Goal: Transaction & Acquisition: Book appointment/travel/reservation

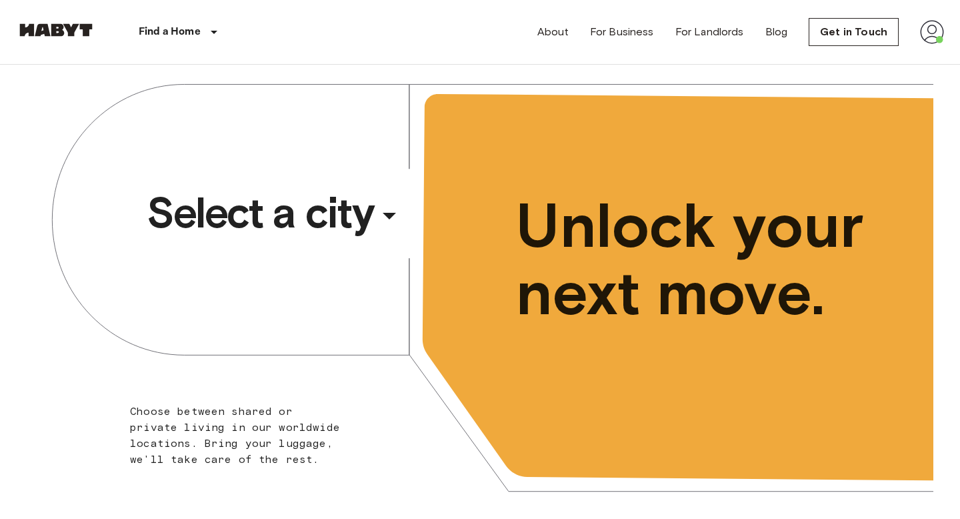
click at [260, 217] on span "Select a city" at bounding box center [260, 212] width 227 height 53
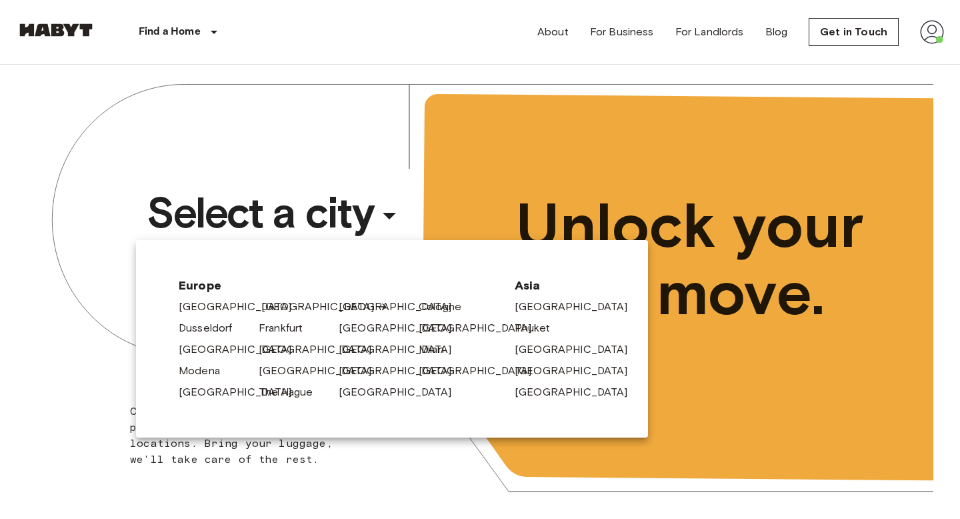
click at [261, 305] on link "[GEOGRAPHIC_DATA]" at bounding box center [324, 307] width 127 height 16
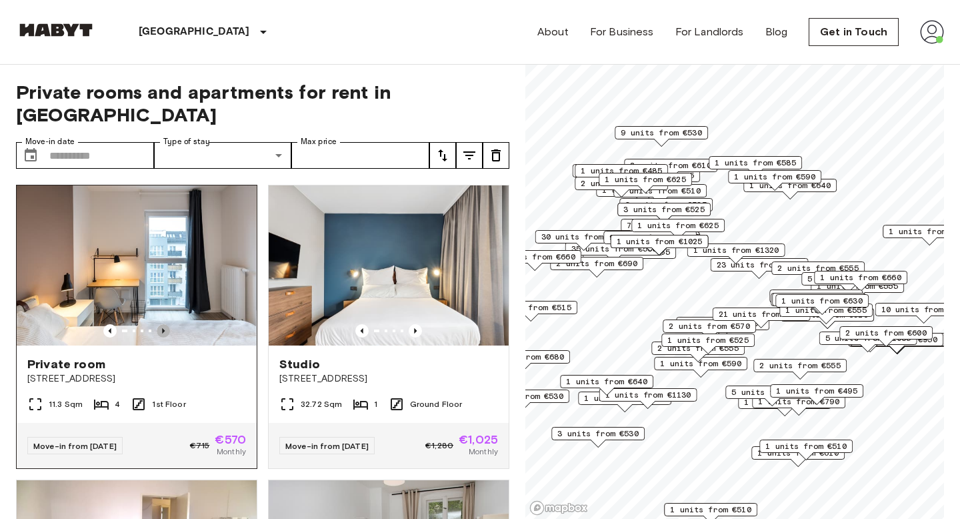
click at [167, 324] on icon "Previous image" at bounding box center [163, 330] width 13 height 13
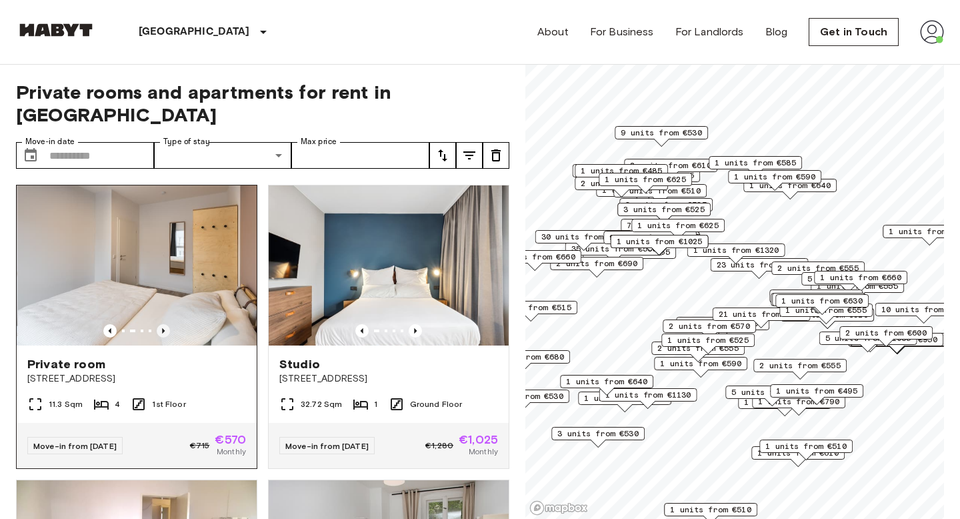
click at [167, 324] on icon "Previous image" at bounding box center [163, 330] width 13 height 13
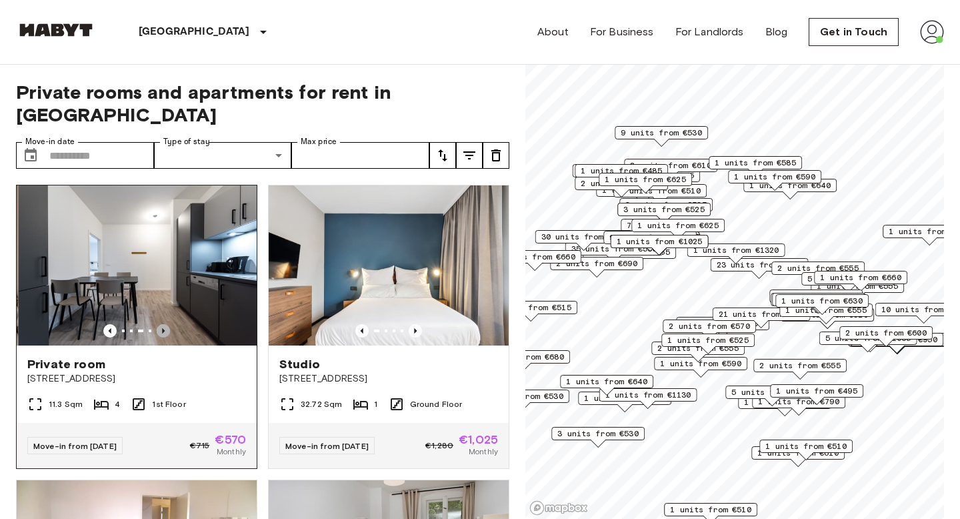
click at [167, 324] on icon "Previous image" at bounding box center [163, 330] width 13 height 13
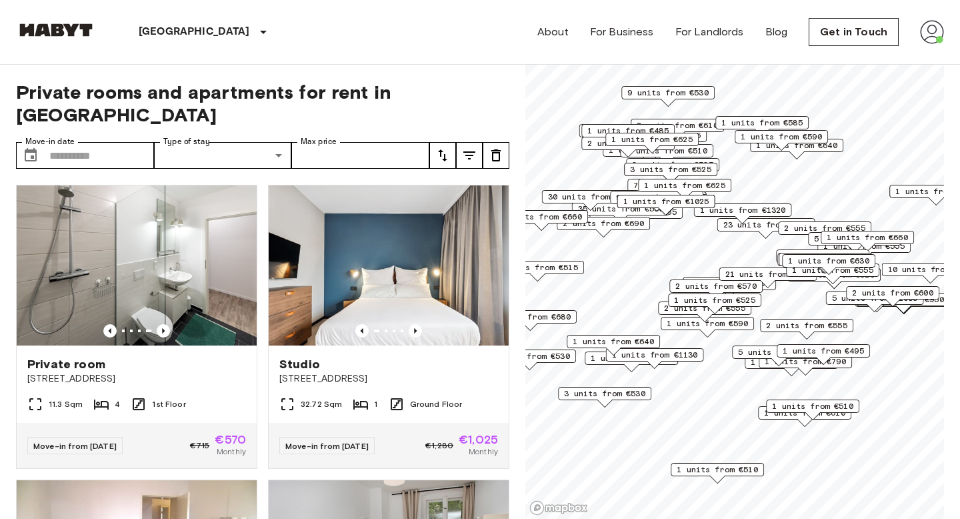
drag, startPoint x: 743, startPoint y: 253, endPoint x: 750, endPoint y: 211, distance: 43.2
click at [750, 211] on span "1 units from €1320" at bounding box center [743, 210] width 86 height 12
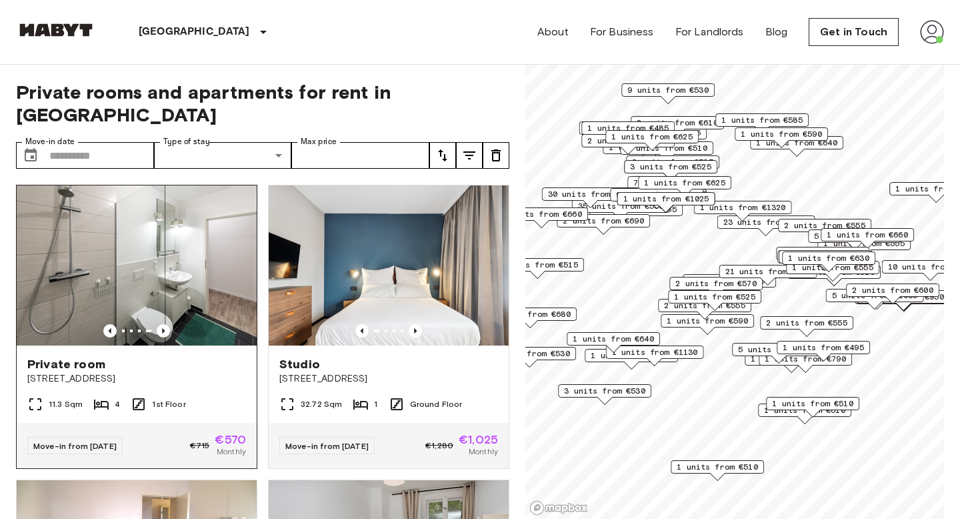
click at [156, 257] on img at bounding box center [137, 265] width 240 height 160
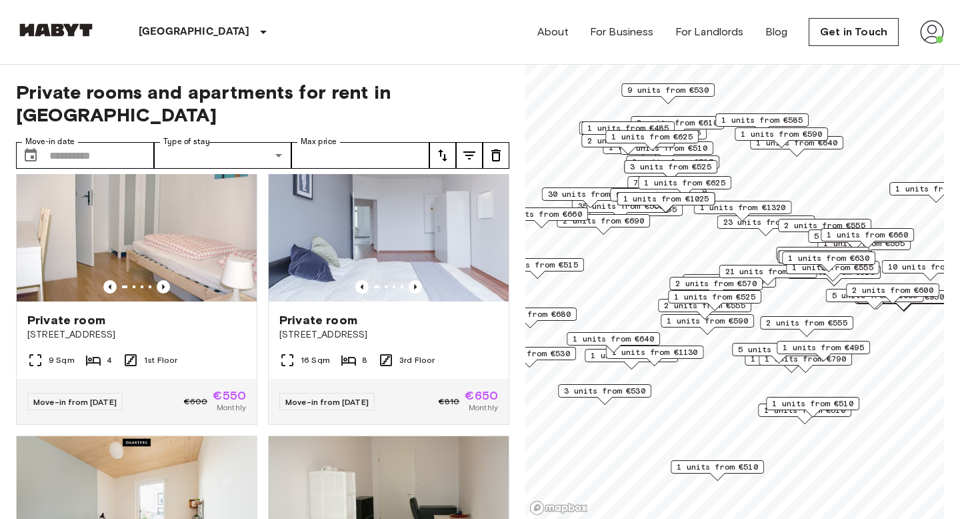
scroll to position [637, 0]
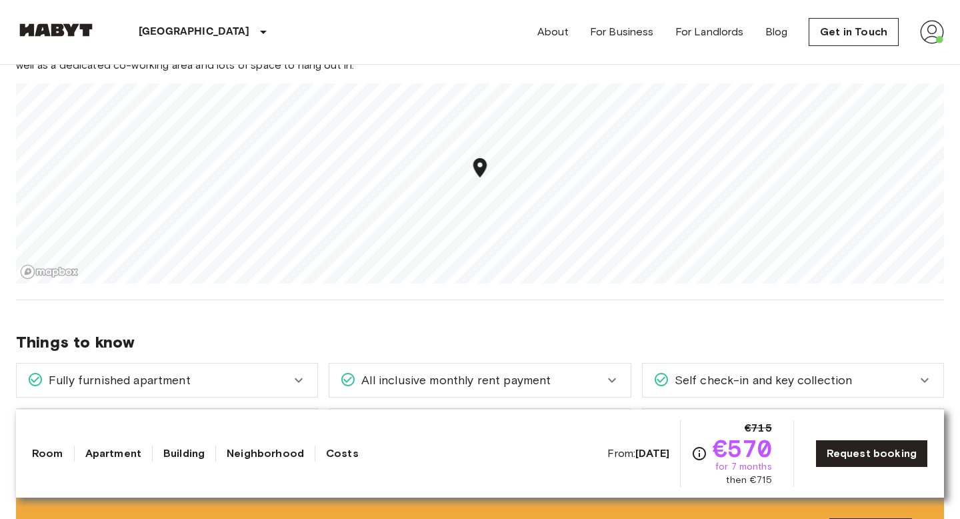
scroll to position [1442, 0]
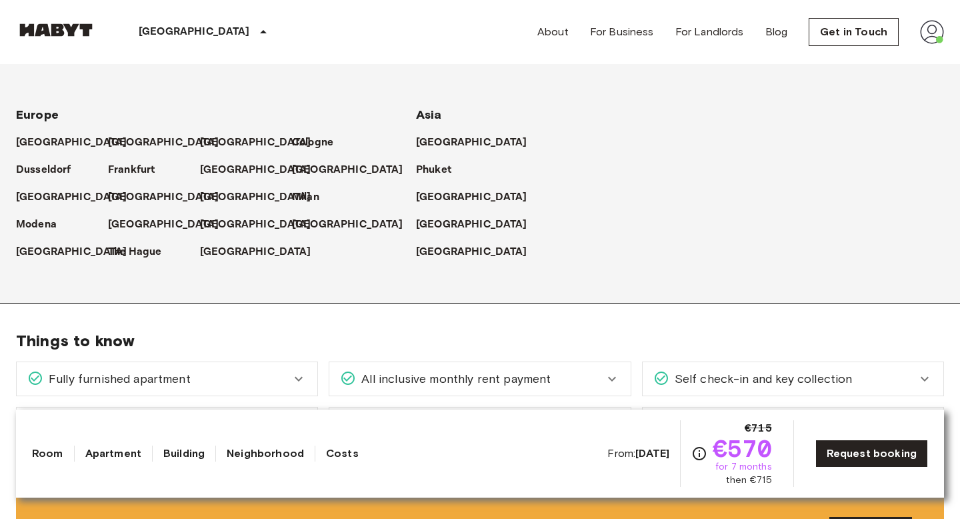
click at [161, 33] on p "[GEOGRAPHIC_DATA]" at bounding box center [194, 32] width 111 height 16
click at [120, 142] on p "[GEOGRAPHIC_DATA]" at bounding box center [166, 143] width 111 height 16
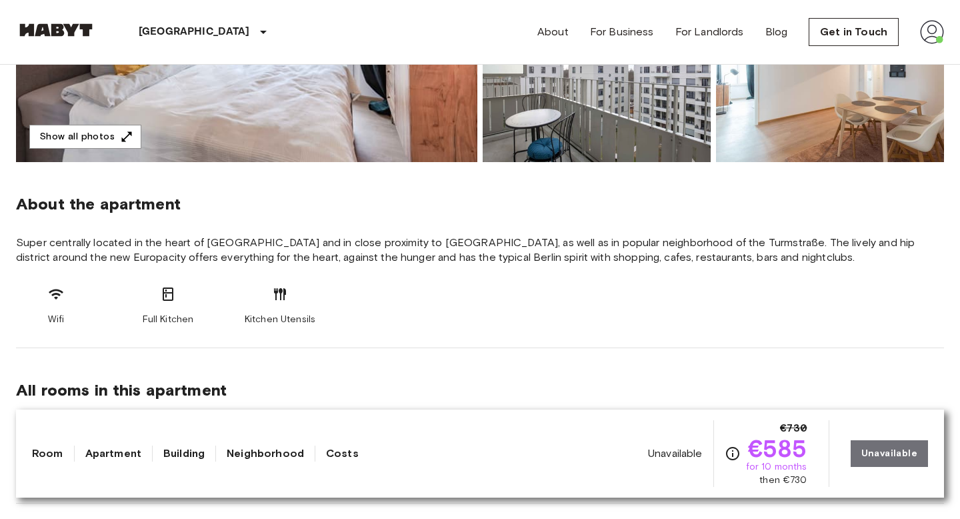
scroll to position [379, 0]
click at [280, 460] on link "Neighborhood" at bounding box center [265, 453] width 77 height 16
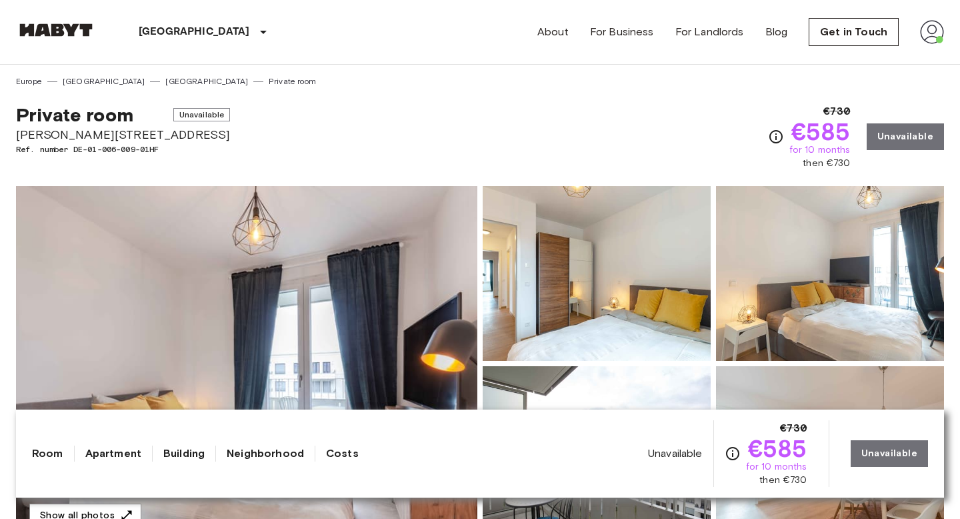
scroll to position [0, 0]
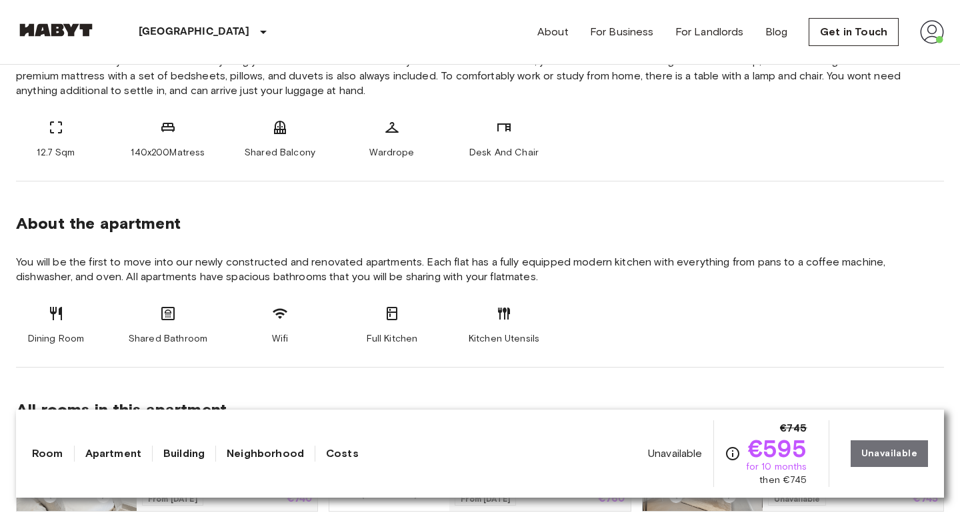
scroll to position [559, 0]
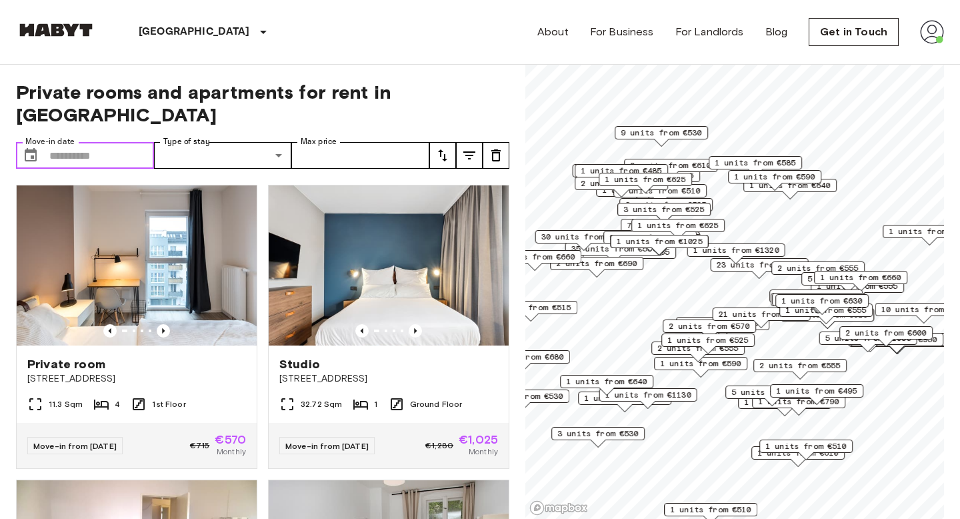
click at [125, 142] on input "Move-in date" at bounding box center [101, 155] width 105 height 27
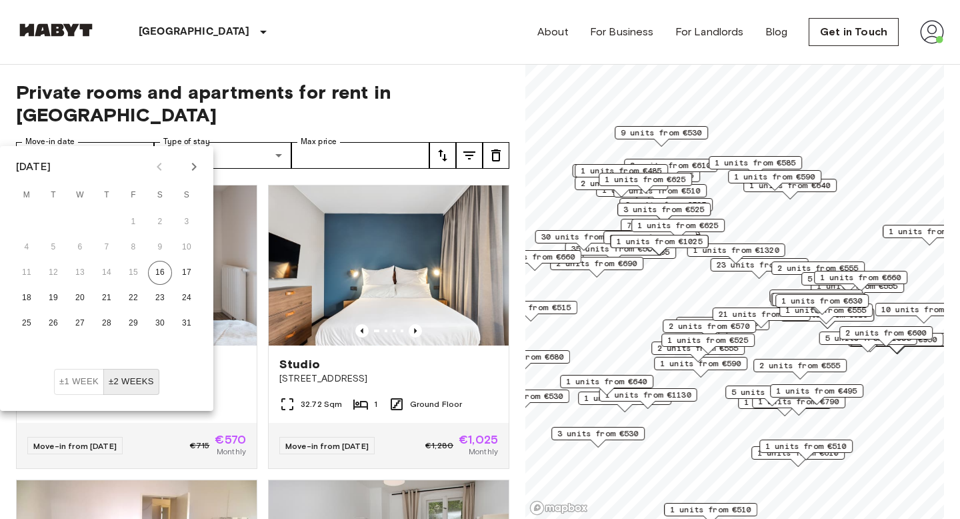
click at [197, 161] on icon "Next month" at bounding box center [194, 167] width 16 height 16
click at [191, 163] on icon "Next month" at bounding box center [194, 167] width 16 height 16
click at [88, 213] on button "1" at bounding box center [80, 222] width 24 height 24
type input "**********"
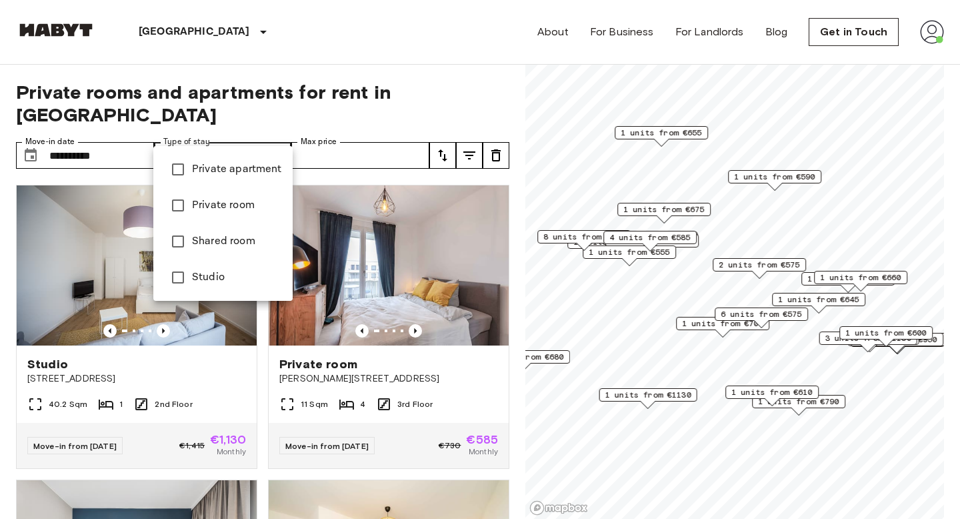
click at [469, 75] on div at bounding box center [480, 259] width 960 height 519
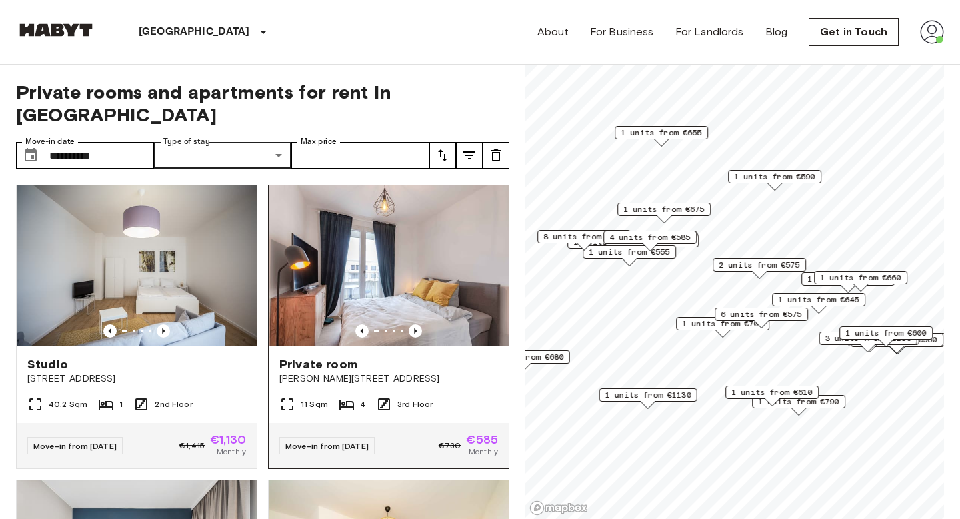
click at [417, 301] on img at bounding box center [389, 265] width 240 height 160
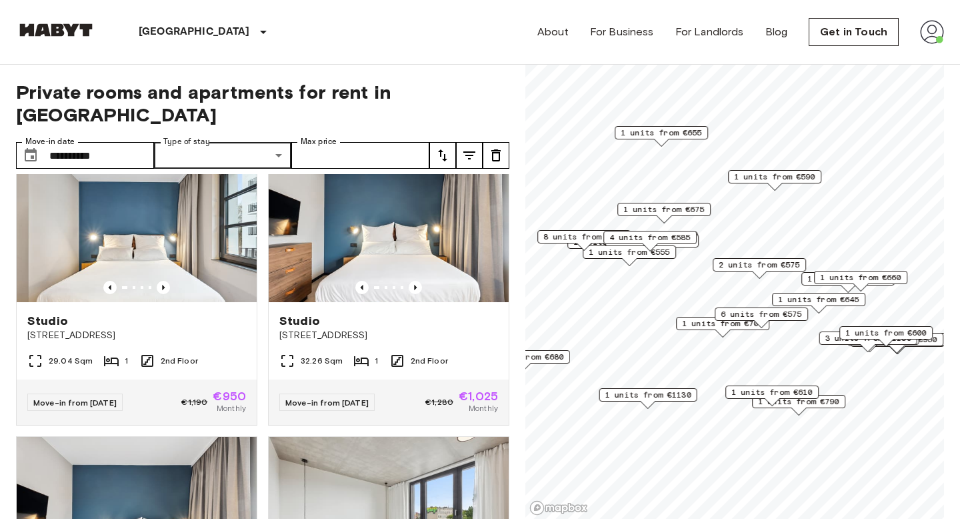
scroll to position [637, 0]
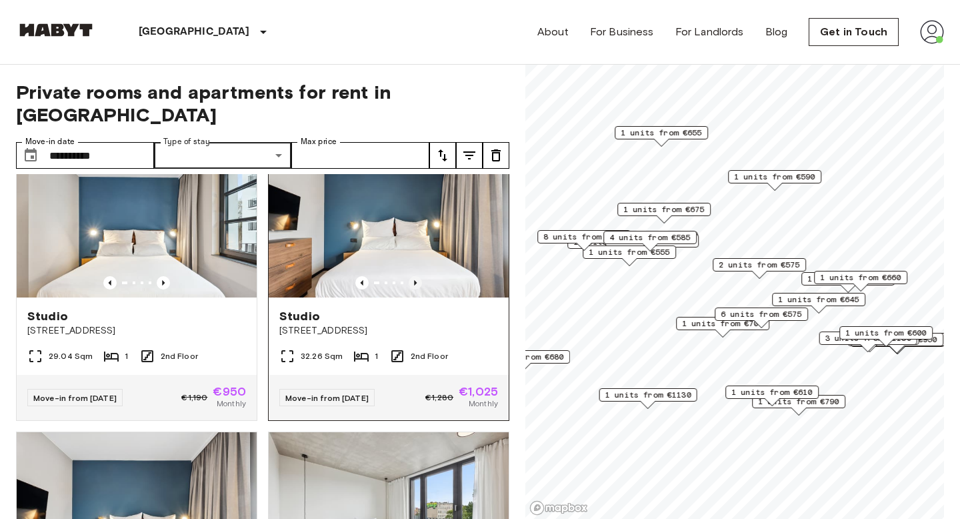
click at [415, 276] on icon "Previous image" at bounding box center [415, 282] width 13 height 13
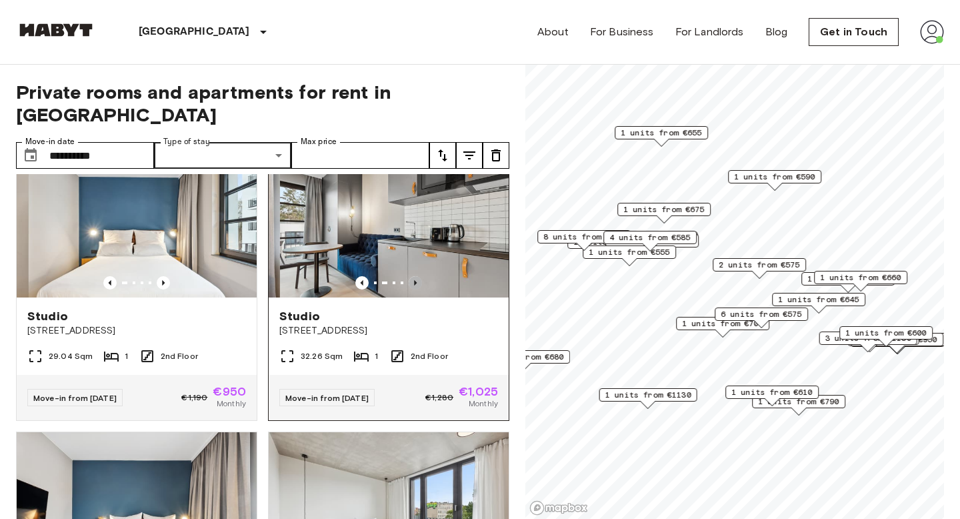
click at [415, 276] on icon "Previous image" at bounding box center [415, 282] width 13 height 13
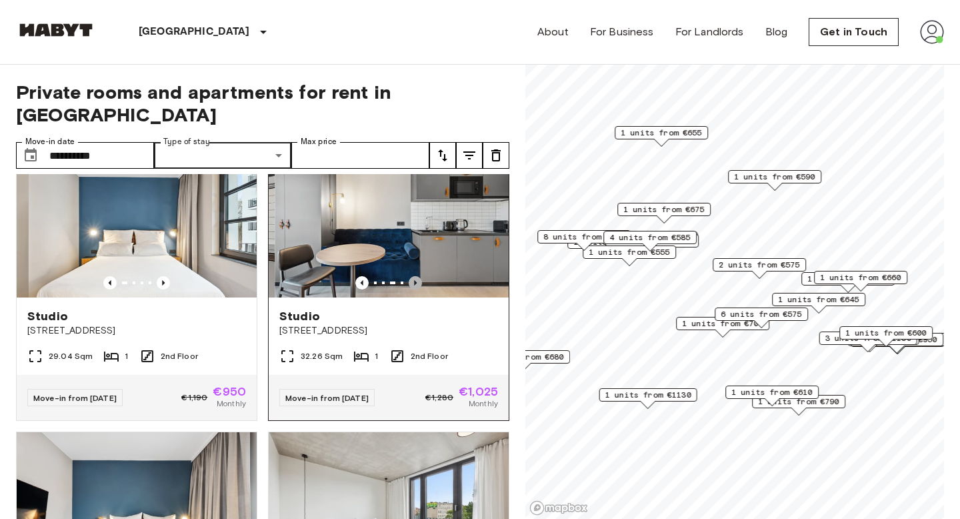
click at [415, 276] on icon "Previous image" at bounding box center [415, 282] width 13 height 13
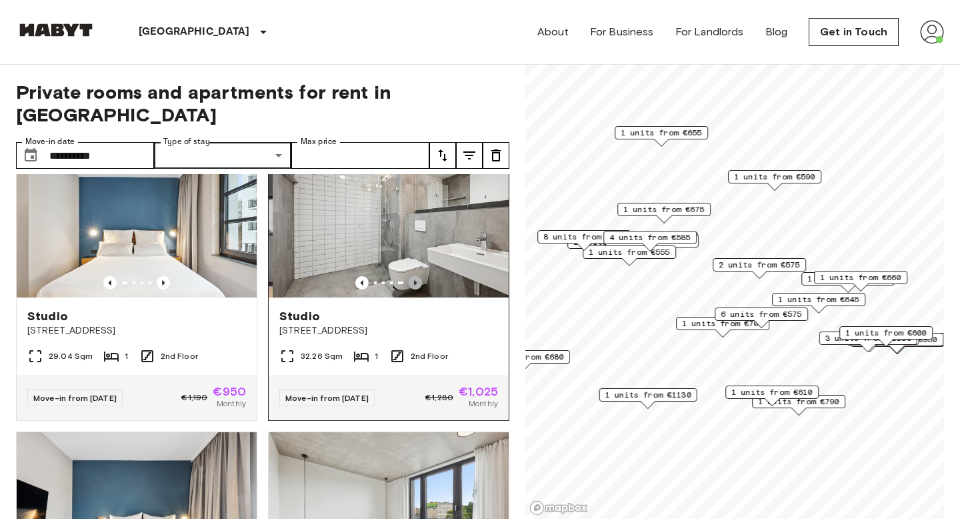
click at [415, 276] on icon "Previous image" at bounding box center [415, 282] width 13 height 13
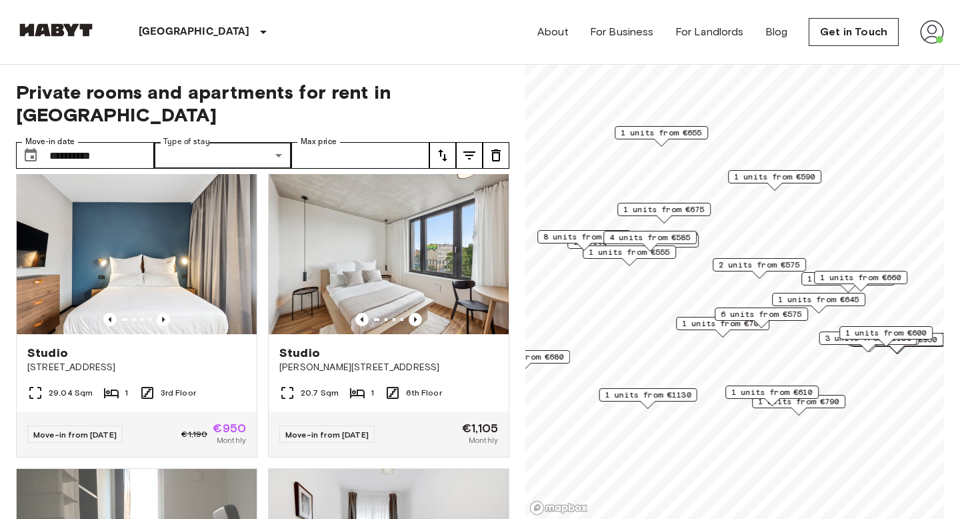
scroll to position [896, 0]
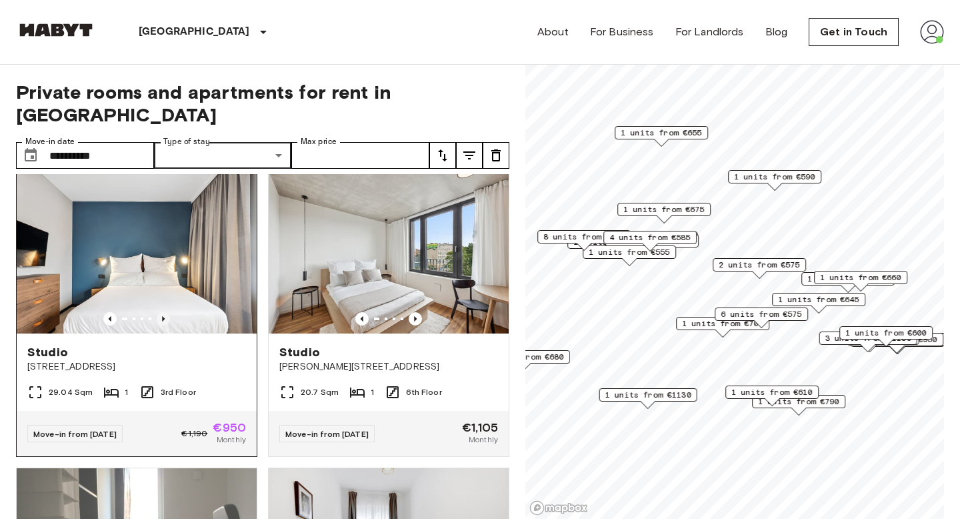
click at [164, 312] on icon "Previous image" at bounding box center [163, 318] width 13 height 13
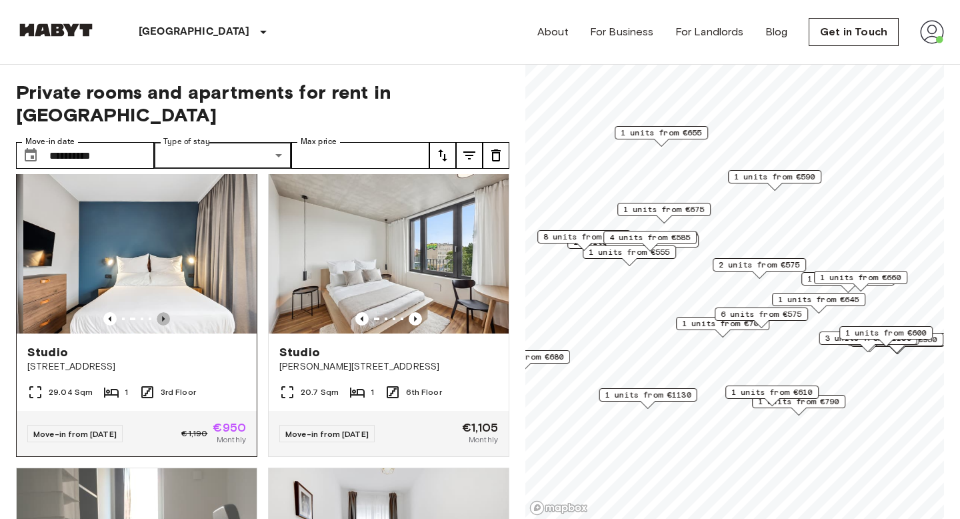
click at [164, 312] on icon "Previous image" at bounding box center [163, 318] width 13 height 13
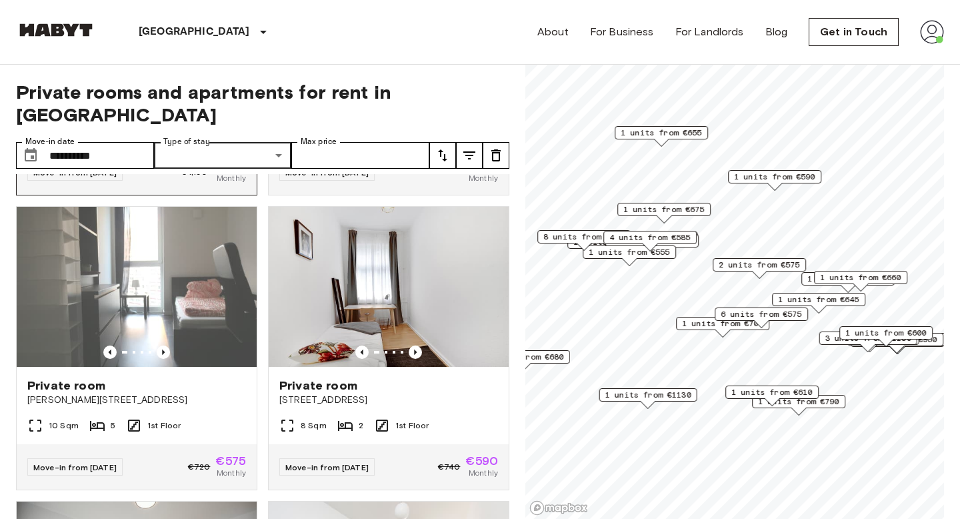
scroll to position [1156, 0]
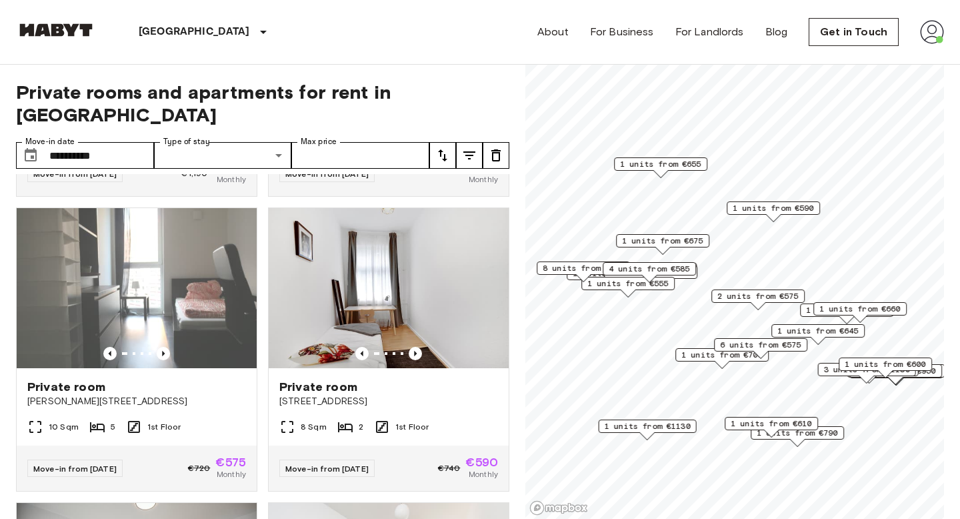
click at [577, 263] on span "8 units from €570" at bounding box center [583, 268] width 81 height 12
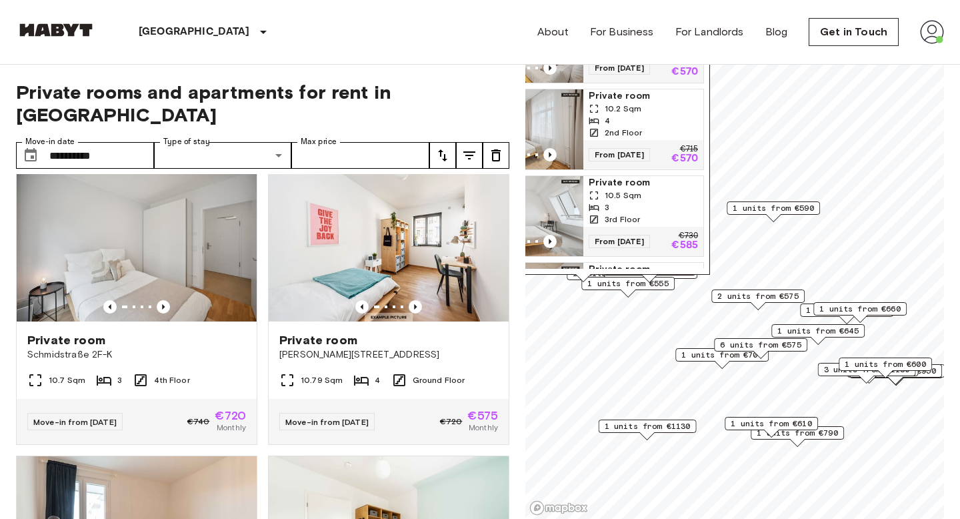
scroll to position [1496, 0]
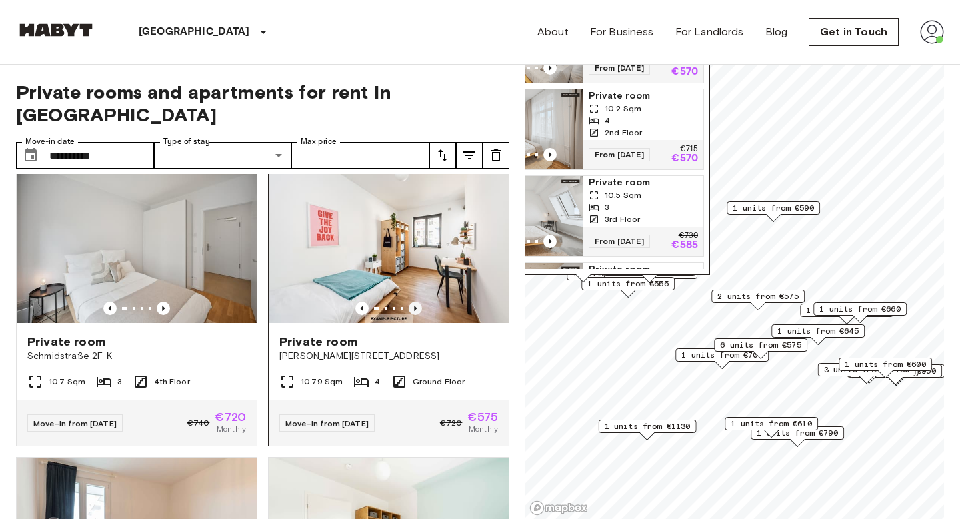
click at [413, 301] on icon "Previous image" at bounding box center [415, 307] width 13 height 13
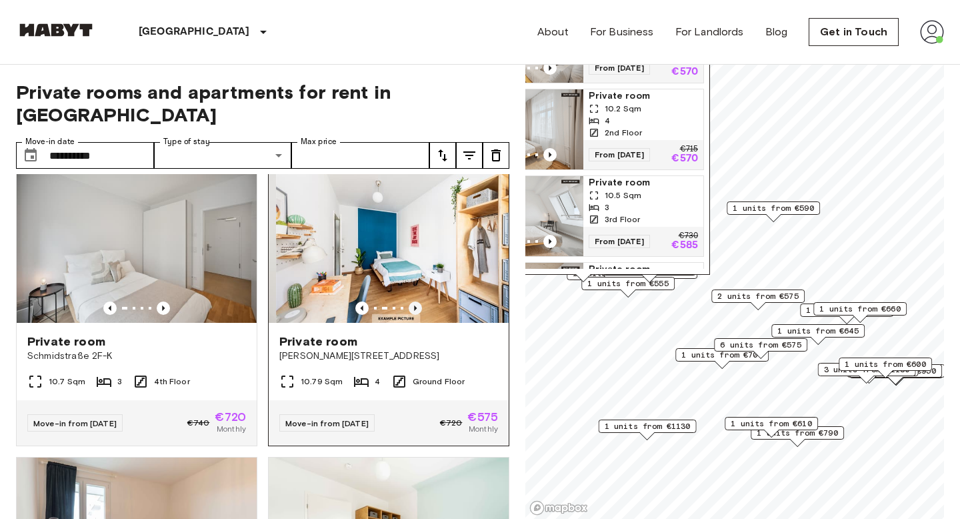
click at [413, 301] on icon "Previous image" at bounding box center [415, 307] width 13 height 13
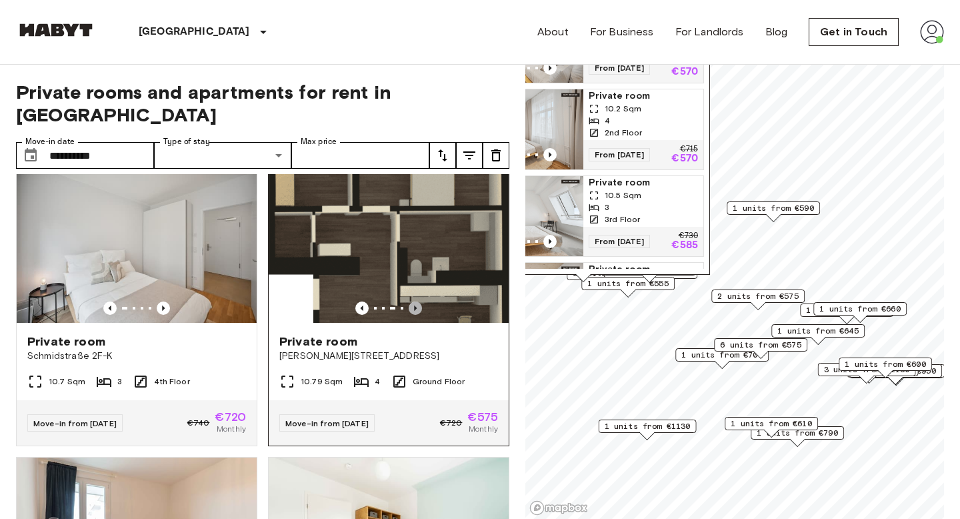
click at [413, 301] on icon "Previous image" at bounding box center [415, 307] width 13 height 13
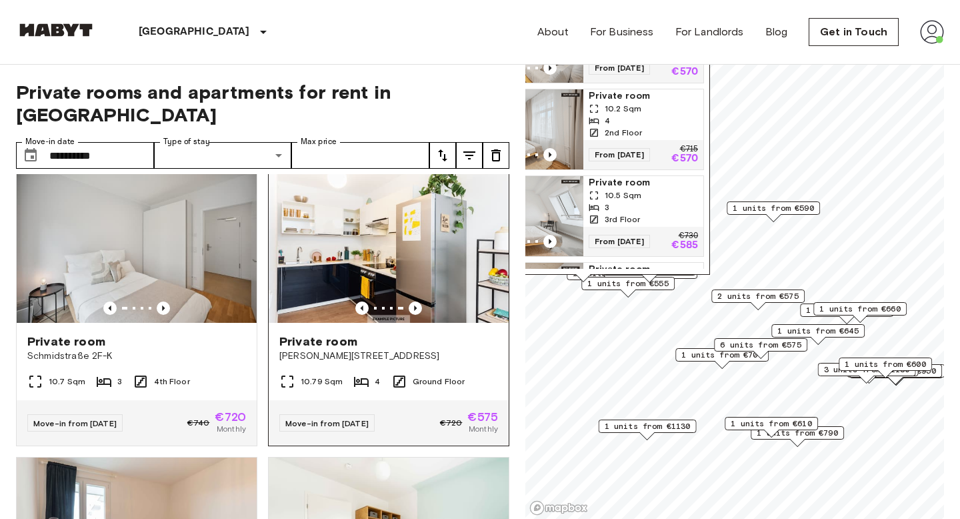
click at [385, 242] on img at bounding box center [389, 243] width 240 height 160
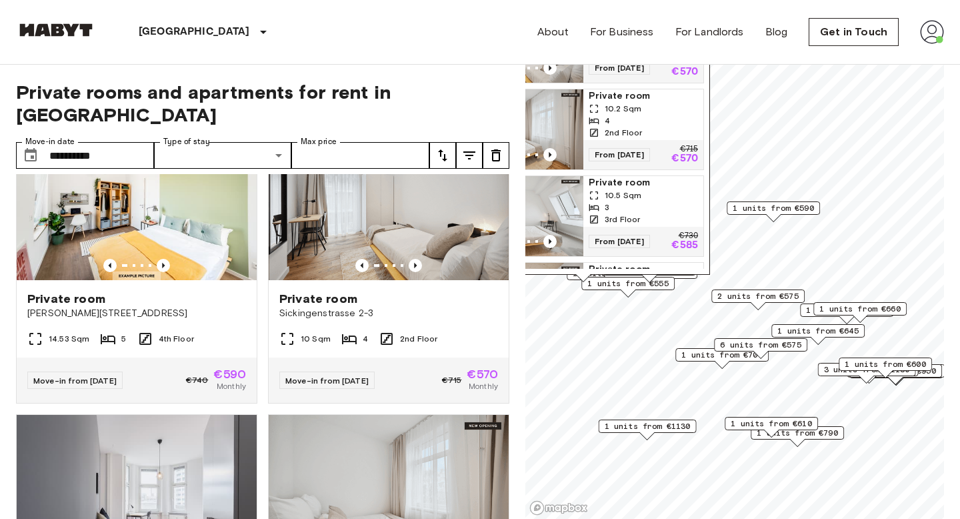
scroll to position [2131, 0]
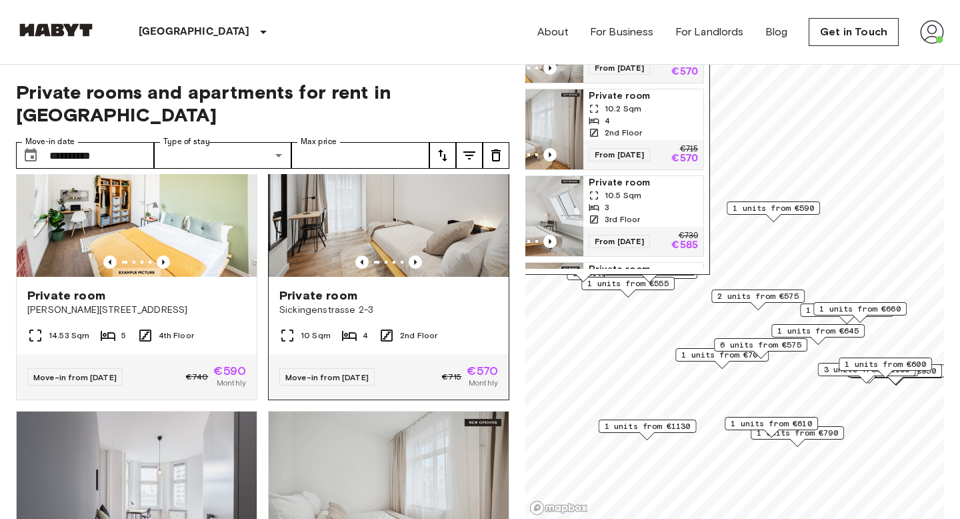
click at [389, 287] on div "Private room" at bounding box center [388, 295] width 219 height 16
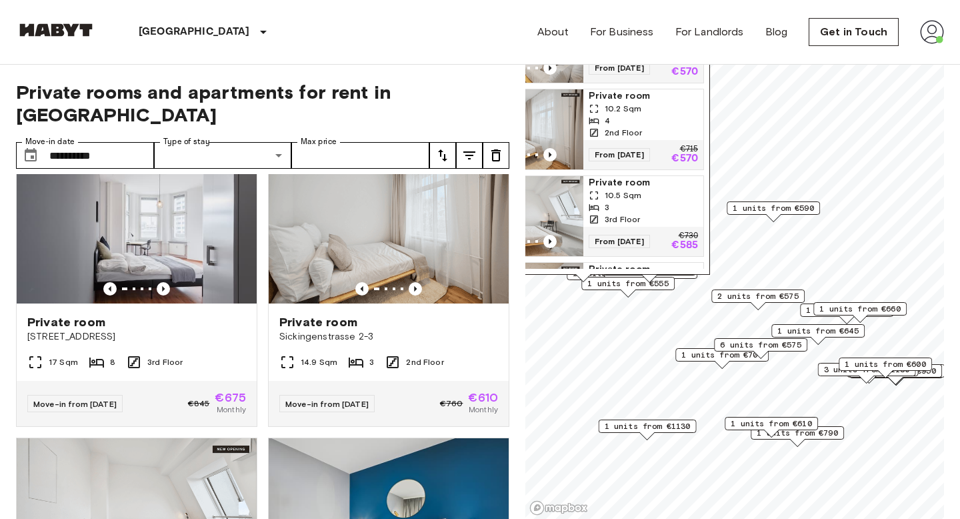
scroll to position [2385, 0]
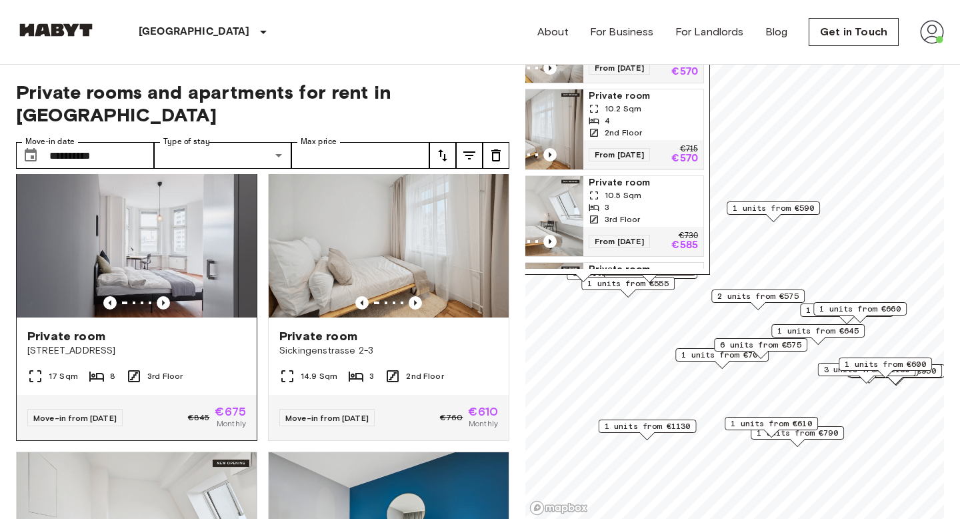
click at [217, 243] on img at bounding box center [137, 237] width 240 height 160
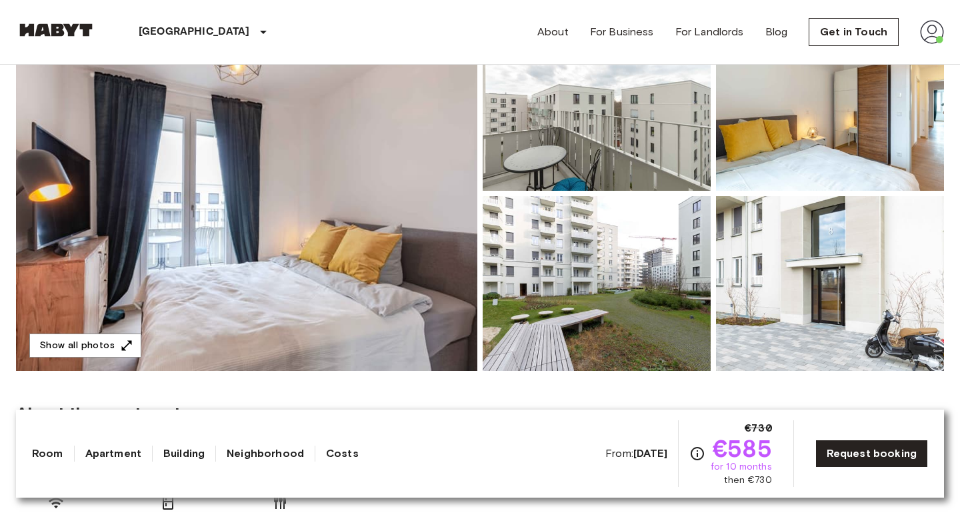
scroll to position [172, 0]
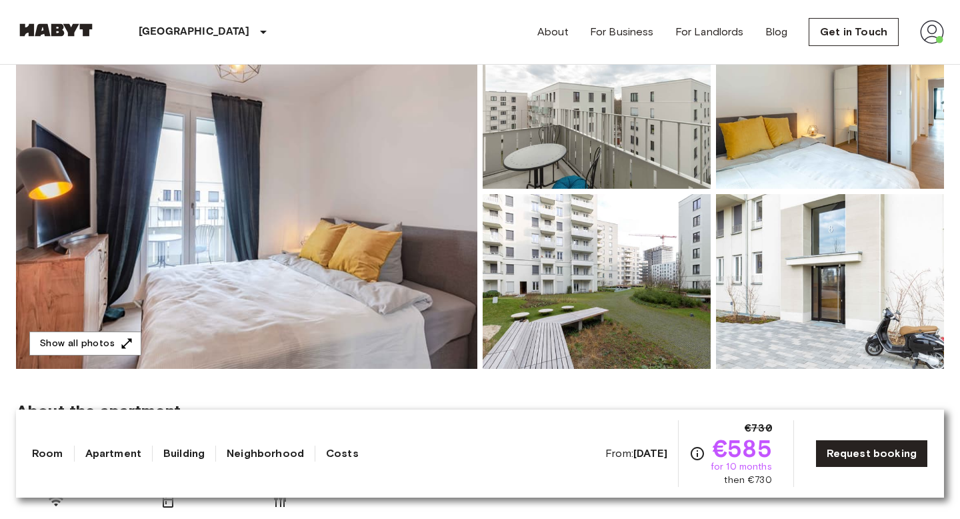
click at [337, 256] on img at bounding box center [246, 191] width 461 height 355
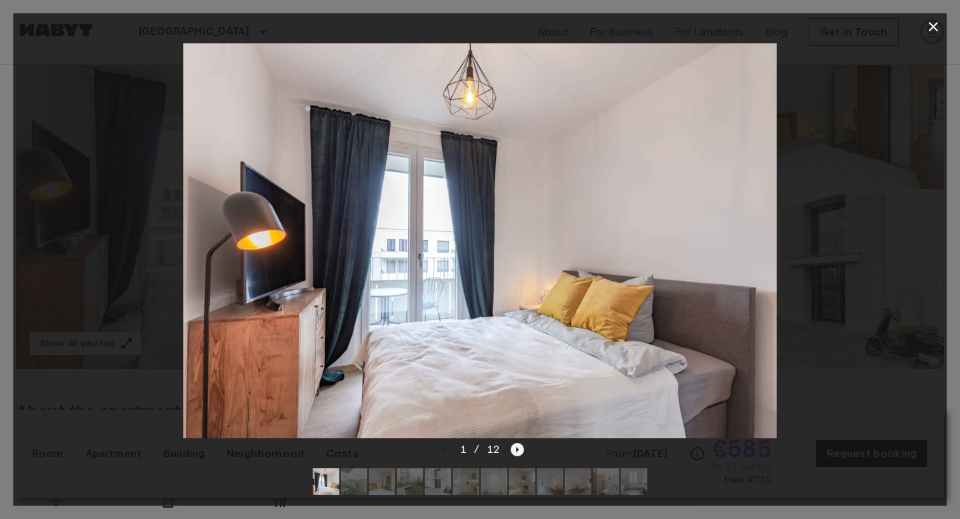
click at [519, 448] on icon "Next image" at bounding box center [517, 449] width 13 height 13
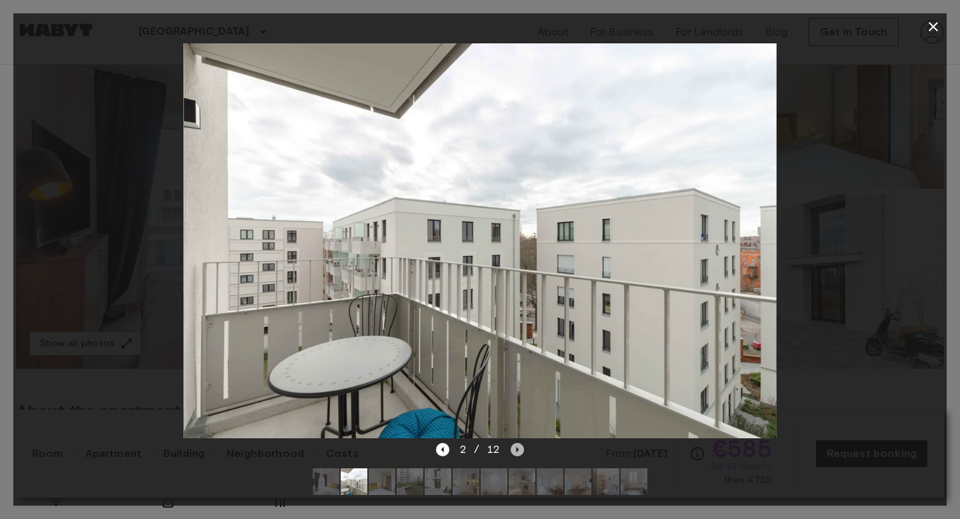
click at [519, 448] on icon "Next image" at bounding box center [517, 449] width 13 height 13
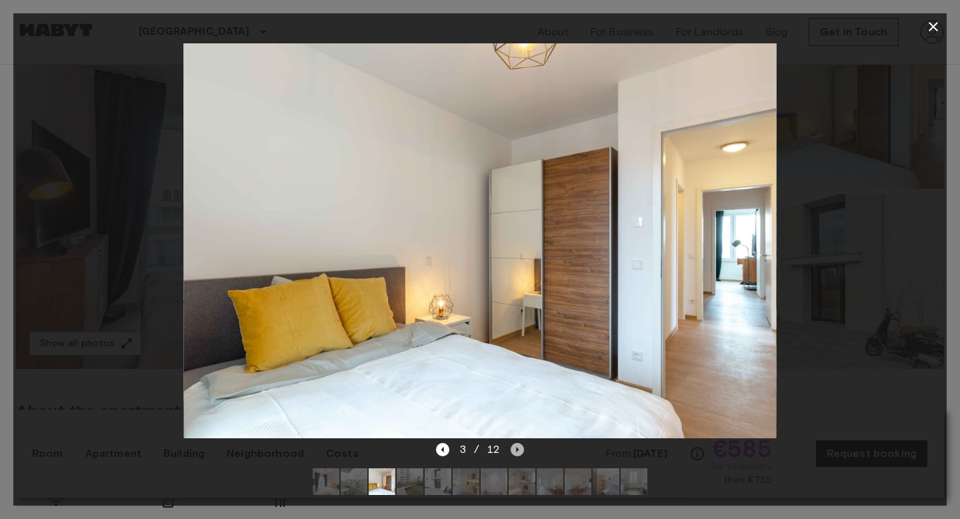
click at [519, 448] on icon "Next image" at bounding box center [517, 449] width 13 height 13
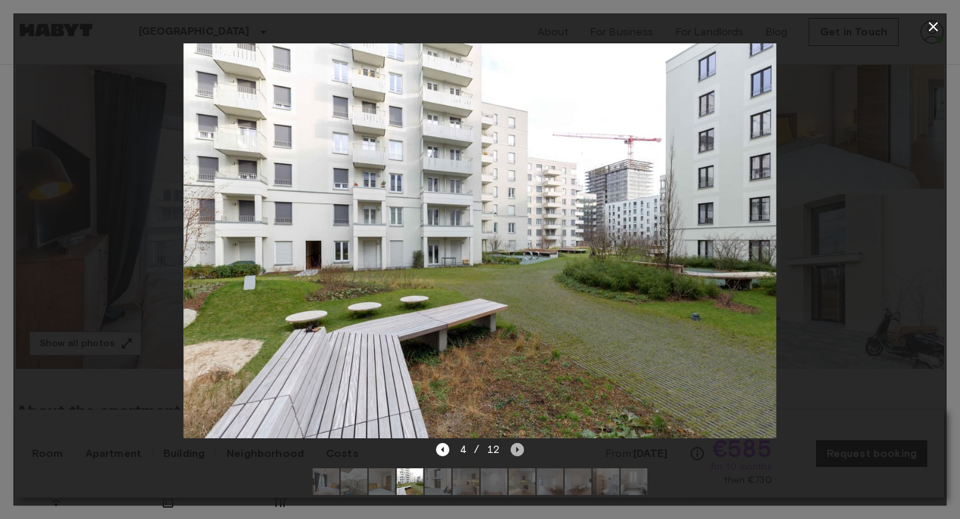
click at [519, 448] on icon "Next image" at bounding box center [517, 449] width 13 height 13
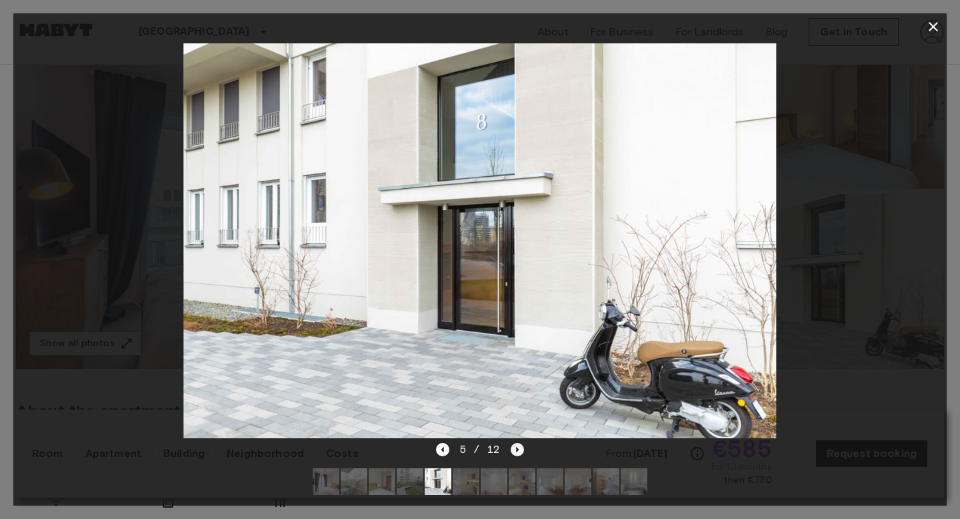
click at [519, 448] on icon "Next image" at bounding box center [517, 449] width 13 height 13
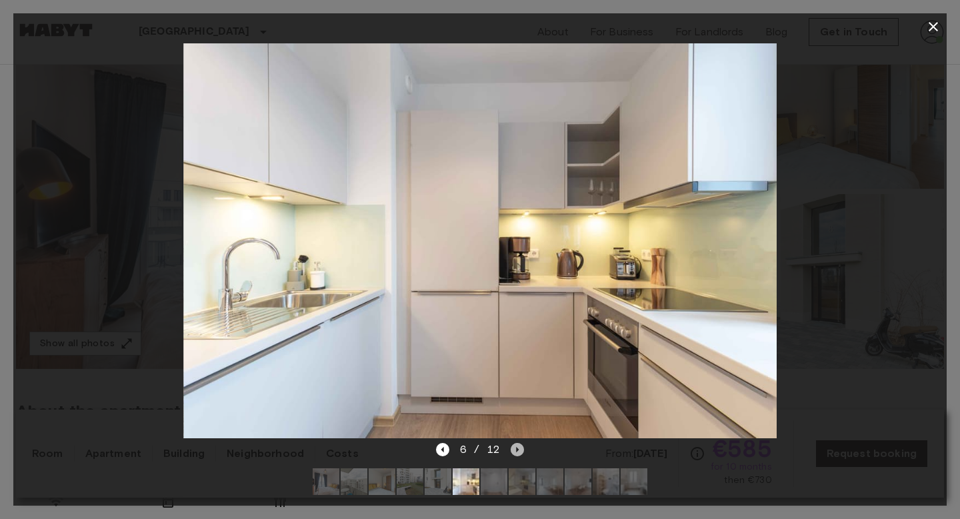
click at [519, 448] on icon "Next image" at bounding box center [517, 449] width 13 height 13
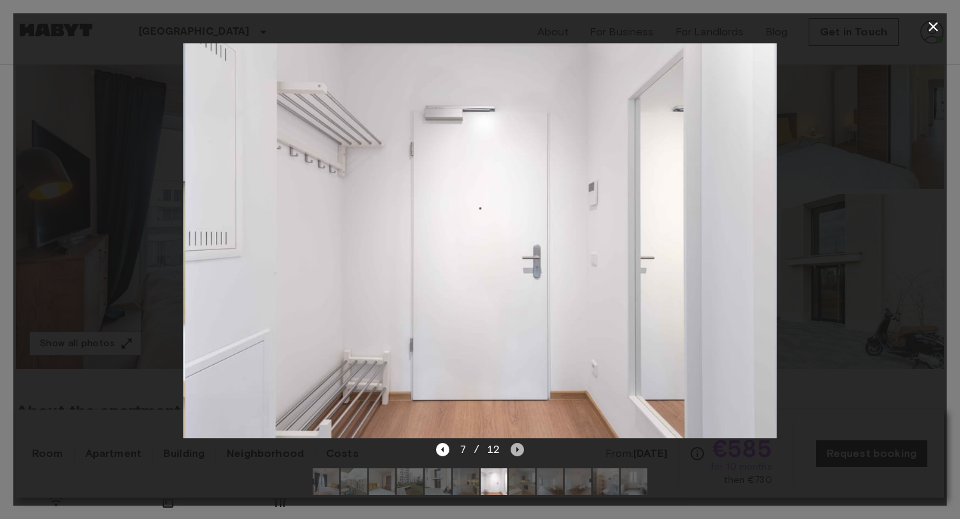
click at [519, 448] on icon "Next image" at bounding box center [517, 449] width 13 height 13
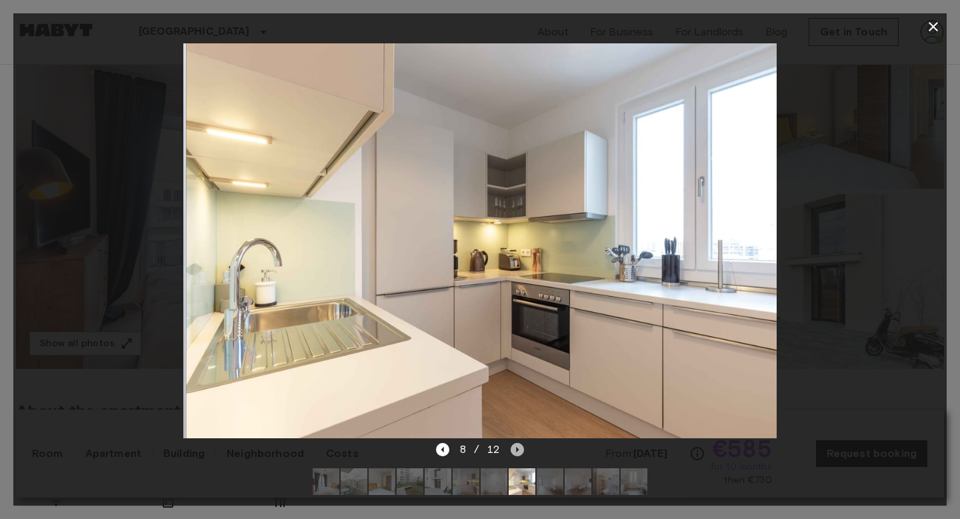
click at [519, 448] on icon "Next image" at bounding box center [517, 449] width 13 height 13
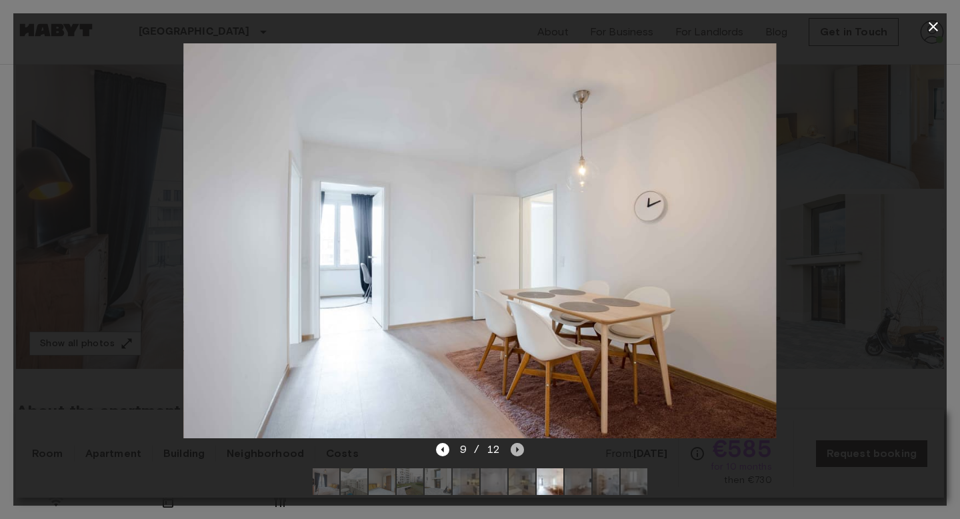
click at [519, 448] on icon "Next image" at bounding box center [517, 449] width 13 height 13
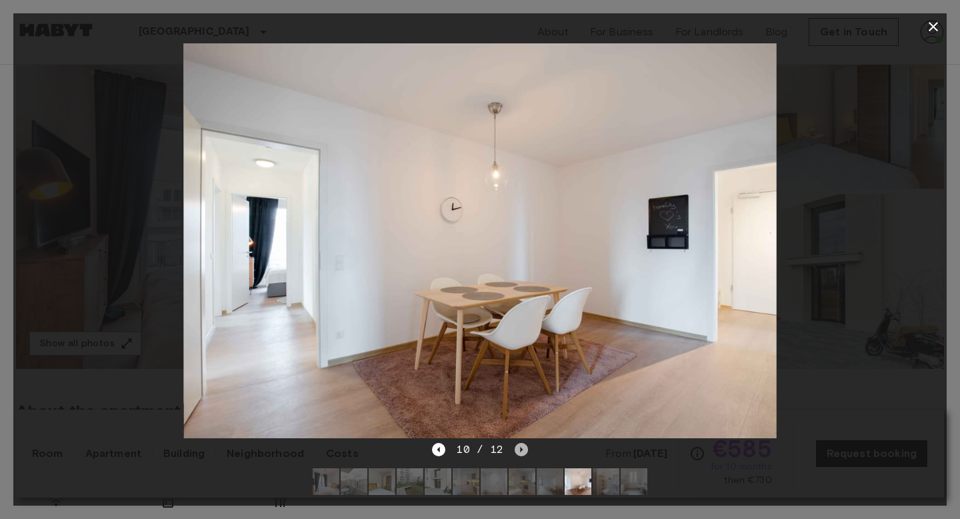
click at [519, 448] on icon "Next image" at bounding box center [521, 449] width 13 height 13
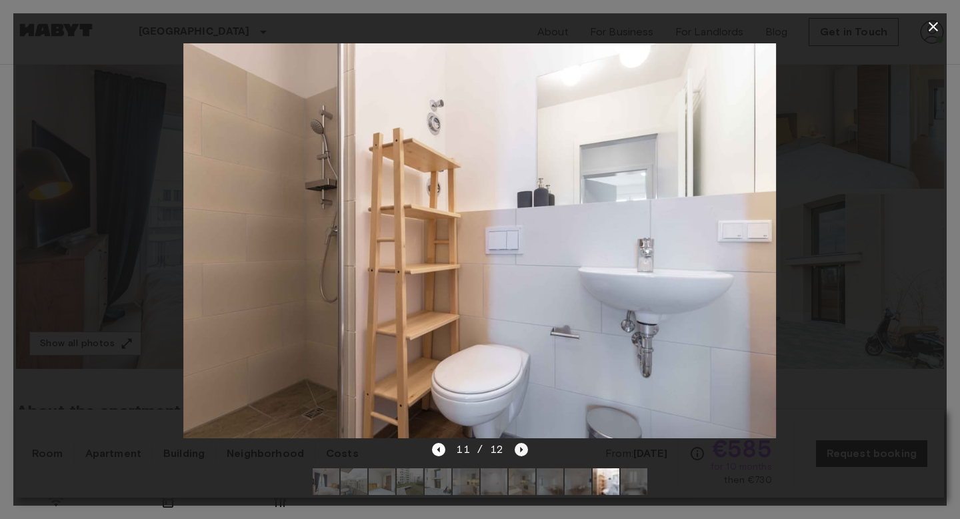
click at [519, 449] on icon "Next image" at bounding box center [521, 449] width 13 height 13
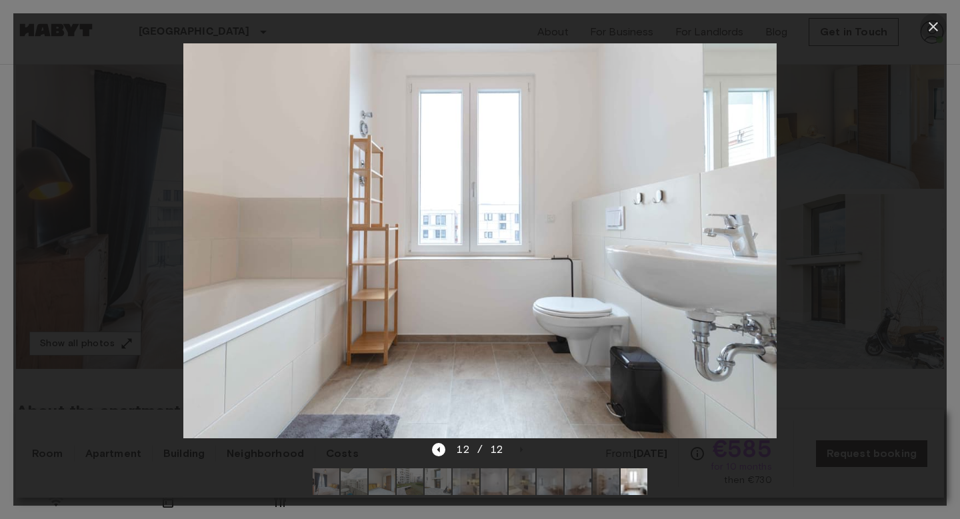
click at [939, 29] on icon "button" at bounding box center [933, 27] width 16 height 16
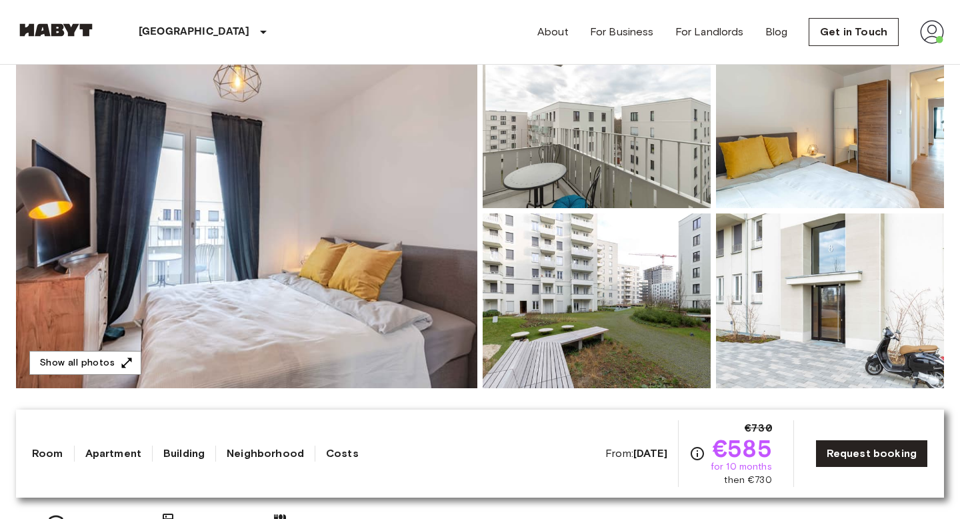
scroll to position [152, 0]
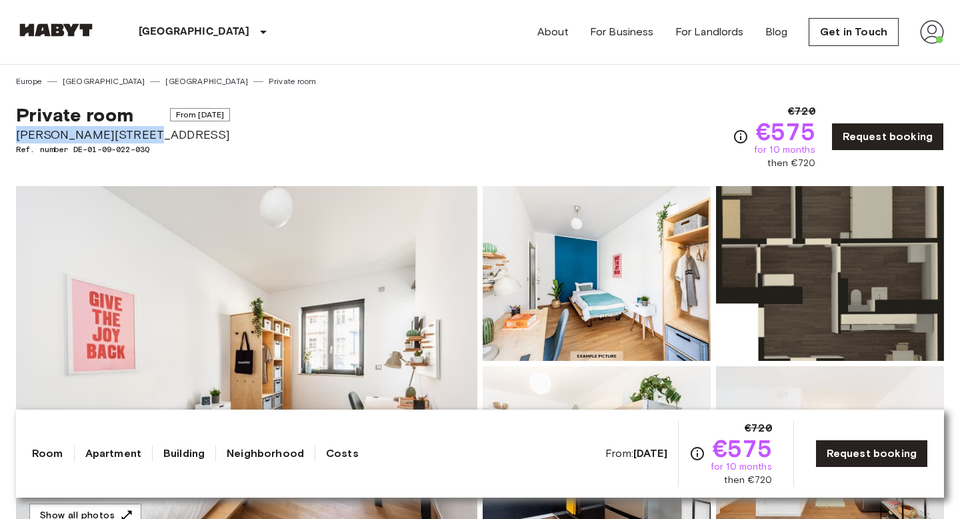
drag, startPoint x: 129, startPoint y: 132, endPoint x: 1, endPoint y: 129, distance: 128.7
copy span "[PERSON_NAME][GEOGRAPHIC_DATA]"
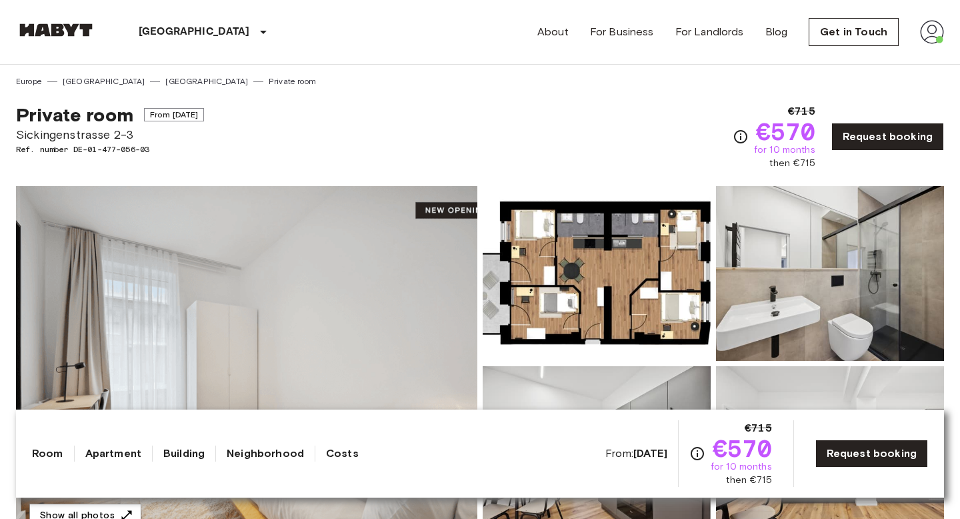
click at [567, 260] on img at bounding box center [597, 273] width 228 height 175
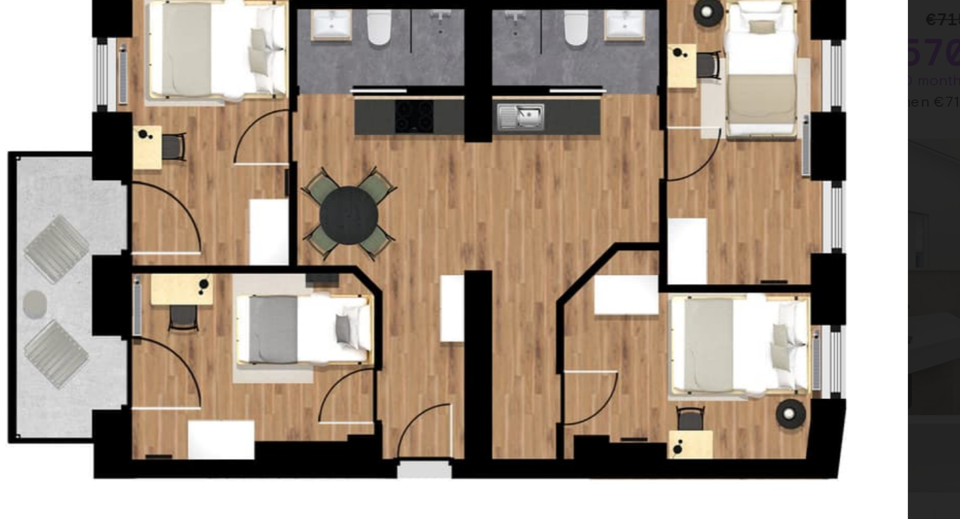
drag, startPoint x: 539, startPoint y: 217, endPoint x: 535, endPoint y: 241, distance: 23.6
click at [537, 241] on img at bounding box center [480, 240] width 593 height 395
click at [793, 195] on div at bounding box center [479, 240] width 933 height 401
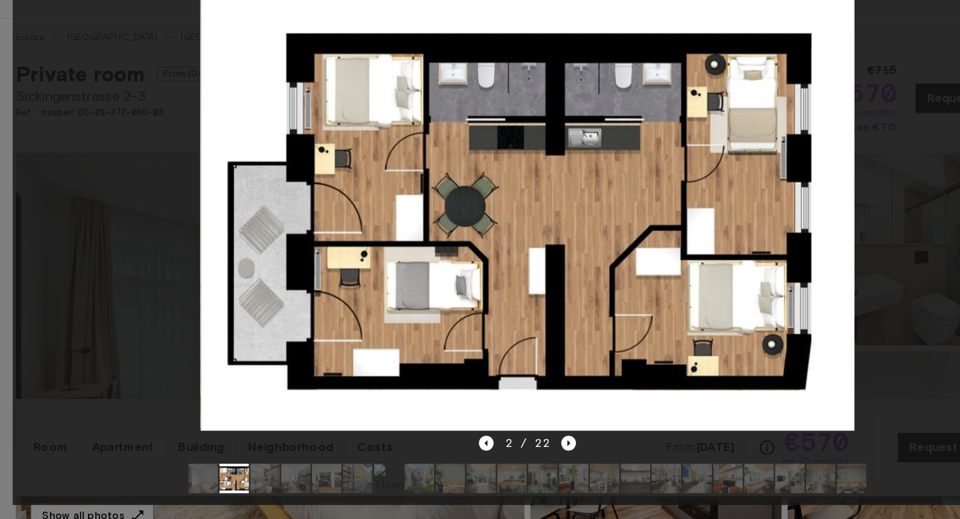
click at [525, 449] on div "2 / 22" at bounding box center [479, 473] width 933 height 64
click at [521, 449] on icon "Next image" at bounding box center [517, 449] width 13 height 13
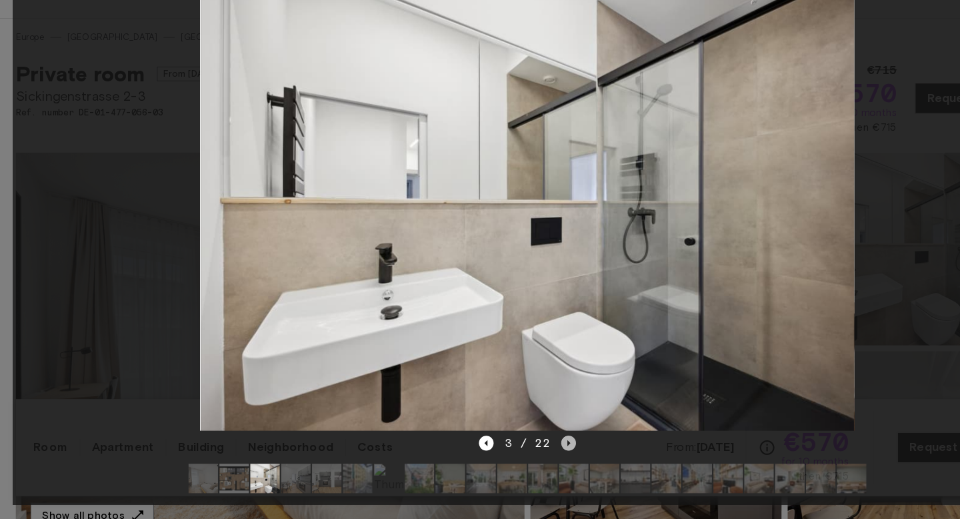
click at [521, 449] on icon "Next image" at bounding box center [517, 449] width 13 height 13
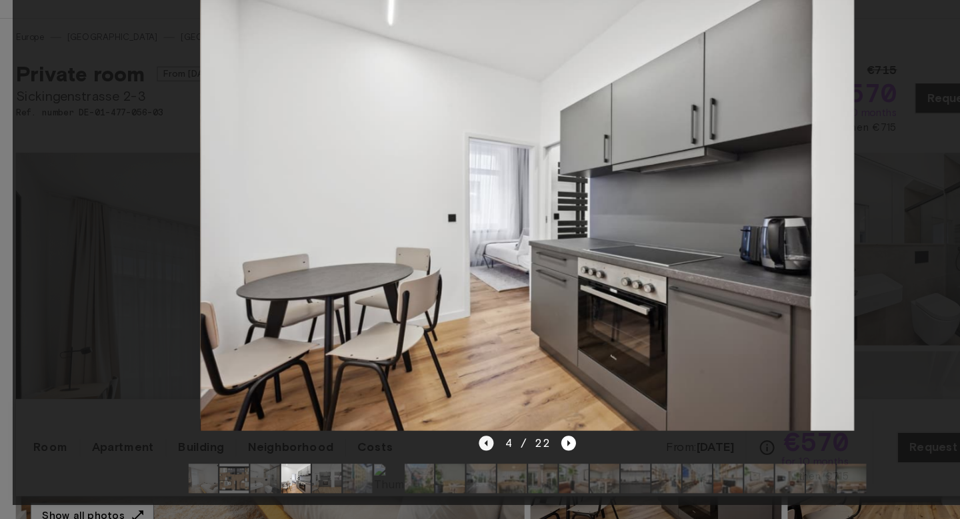
click at [445, 453] on icon "Previous image" at bounding box center [442, 449] width 13 height 13
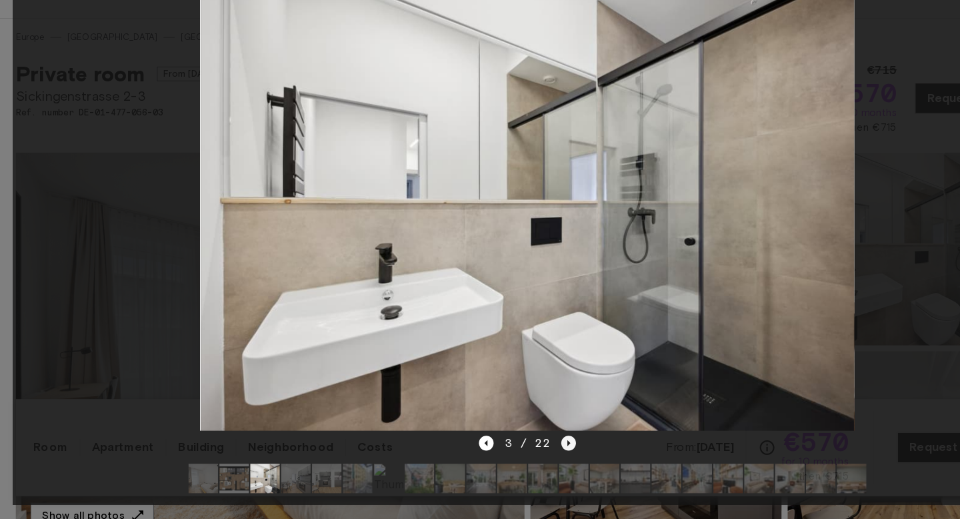
click at [517, 449] on icon "Next image" at bounding box center [518, 449] width 3 height 5
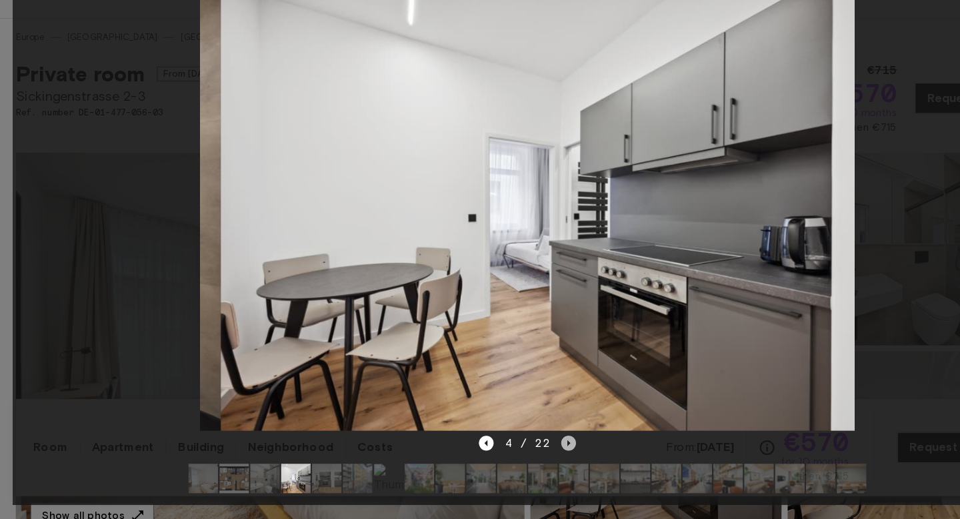
click at [517, 449] on icon "Next image" at bounding box center [518, 449] width 3 height 5
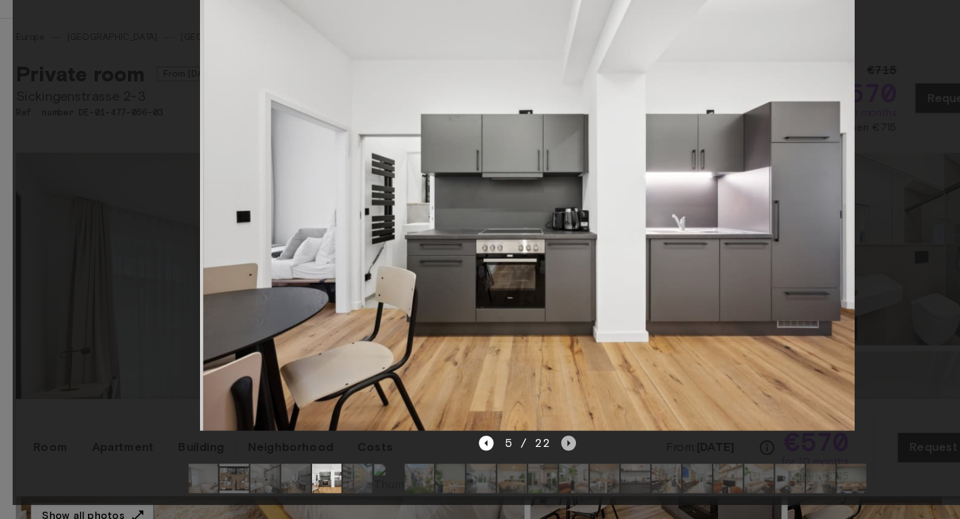
click at [517, 449] on icon "Next image" at bounding box center [518, 449] width 3 height 5
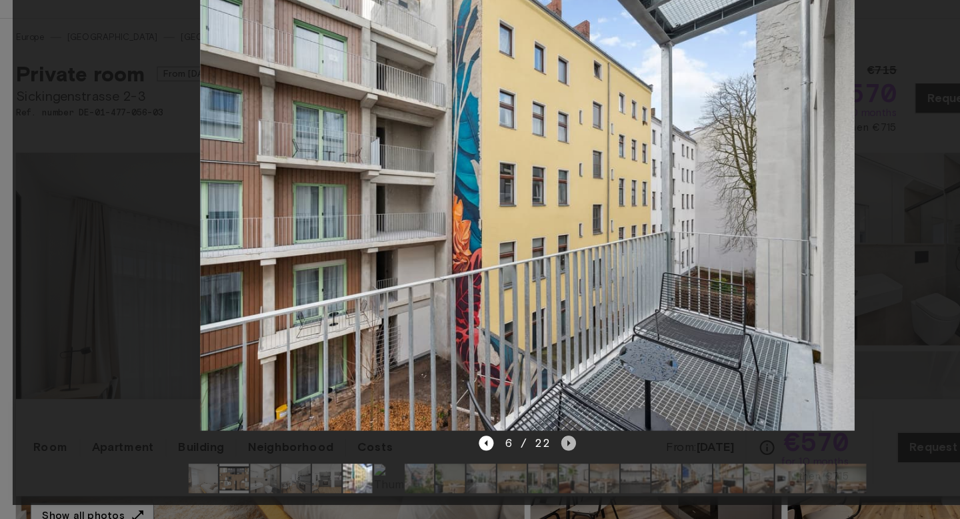
click at [517, 449] on icon "Next image" at bounding box center [518, 449] width 3 height 5
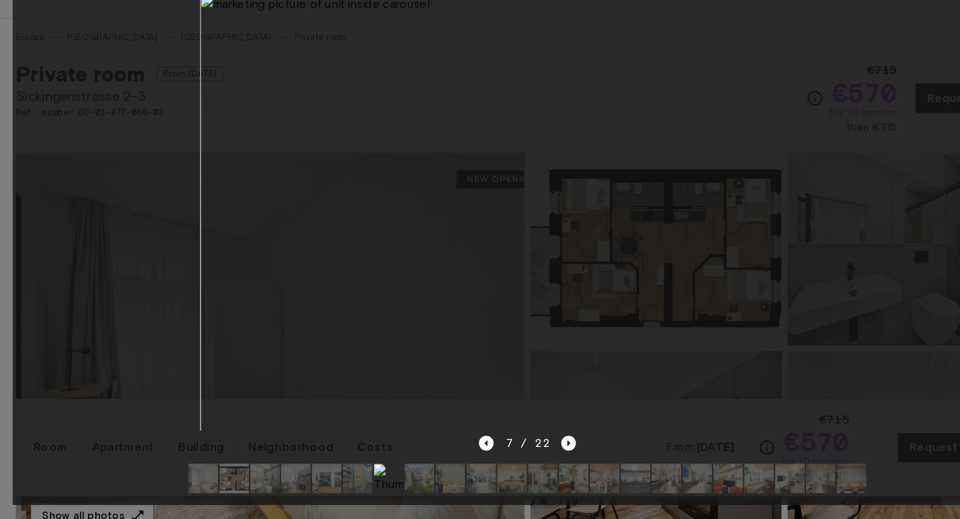
click at [517, 449] on icon "Next image" at bounding box center [518, 449] width 3 height 5
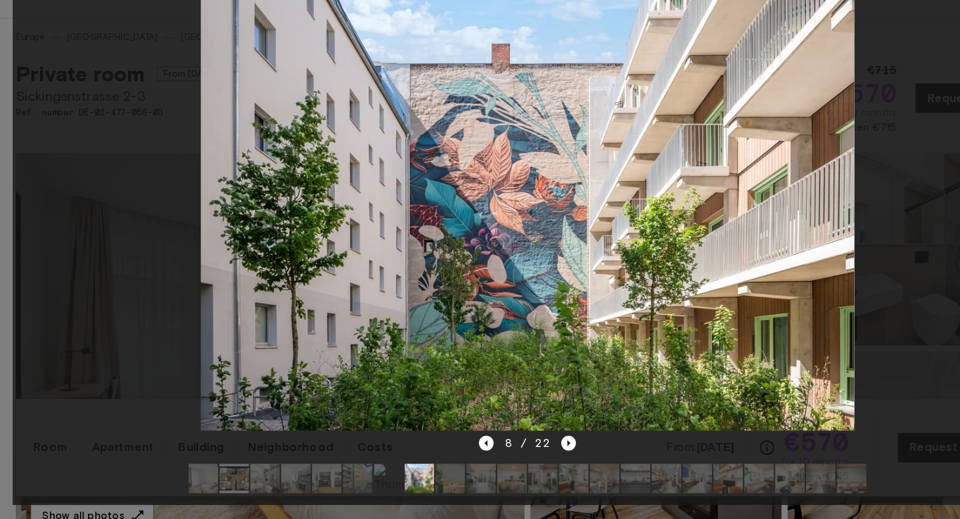
click at [450, 451] on div "8 / 22" at bounding box center [480, 449] width 89 height 16
click at [445, 451] on icon "Previous image" at bounding box center [442, 449] width 13 height 13
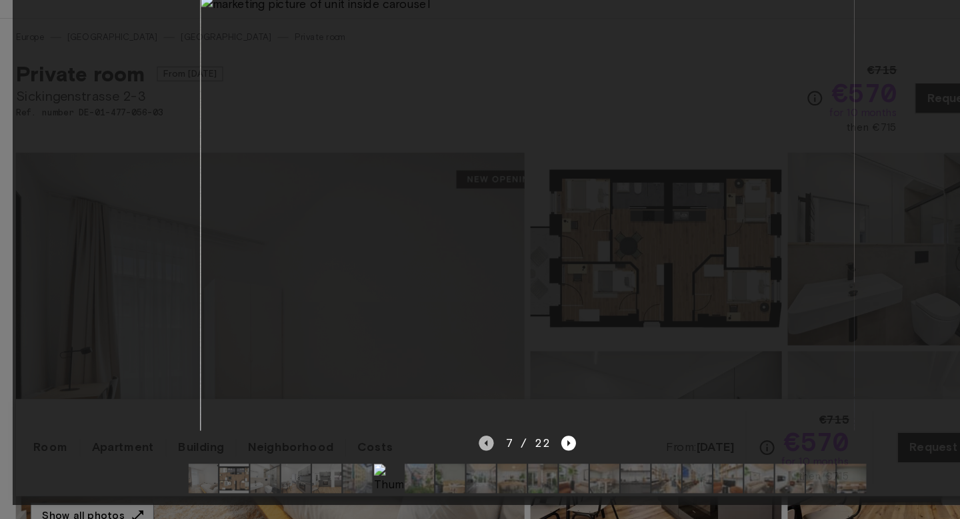
click at [445, 451] on icon "Previous image" at bounding box center [442, 449] width 13 height 13
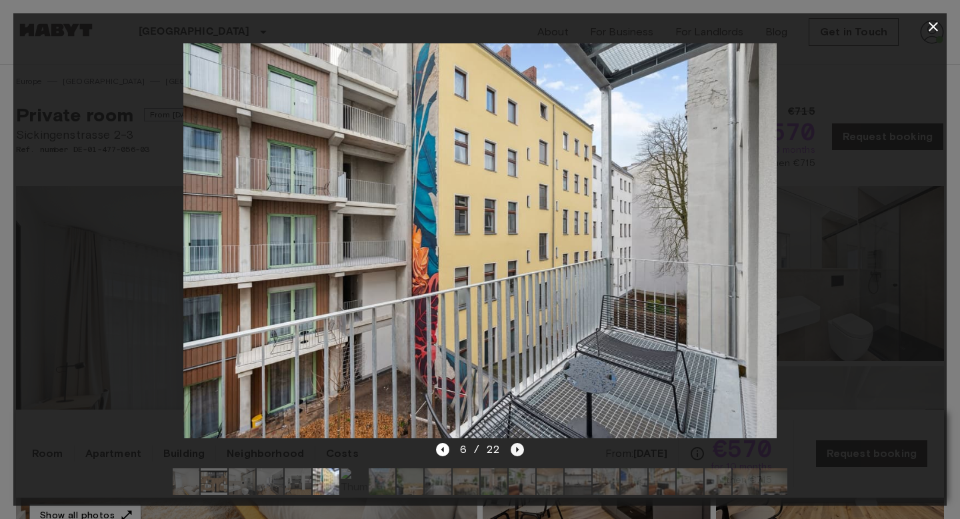
click at [511, 447] on icon "Next image" at bounding box center [517, 449] width 13 height 13
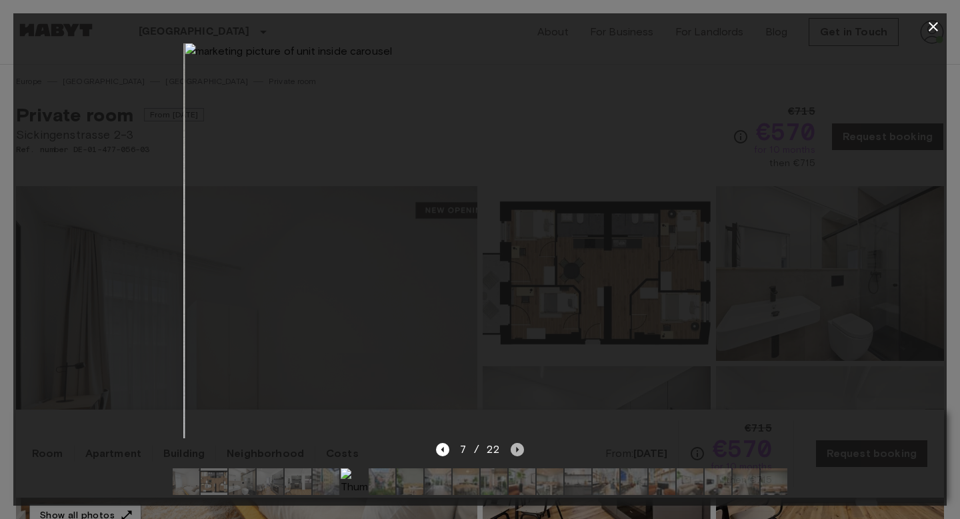
click at [512, 447] on icon "Next image" at bounding box center [517, 449] width 13 height 13
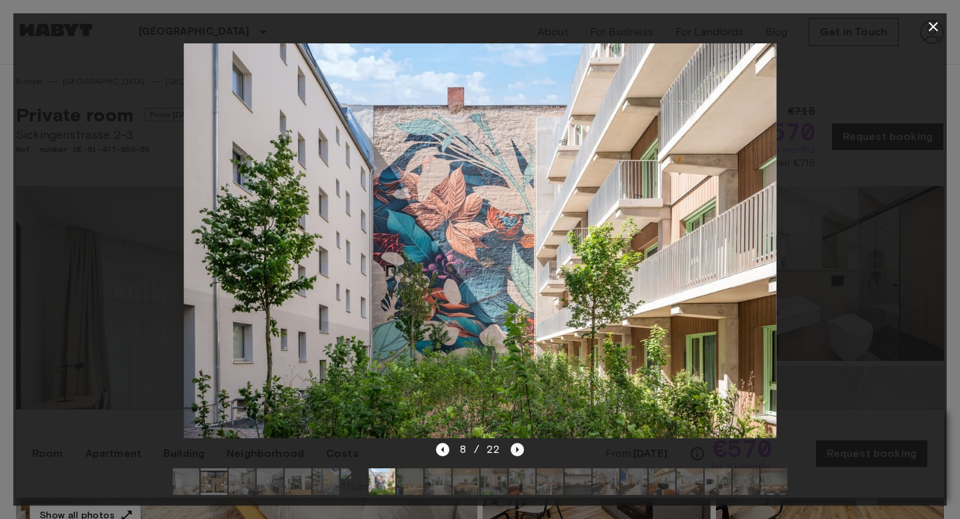
click at [512, 447] on icon "Next image" at bounding box center [517, 449] width 13 height 13
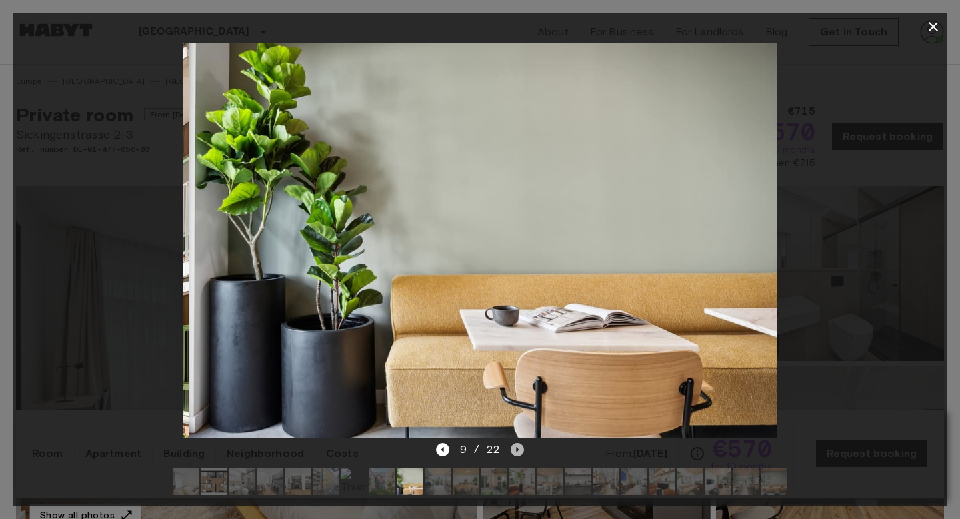
click at [512, 447] on icon "Next image" at bounding box center [517, 449] width 13 height 13
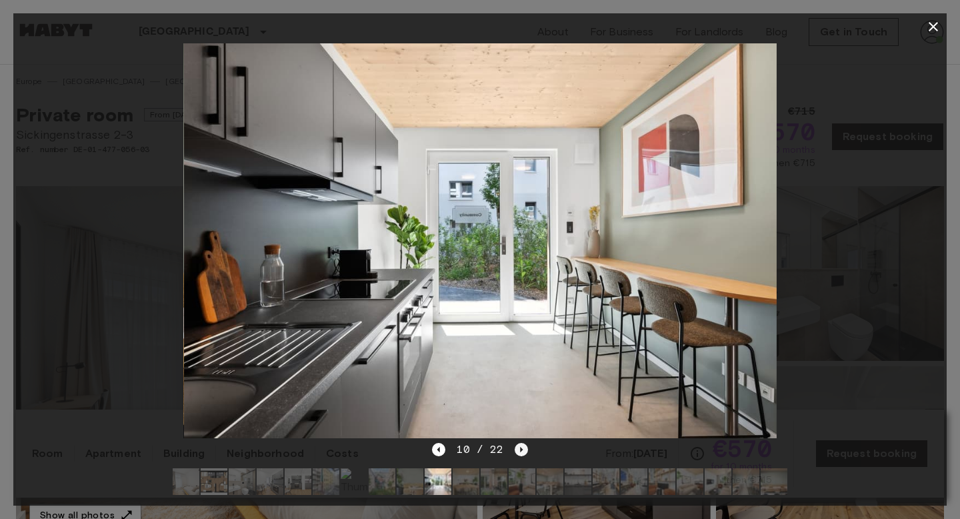
click at [512, 447] on div "10 / 22" at bounding box center [479, 449] width 95 height 16
click at [937, 35] on button "button" at bounding box center [933, 26] width 27 height 27
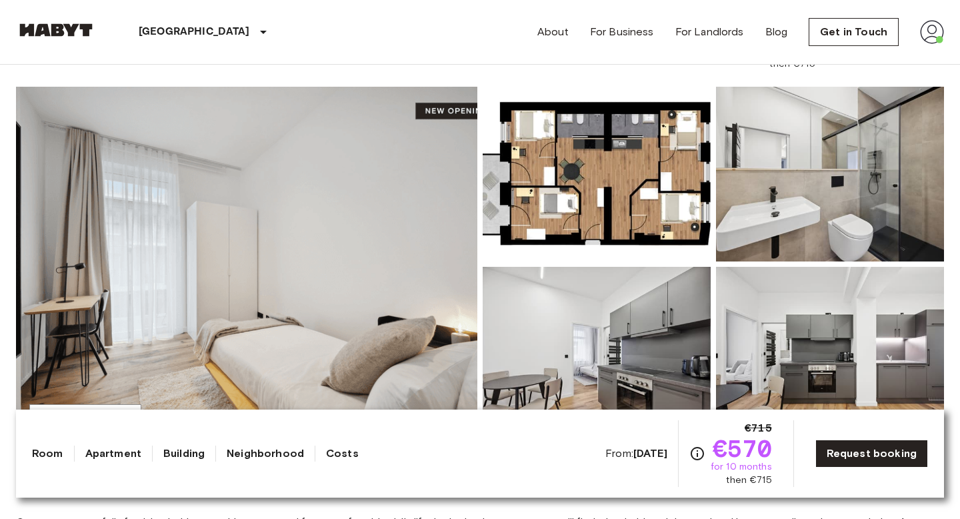
scroll to position [100, 0]
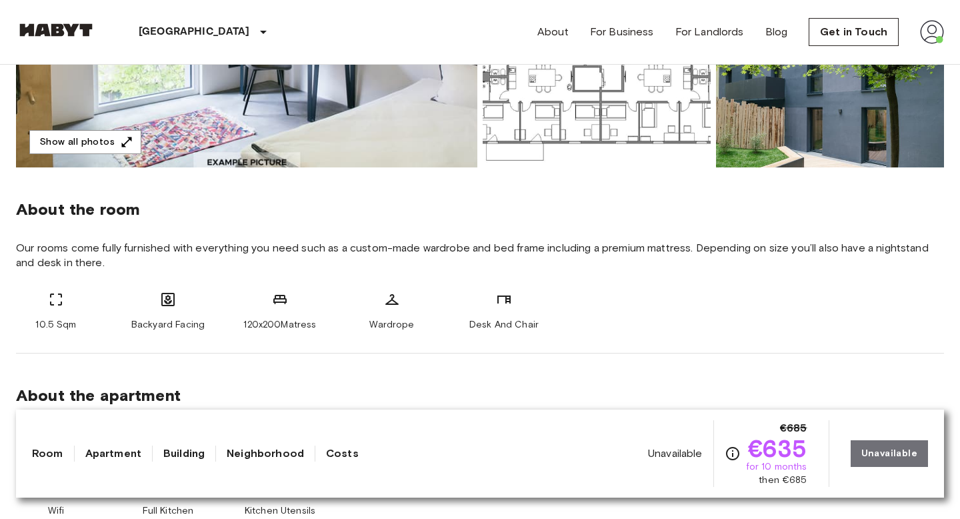
scroll to position [394, 0]
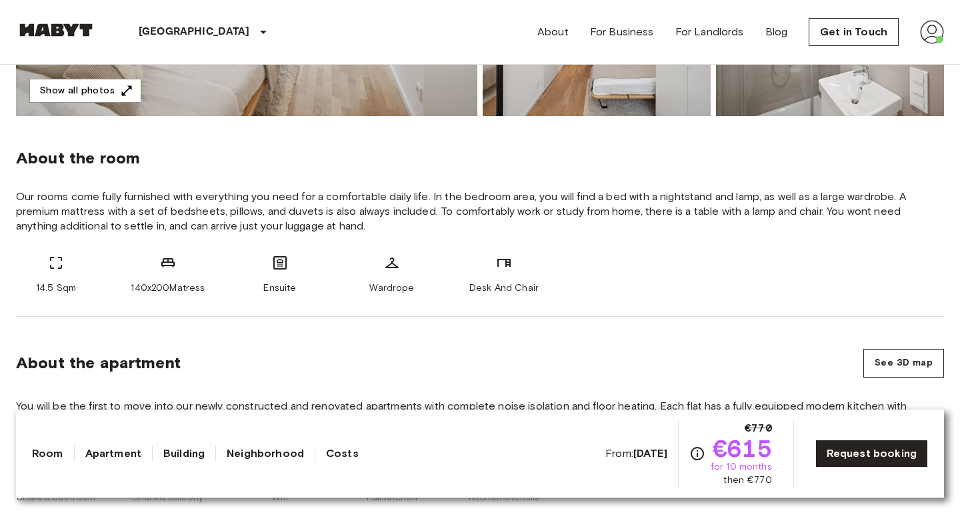
scroll to position [425, 0]
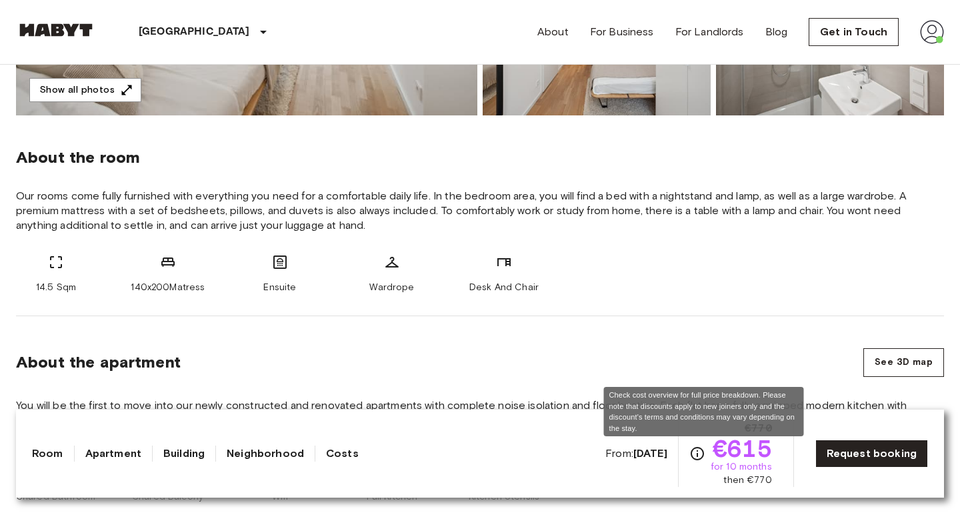
click at [701, 455] on icon "Check cost overview for full price breakdown. Please note that discounts apply …" at bounding box center [697, 453] width 16 height 16
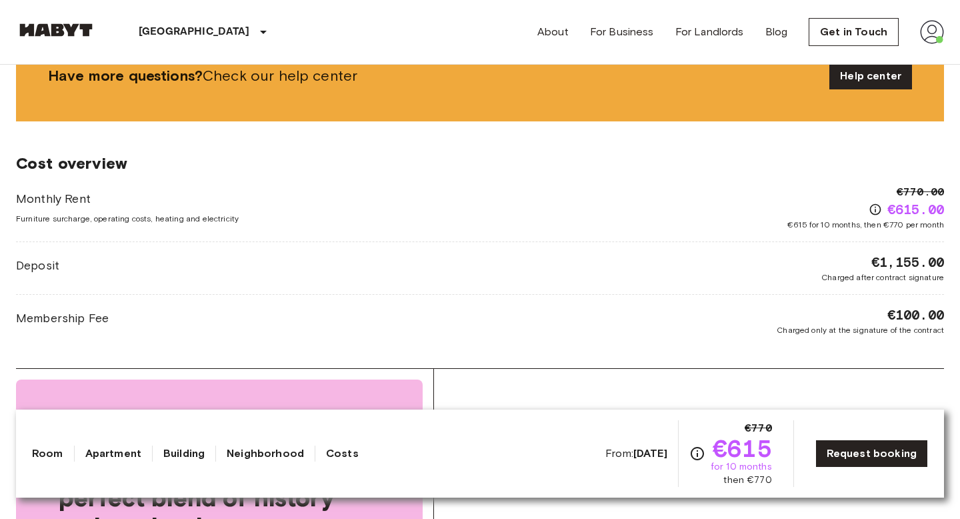
scroll to position [1964, 0]
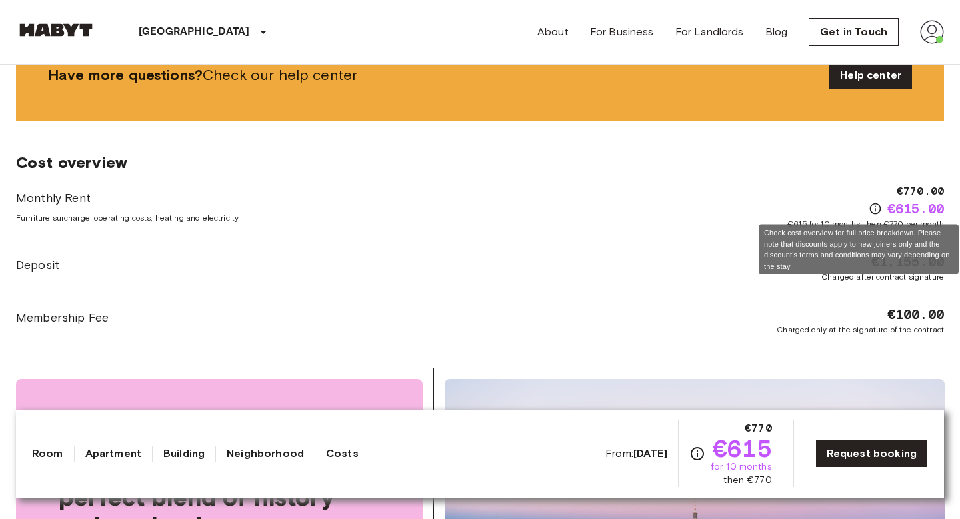
click at [875, 210] on icon "Check cost overview for full price breakdown. Please note that discounts apply …" at bounding box center [875, 208] width 11 height 11
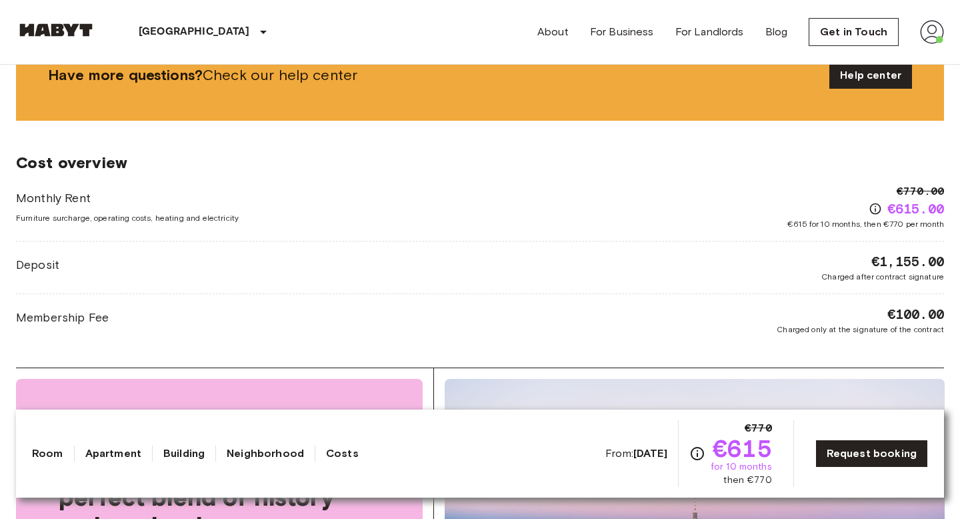
click at [637, 219] on div "Monthly Rent Furniture surcharge, operating costs, heating and electricity €770…" at bounding box center [480, 206] width 928 height 47
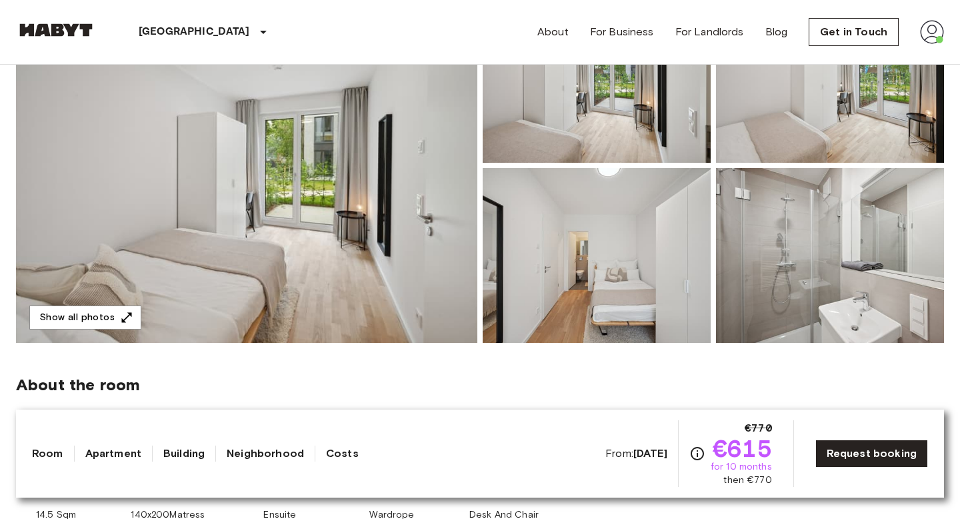
scroll to position [204, 0]
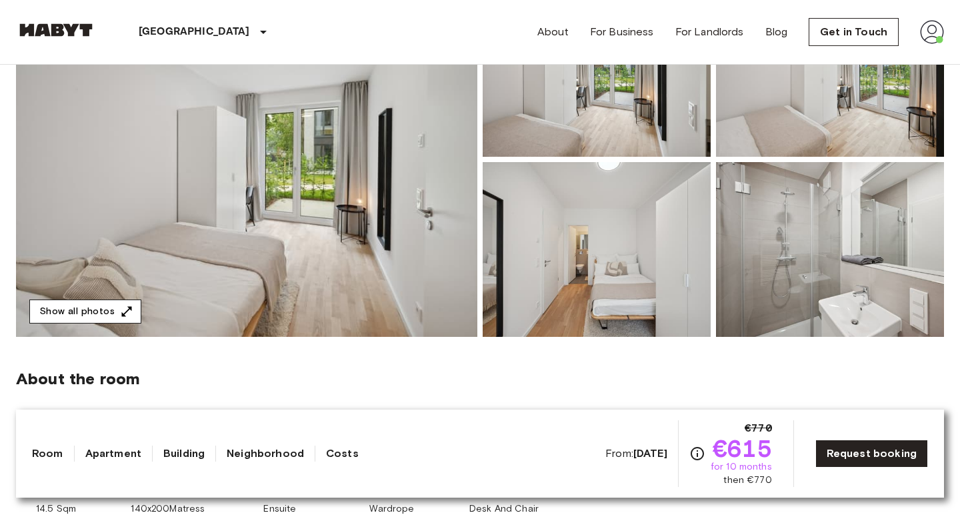
click at [101, 319] on button "Show all photos" at bounding box center [85, 311] width 112 height 25
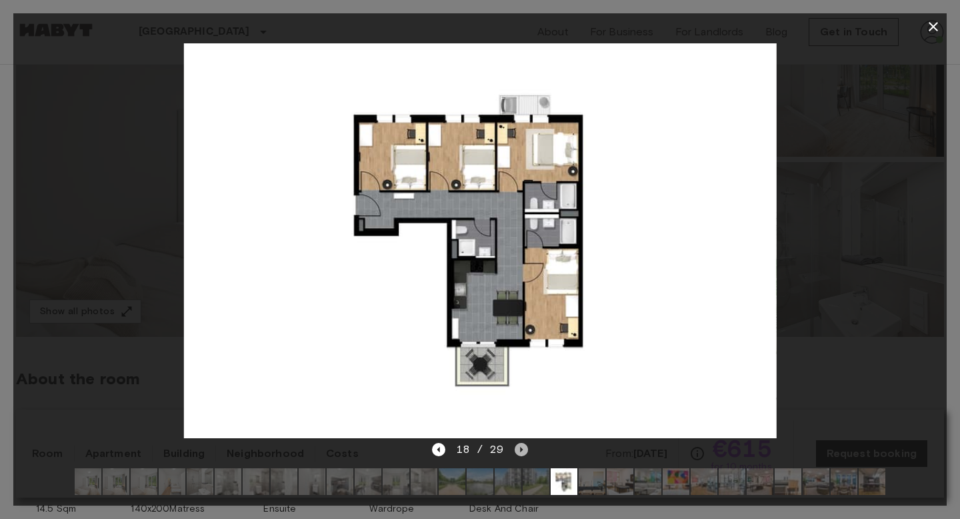
click at [521, 447] on icon "Next image" at bounding box center [521, 449] width 13 height 13
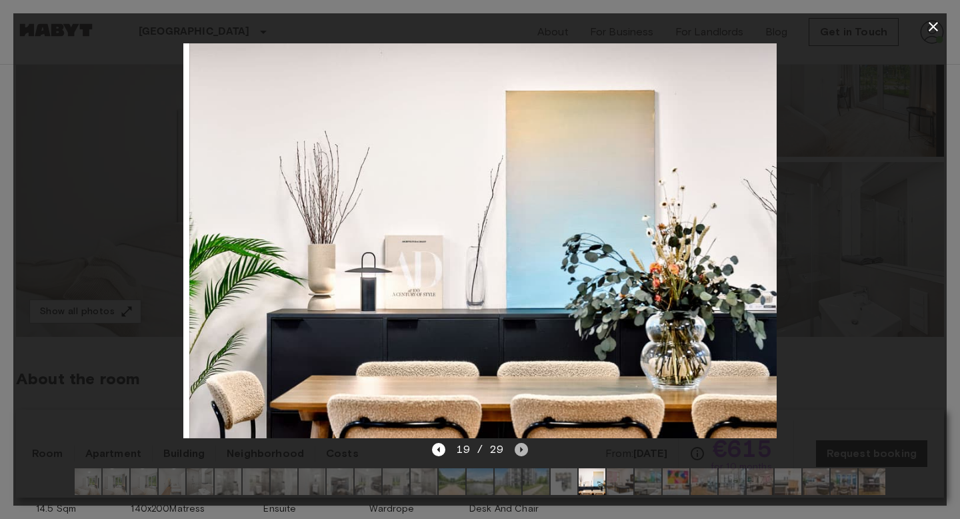
click at [521, 447] on icon "Next image" at bounding box center [521, 449] width 13 height 13
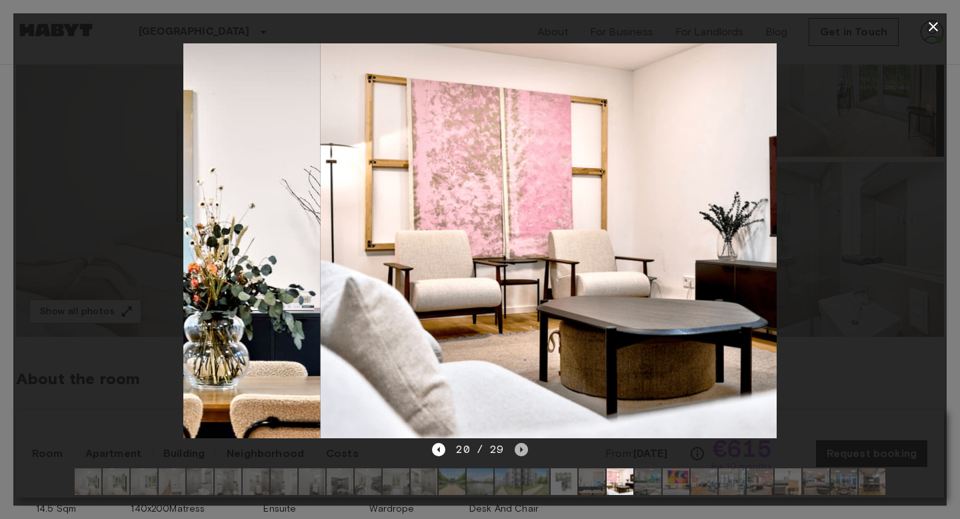
click at [521, 447] on icon "Next image" at bounding box center [521, 449] width 13 height 13
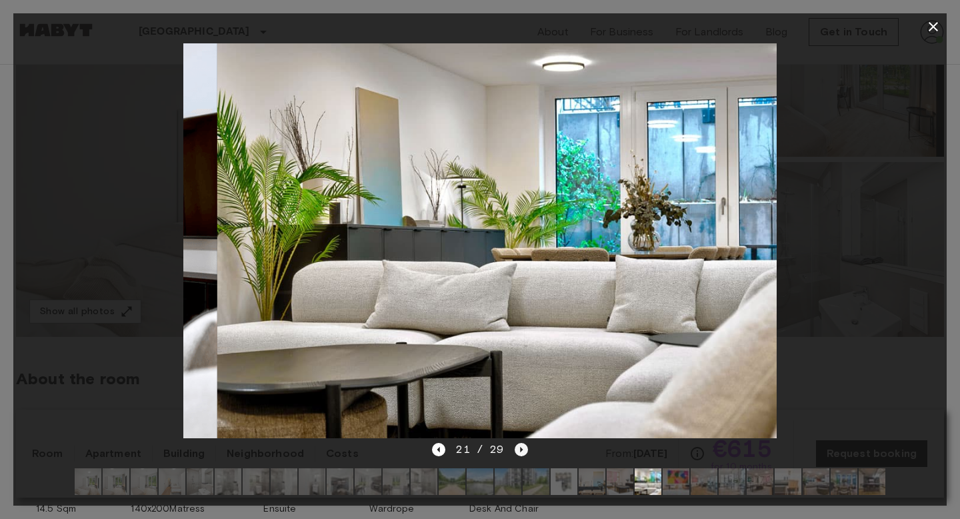
click at [521, 447] on icon "Next image" at bounding box center [521, 449] width 13 height 13
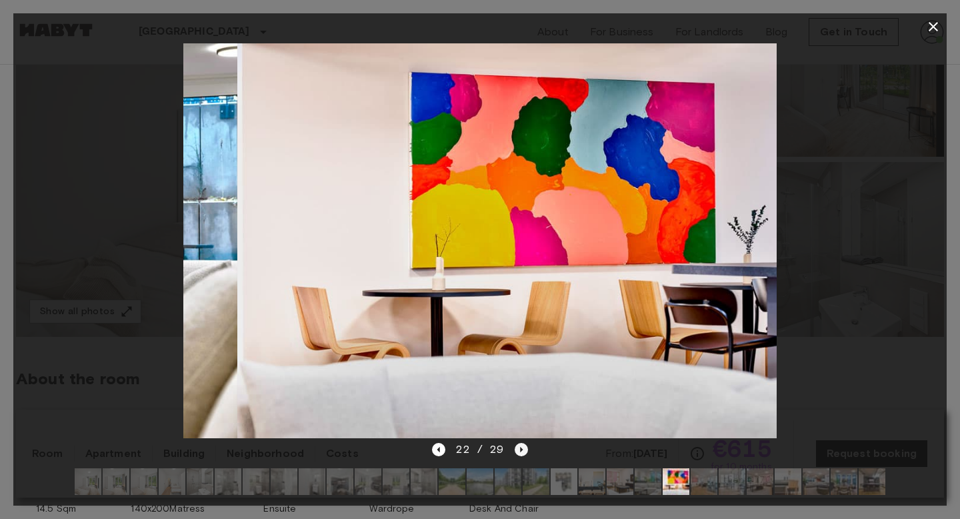
click at [521, 447] on icon "Next image" at bounding box center [521, 449] width 13 height 13
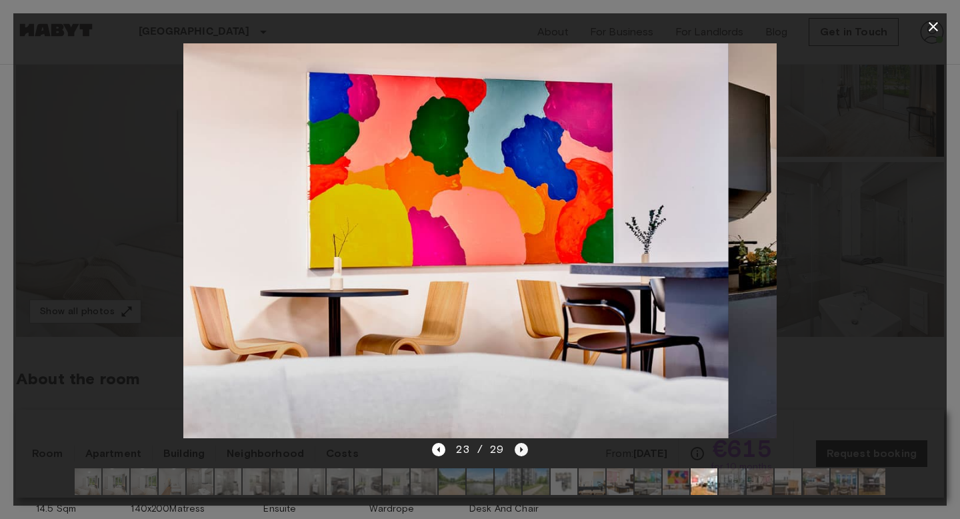
click at [521, 447] on icon "Next image" at bounding box center [521, 449] width 13 height 13
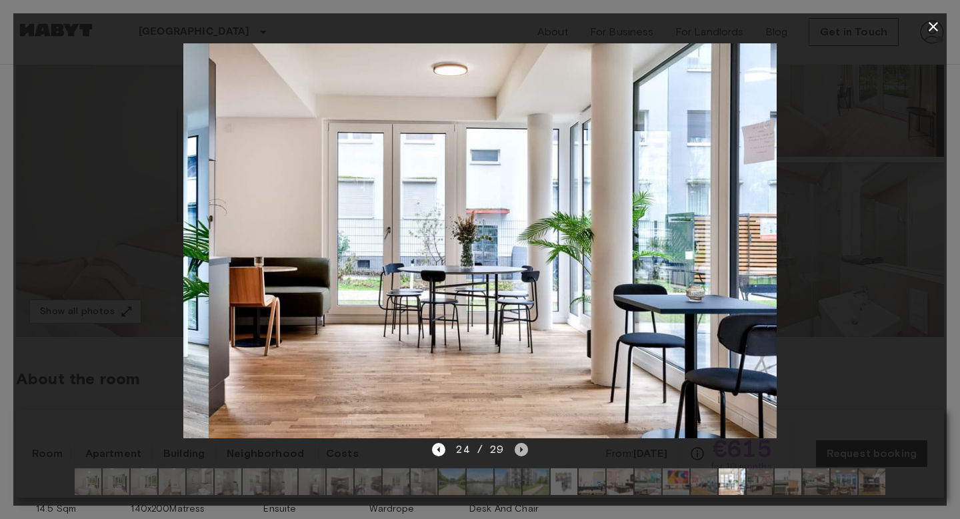
click at [521, 447] on icon "Next image" at bounding box center [521, 449] width 13 height 13
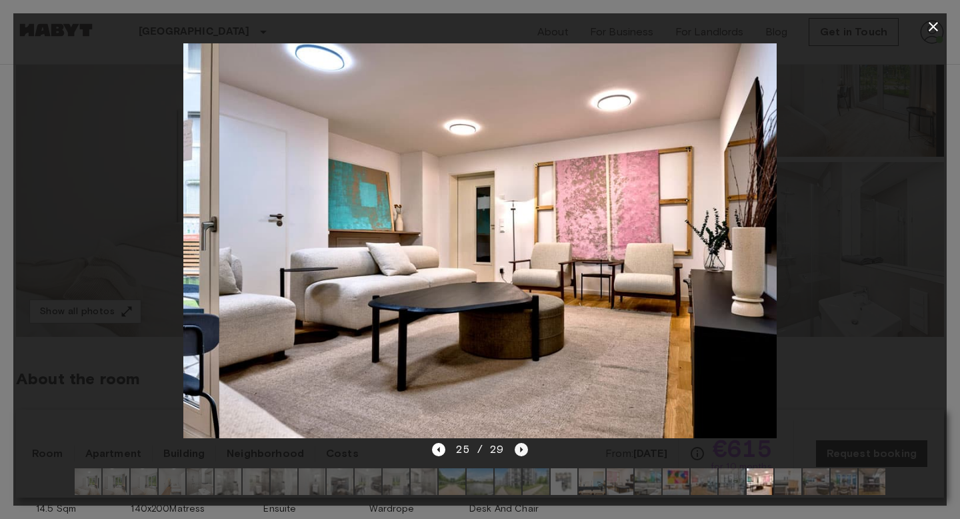
click at [521, 447] on icon "Next image" at bounding box center [521, 449] width 13 height 13
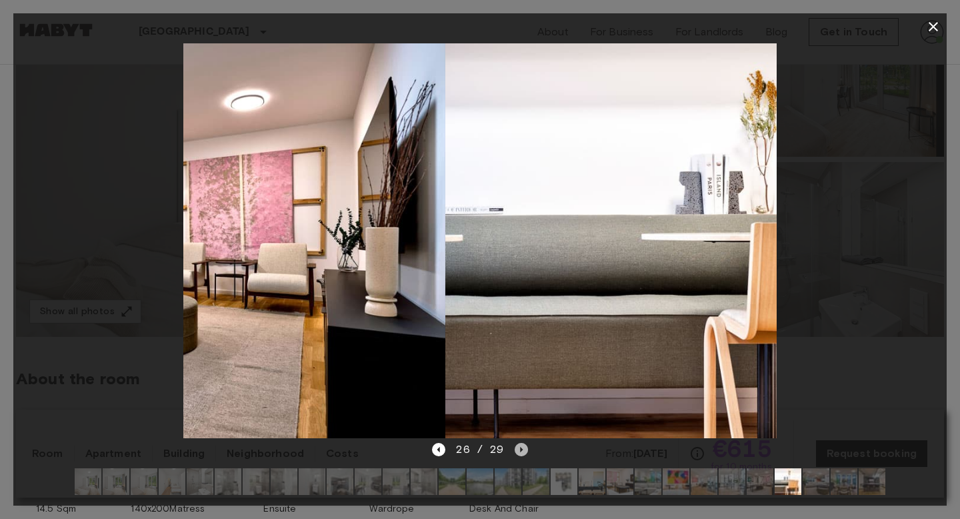
click at [521, 447] on icon "Next image" at bounding box center [521, 449] width 13 height 13
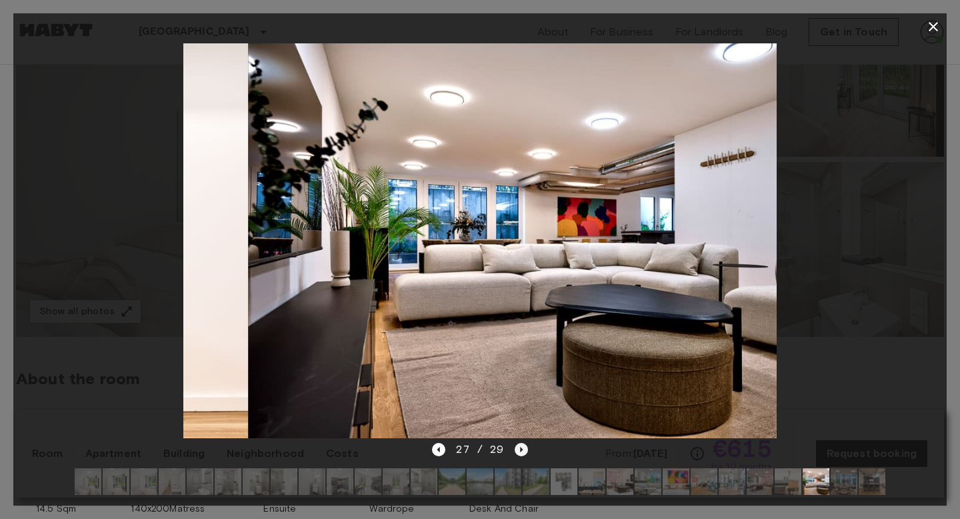
click at [521, 447] on icon "Next image" at bounding box center [521, 449] width 13 height 13
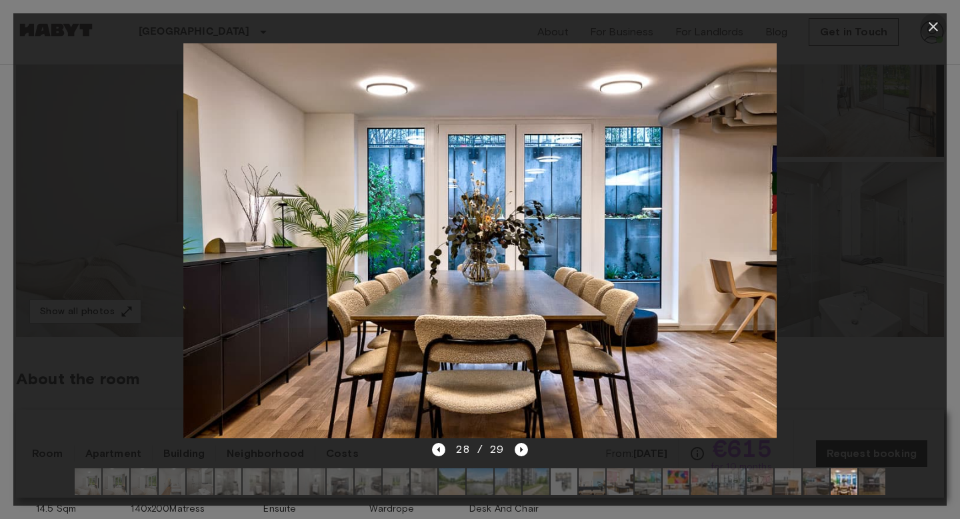
click at [937, 28] on icon "button" at bounding box center [933, 27] width 16 height 16
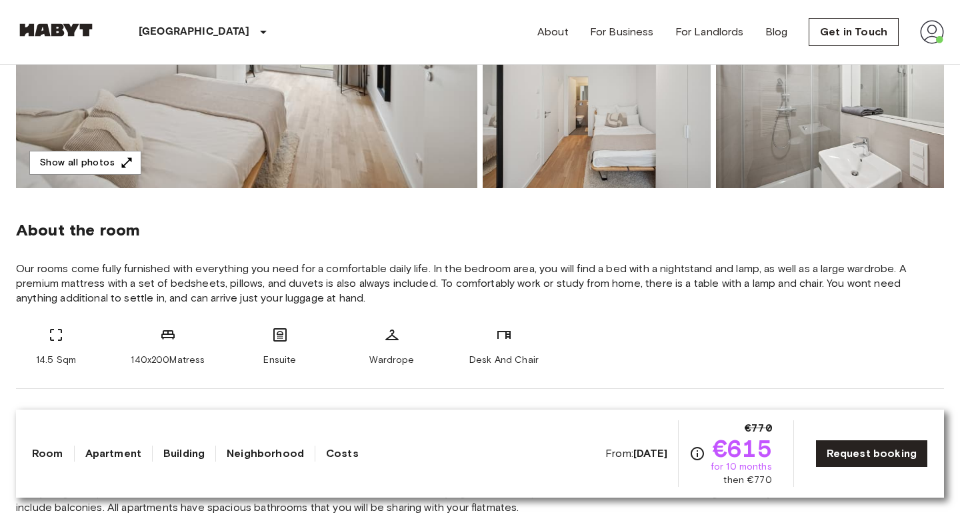
scroll to position [367, 0]
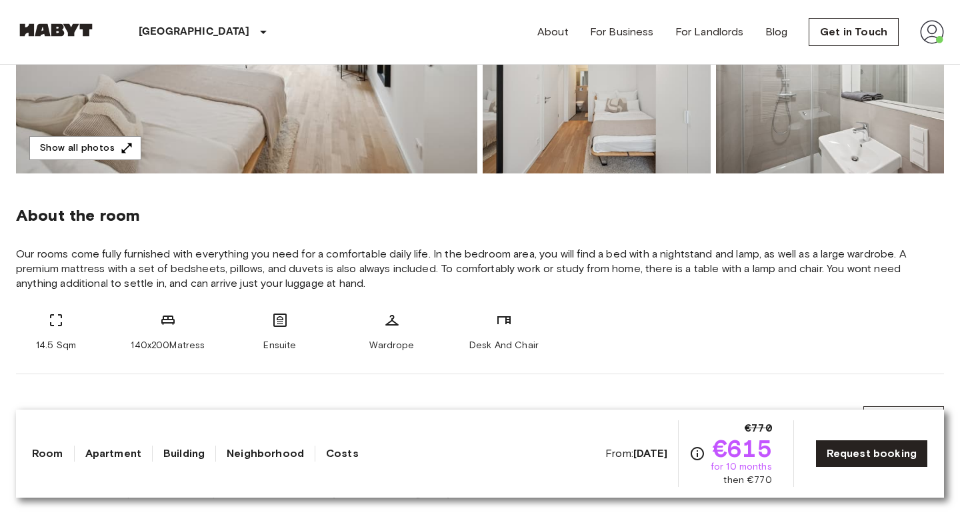
click at [259, 327] on div "Ensuite" at bounding box center [280, 332] width 80 height 40
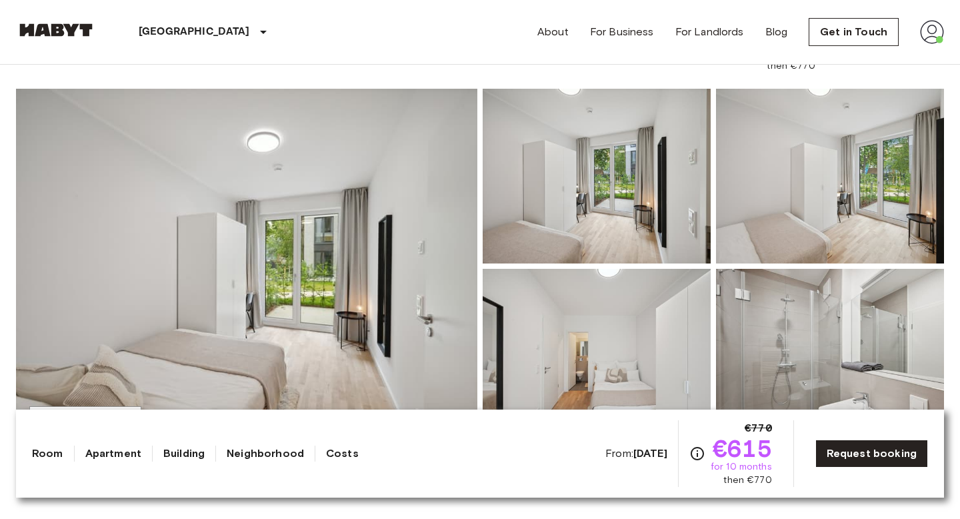
scroll to position [0, 0]
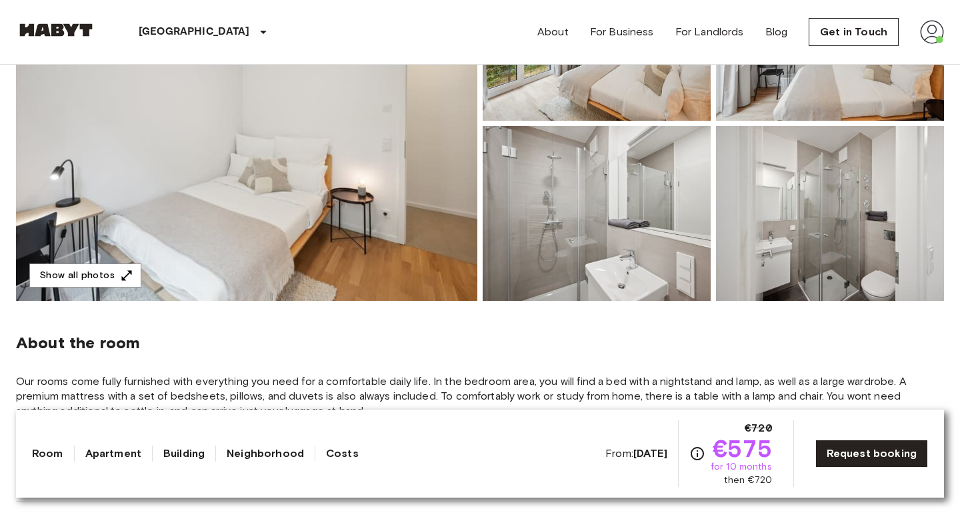
scroll to position [239, 0]
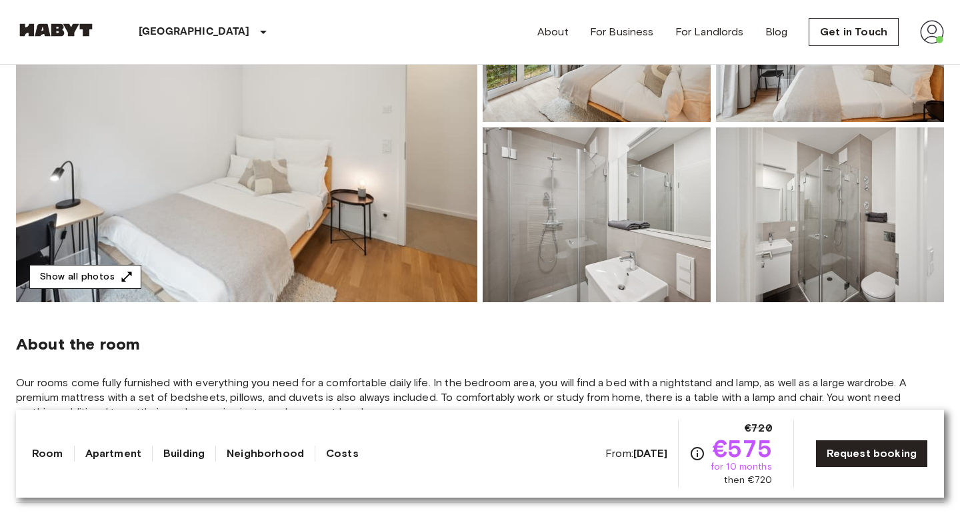
click at [111, 279] on button "Show all photos" at bounding box center [85, 277] width 112 height 25
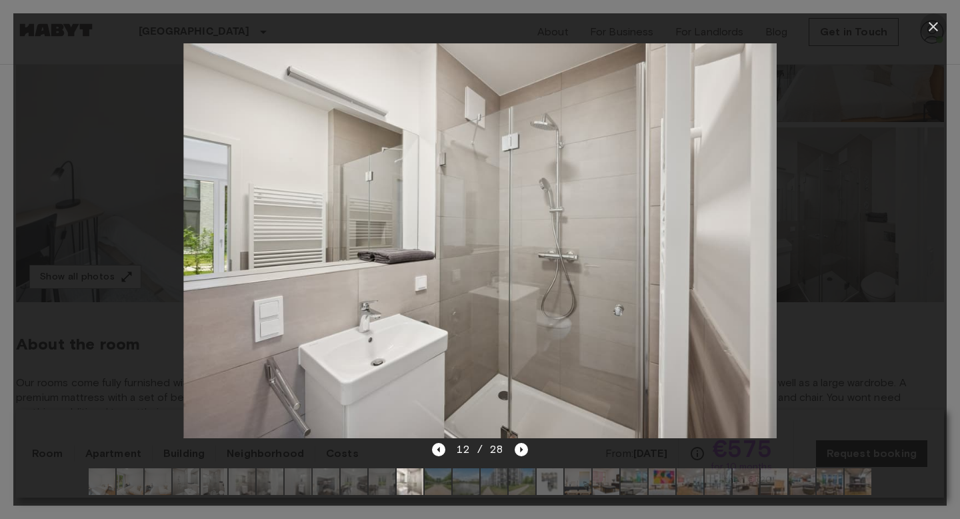
click at [941, 31] on icon "button" at bounding box center [933, 27] width 16 height 16
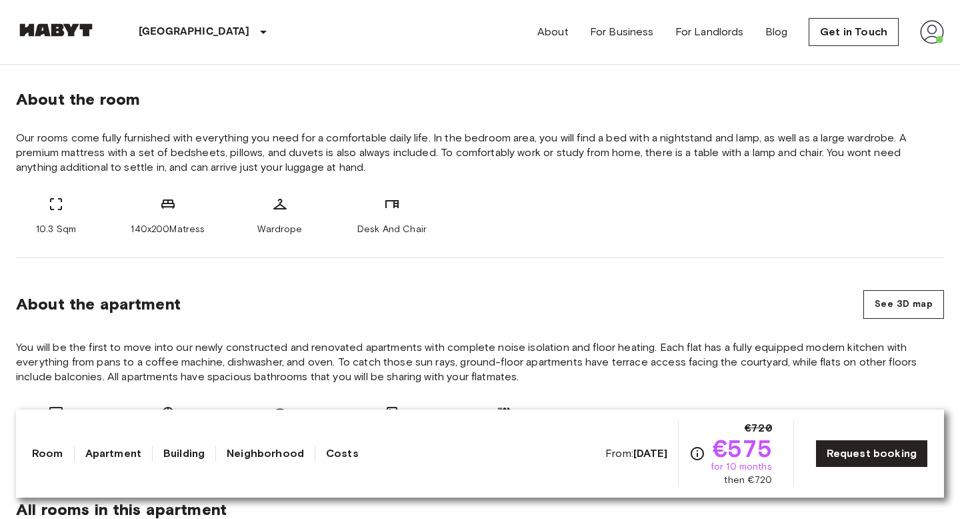
scroll to position [487, 0]
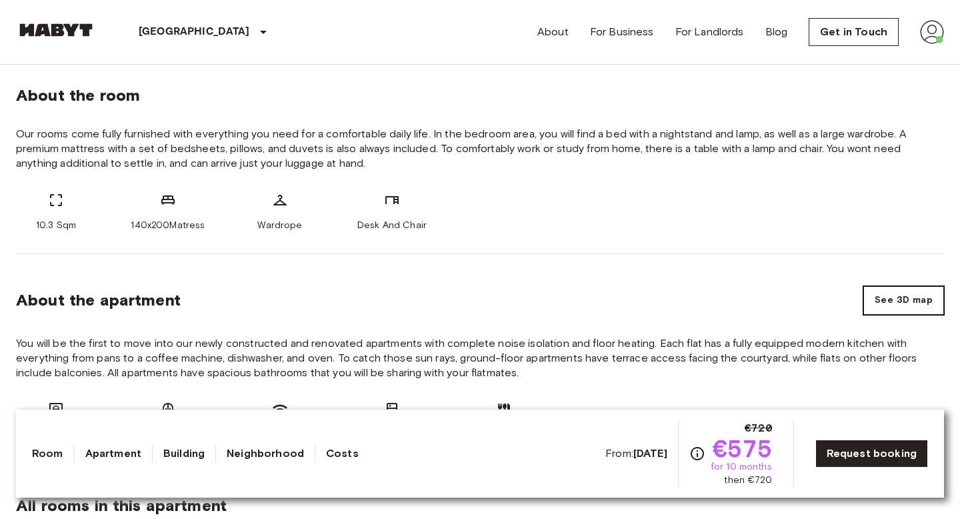
click at [911, 301] on button "See 3D map" at bounding box center [903, 300] width 81 height 29
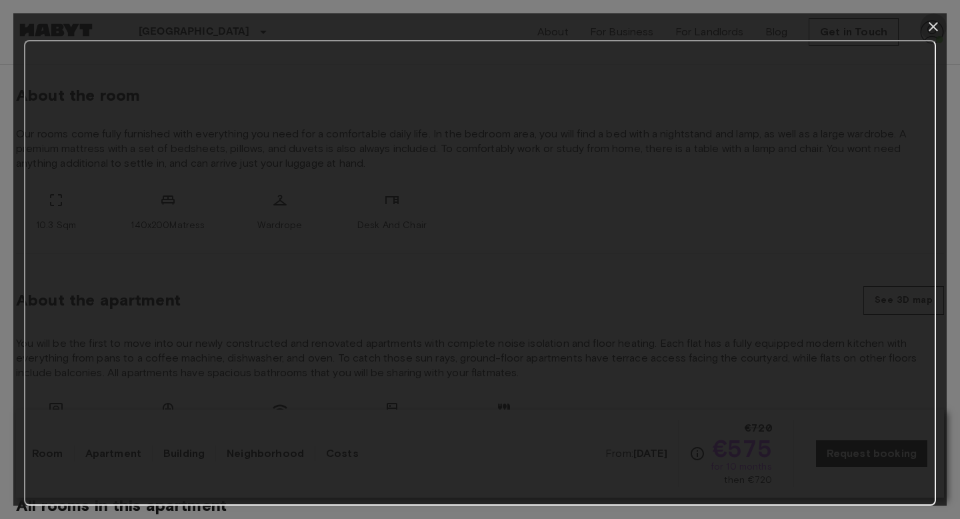
click at [937, 22] on icon "button" at bounding box center [933, 26] width 9 height 9
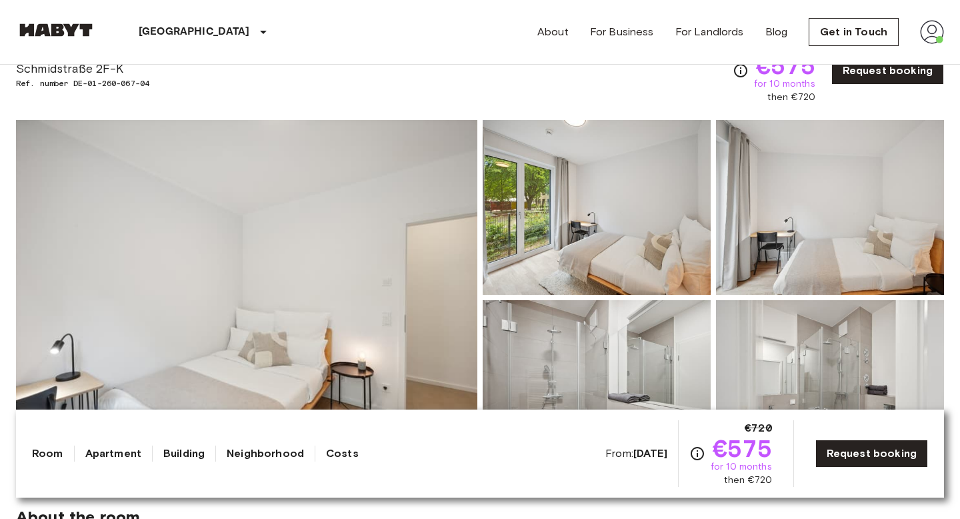
scroll to position [0, 0]
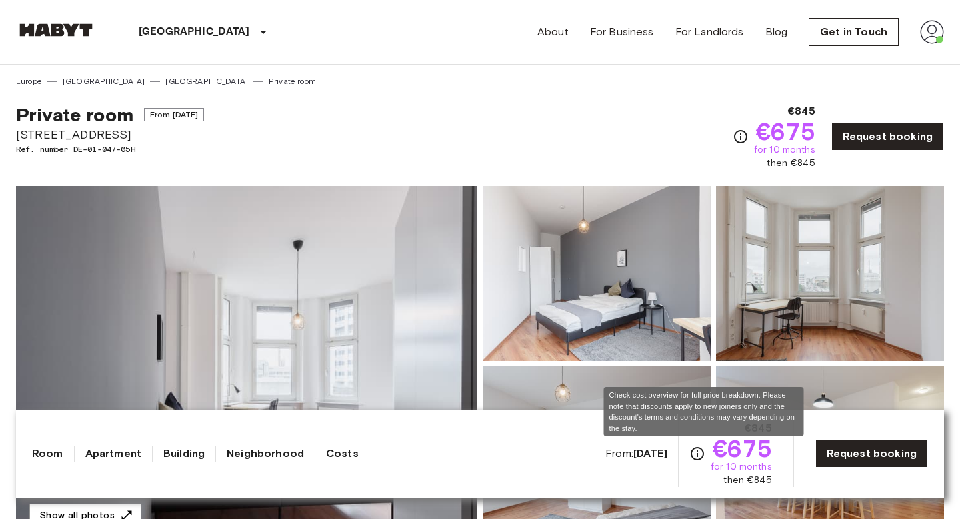
click at [705, 455] on icon "Check cost overview for full price breakdown. Please note that discounts apply …" at bounding box center [697, 453] width 16 height 16
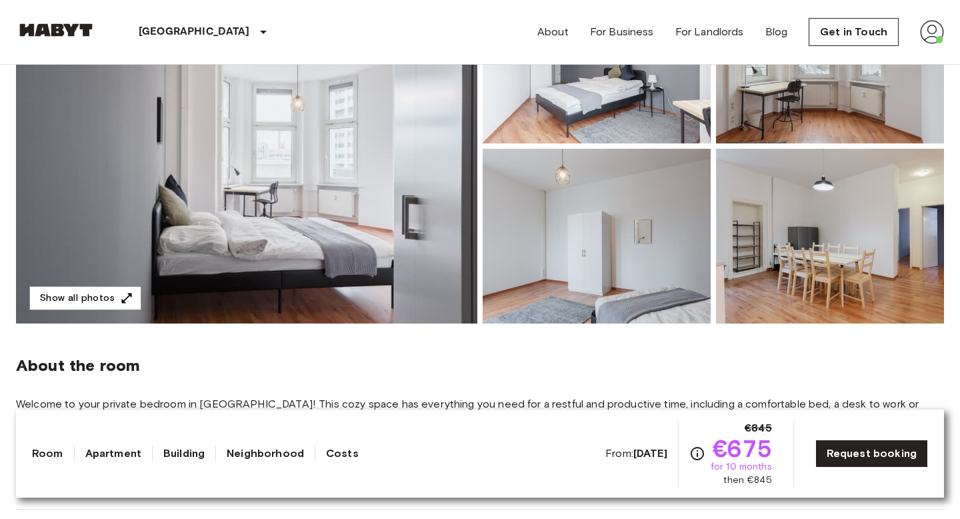
scroll to position [234, 0]
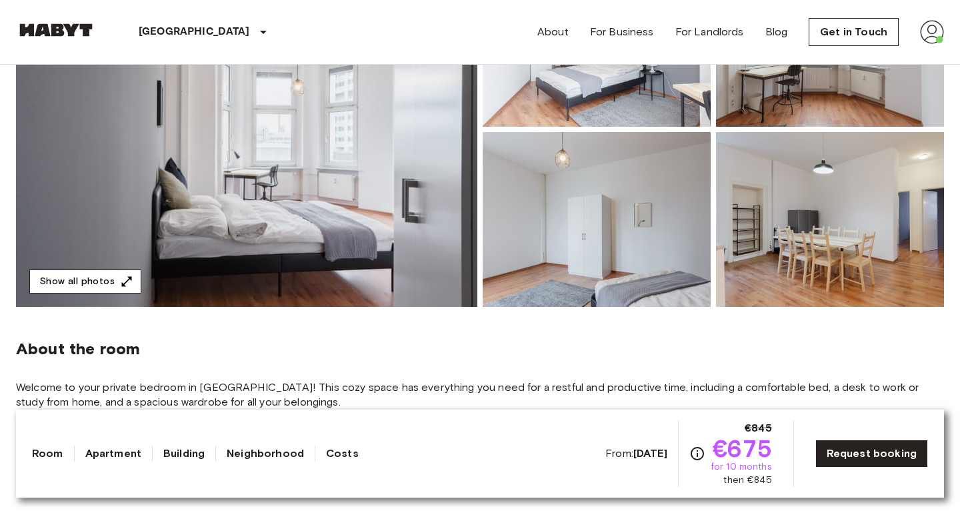
click at [128, 283] on icon "button" at bounding box center [126, 281] width 13 height 13
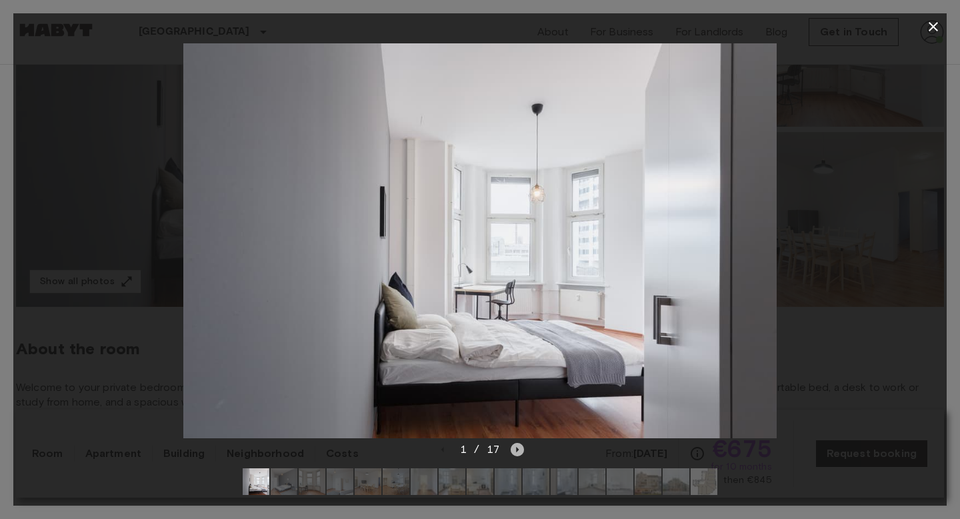
click at [513, 446] on icon "Next image" at bounding box center [517, 449] width 13 height 13
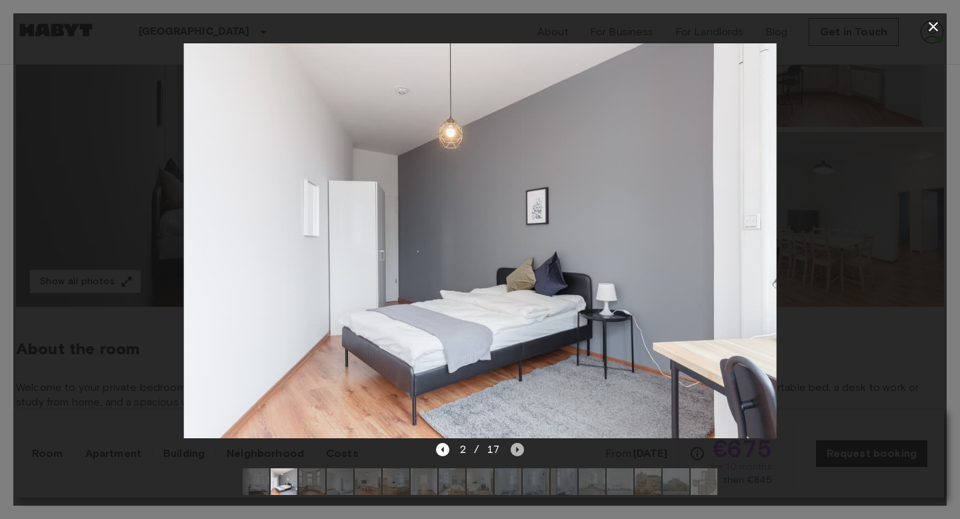
click at [513, 446] on icon "Next image" at bounding box center [517, 449] width 13 height 13
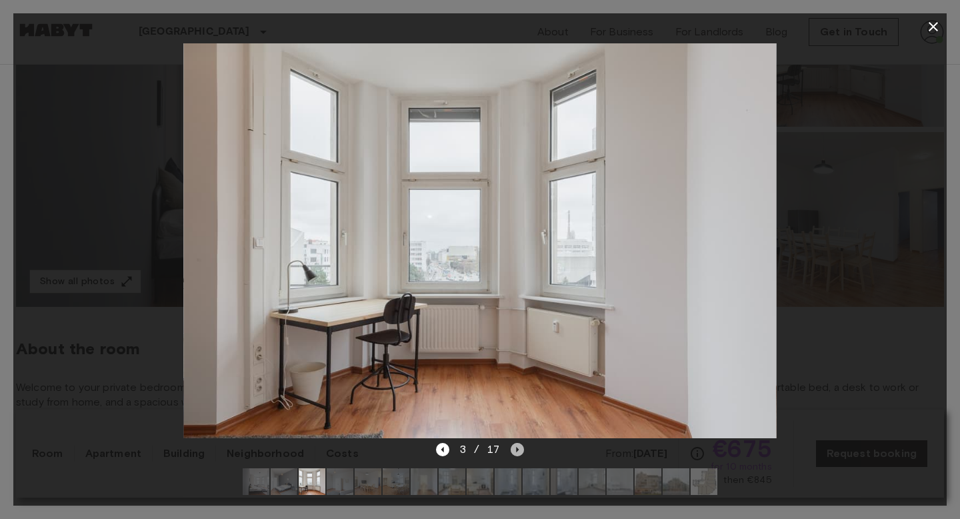
click at [513, 446] on icon "Next image" at bounding box center [517, 449] width 13 height 13
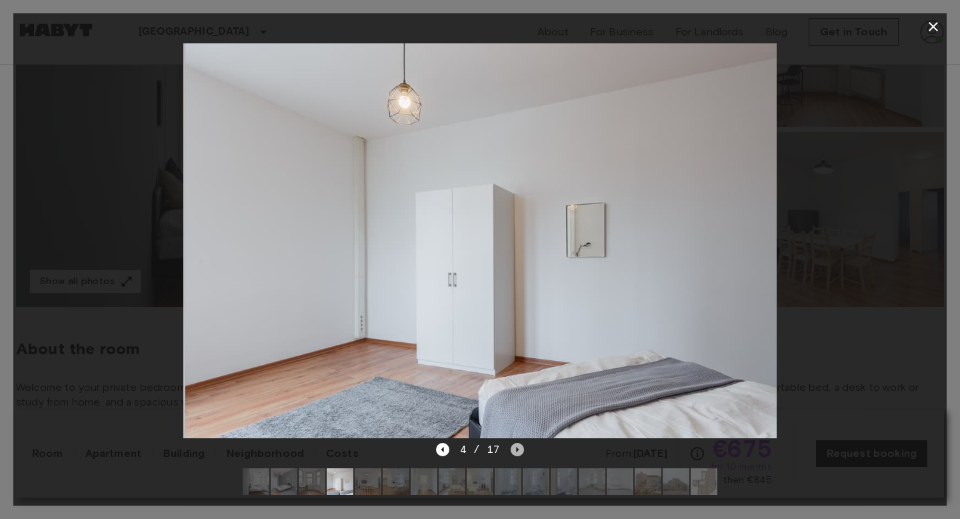
click at [513, 446] on icon "Next image" at bounding box center [517, 449] width 13 height 13
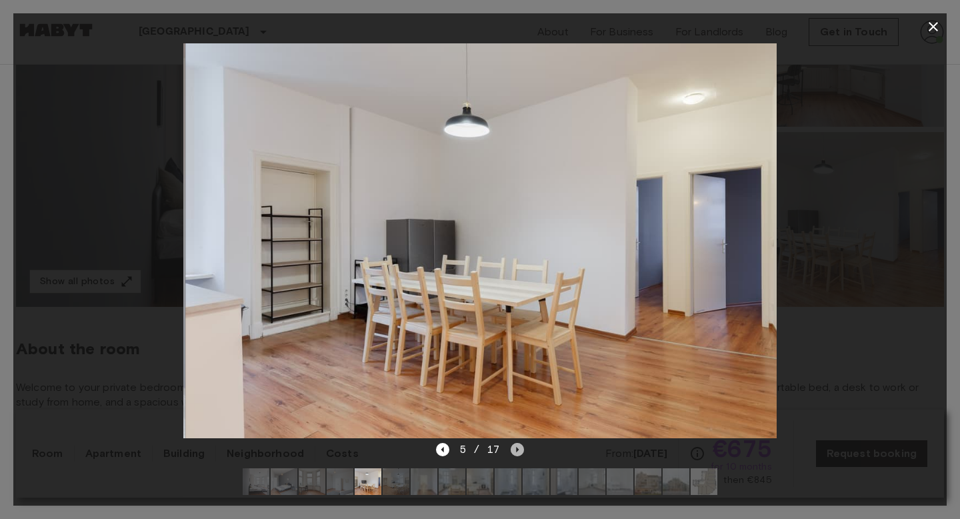
click at [513, 446] on icon "Next image" at bounding box center [517, 449] width 13 height 13
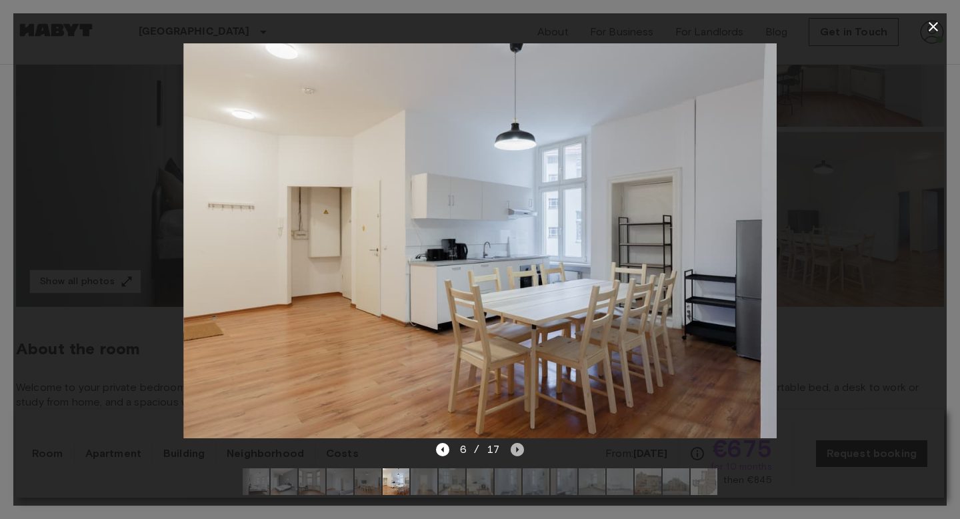
click at [513, 446] on icon "Next image" at bounding box center [517, 449] width 13 height 13
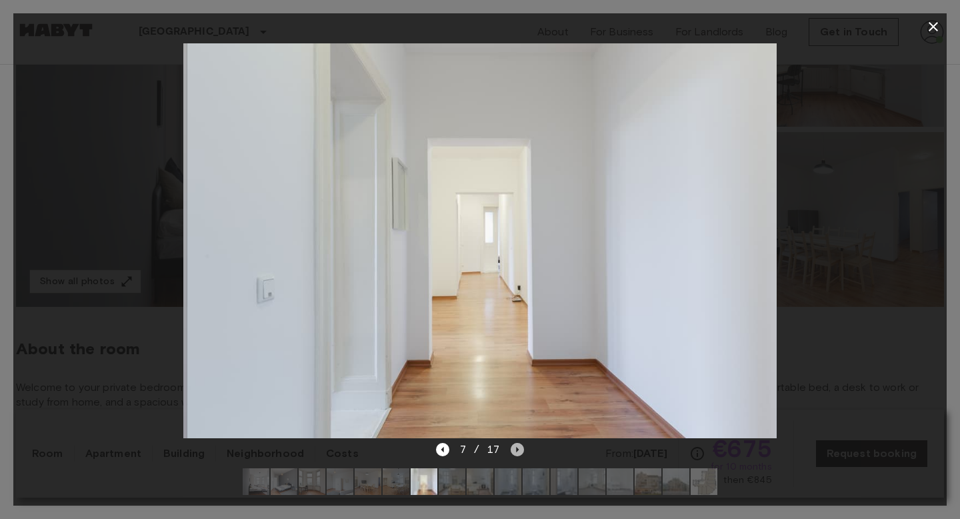
click at [513, 447] on icon "Next image" at bounding box center [517, 449] width 13 height 13
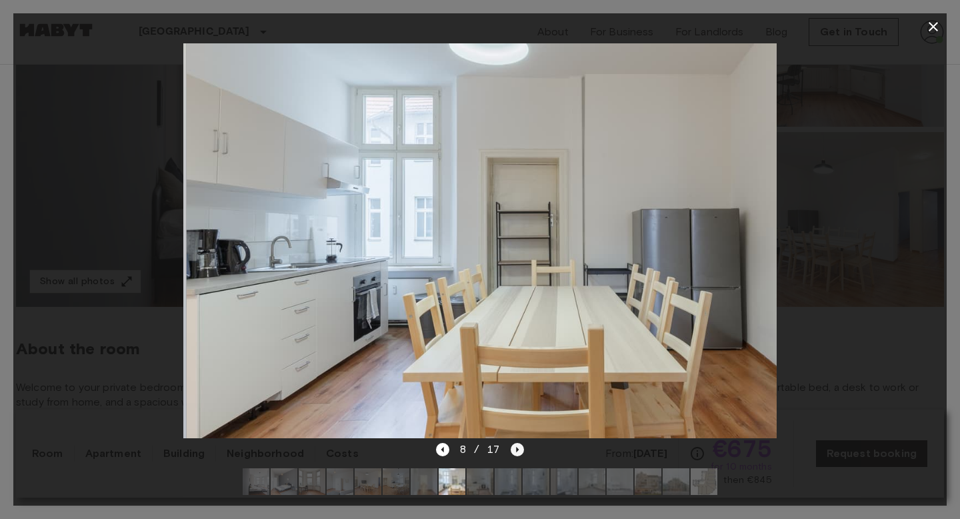
click at [513, 447] on icon "Next image" at bounding box center [517, 449] width 13 height 13
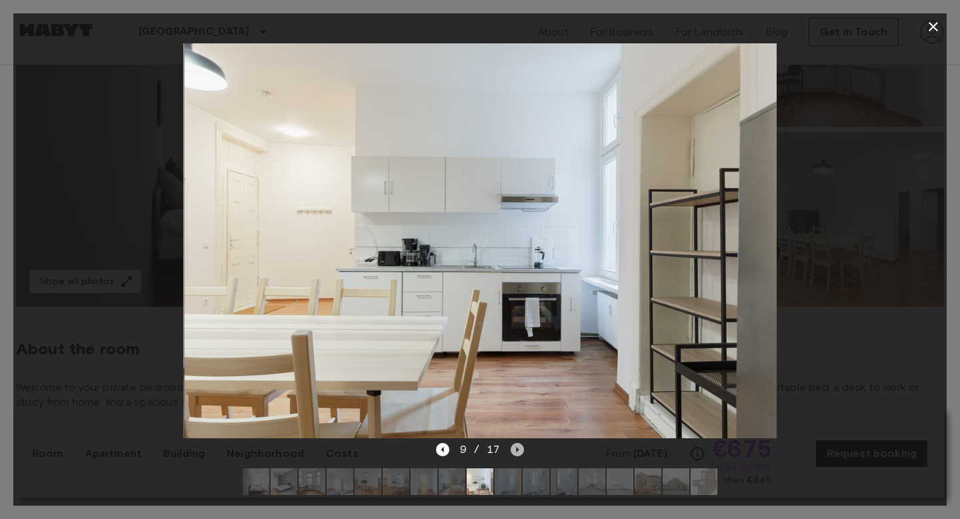
click at [513, 447] on icon "Next image" at bounding box center [517, 449] width 13 height 13
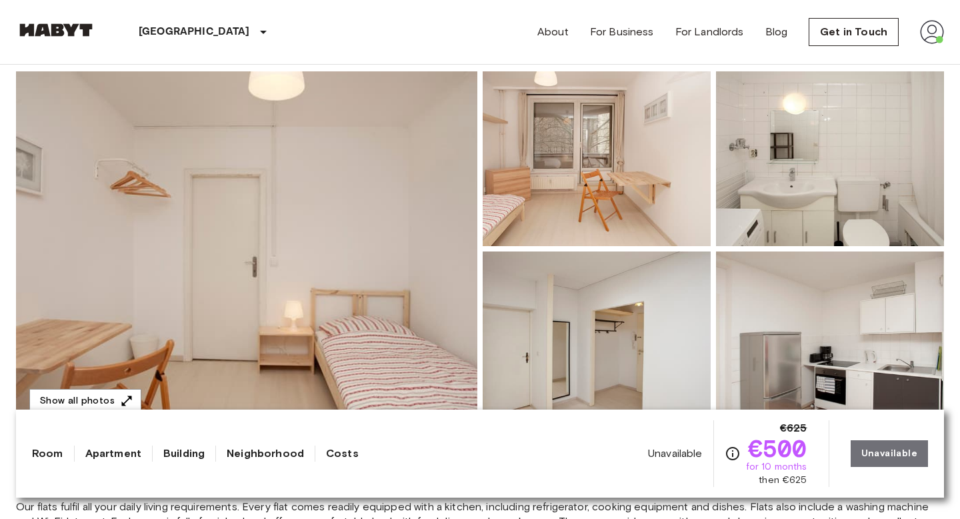
scroll to position [111, 0]
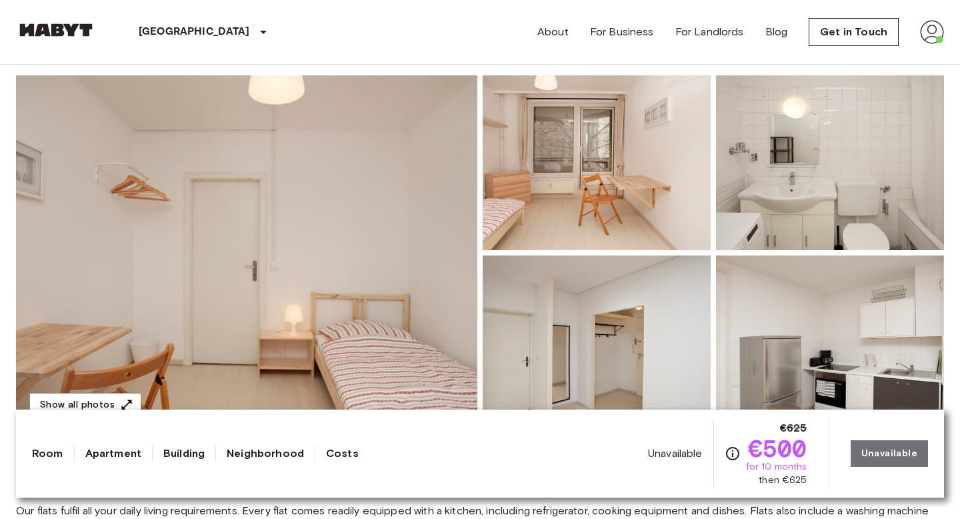
click at [243, 228] on img at bounding box center [246, 252] width 461 height 355
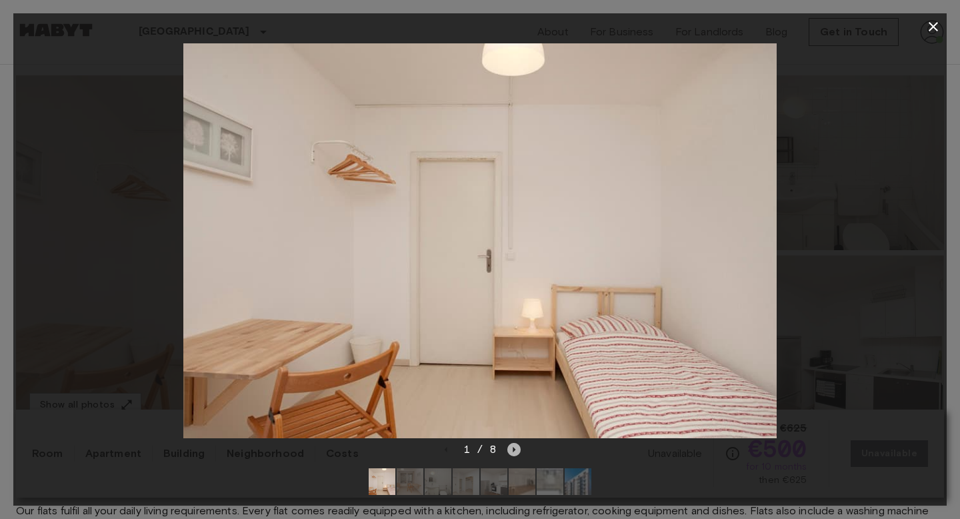
click at [510, 450] on icon "Next image" at bounding box center [513, 449] width 13 height 13
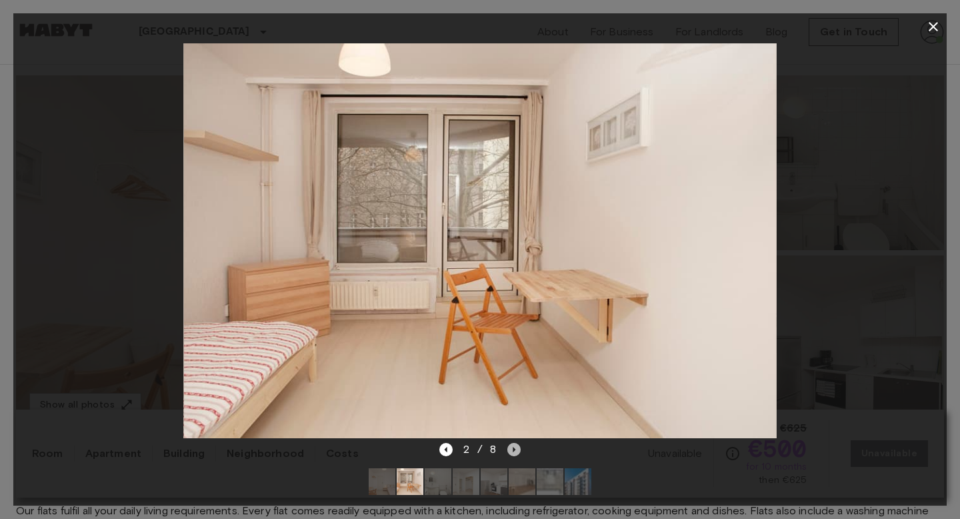
click at [510, 450] on icon "Next image" at bounding box center [513, 449] width 13 height 13
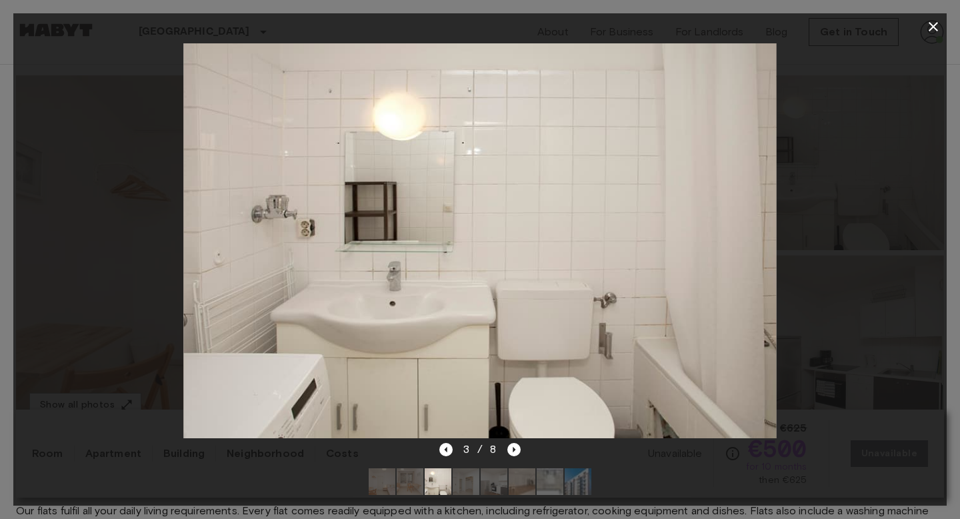
click at [929, 34] on icon "button" at bounding box center [933, 27] width 16 height 16
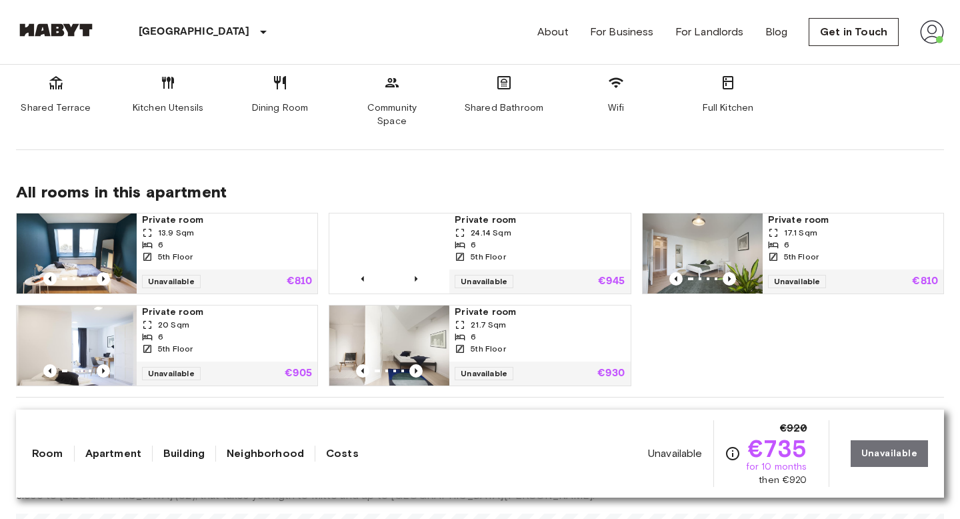
scroll to position [747, 0]
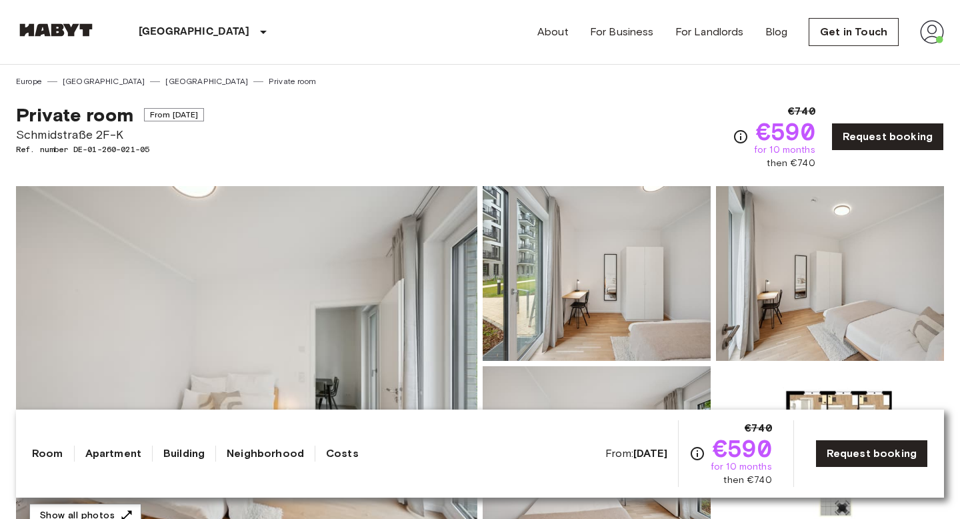
click at [57, 141] on span "Schmidstraße 2F-K" at bounding box center [110, 134] width 188 height 17
copy span "Schmidstraße"
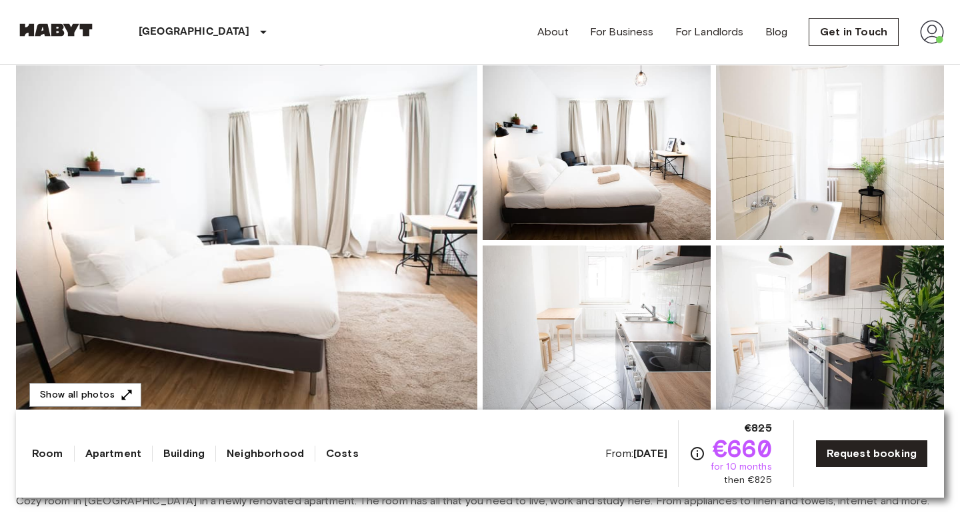
scroll to position [138, 0]
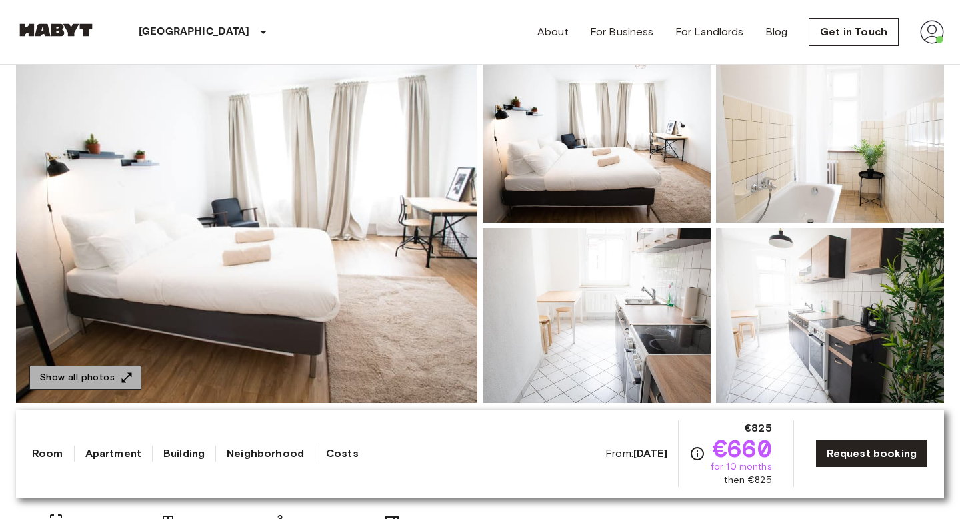
click at [91, 376] on button "Show all photos" at bounding box center [85, 377] width 112 height 25
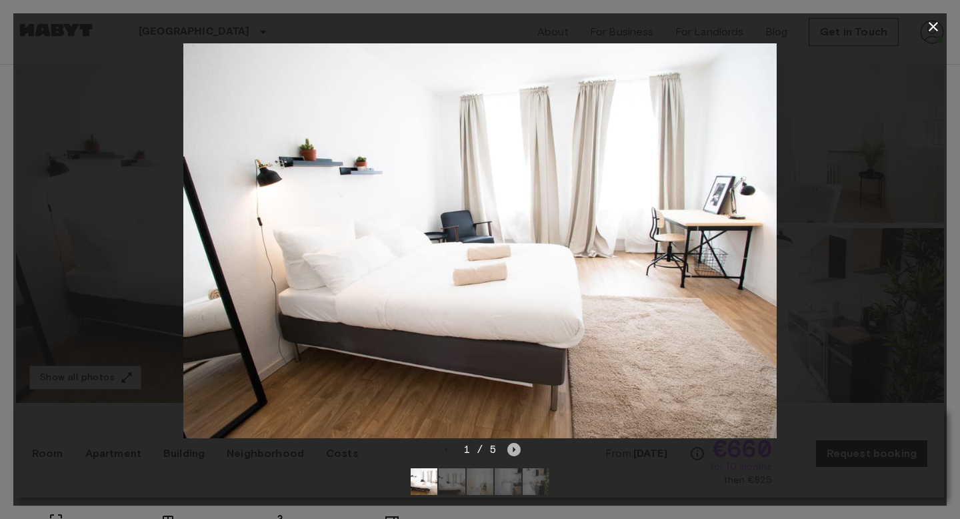
click at [513, 451] on icon "Next image" at bounding box center [513, 449] width 13 height 13
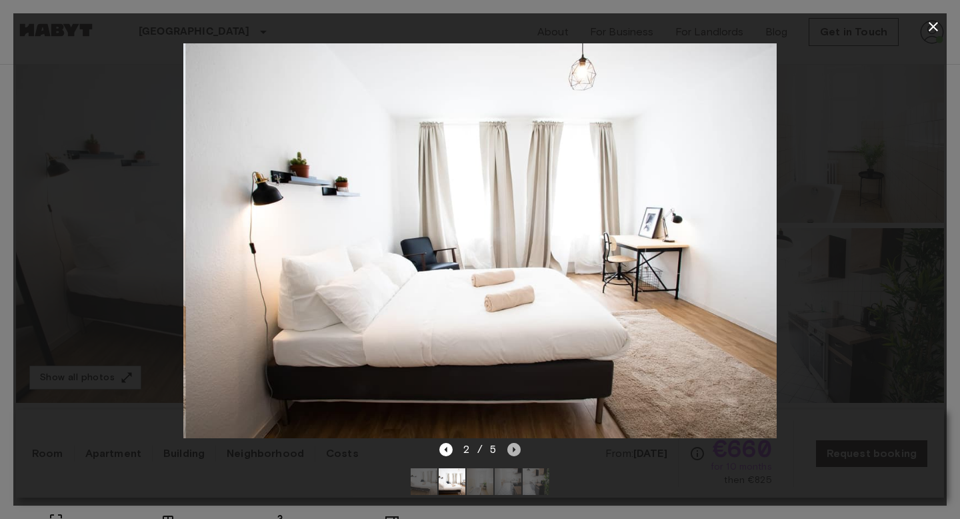
click at [513, 451] on icon "Next image" at bounding box center [513, 449] width 13 height 13
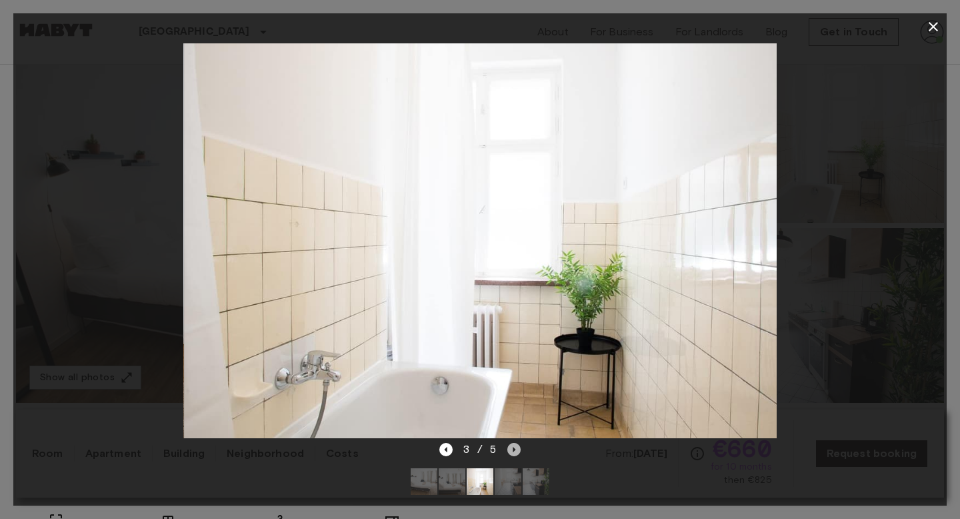
click at [513, 451] on icon "Next image" at bounding box center [513, 449] width 13 height 13
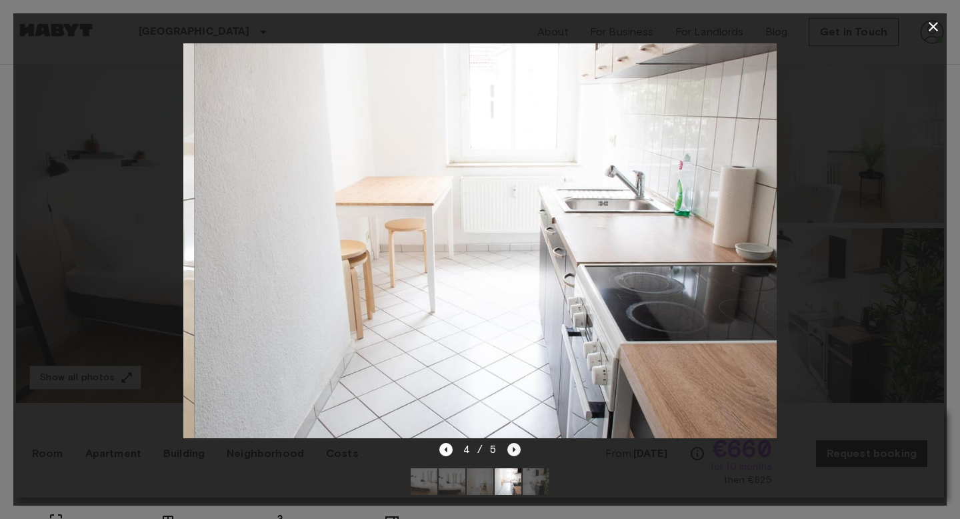
click at [513, 451] on icon "Next image" at bounding box center [513, 449] width 13 height 13
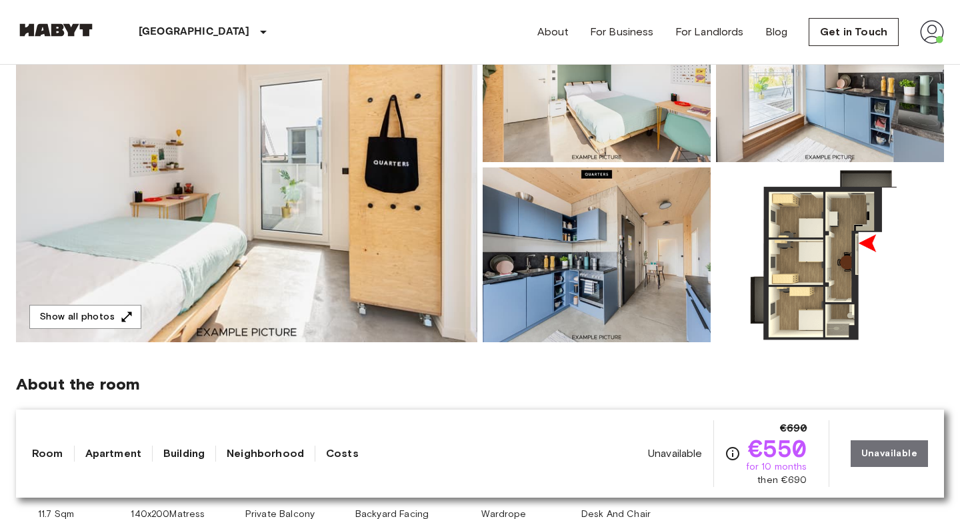
scroll to position [197, 0]
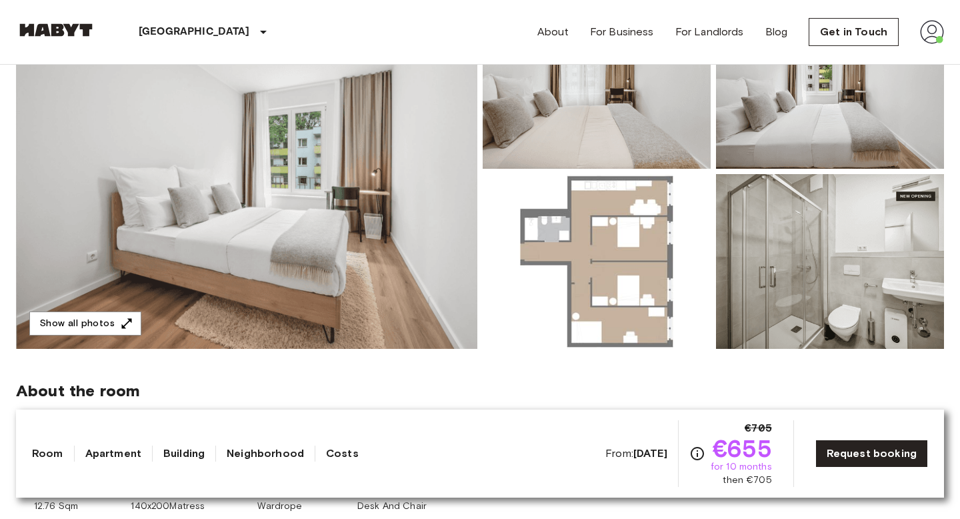
scroll to position [204, 0]
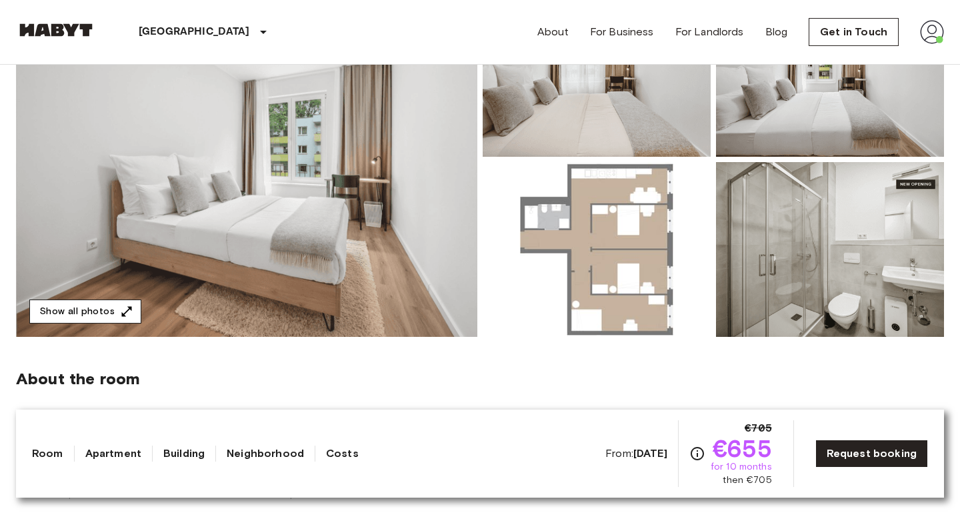
click at [113, 314] on button "Show all photos" at bounding box center [85, 311] width 112 height 25
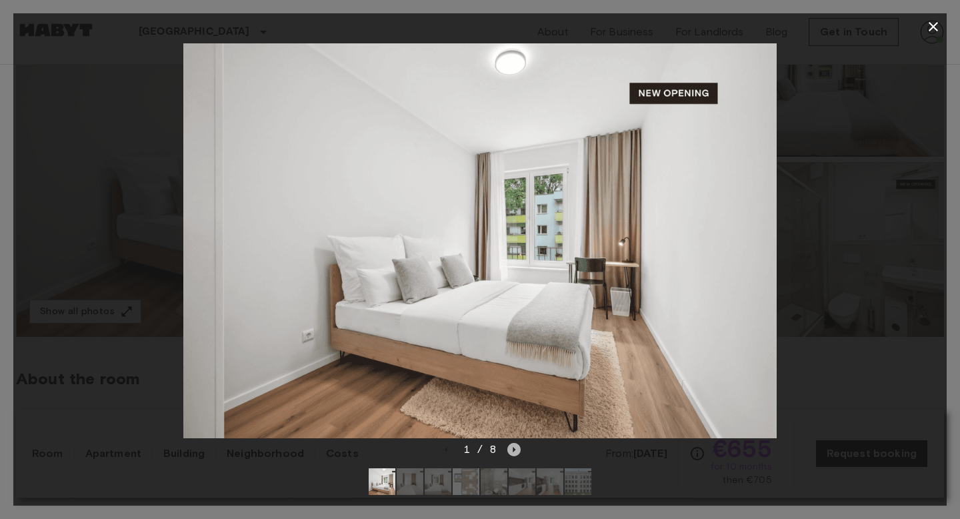
click at [509, 450] on icon "Next image" at bounding box center [513, 449] width 13 height 13
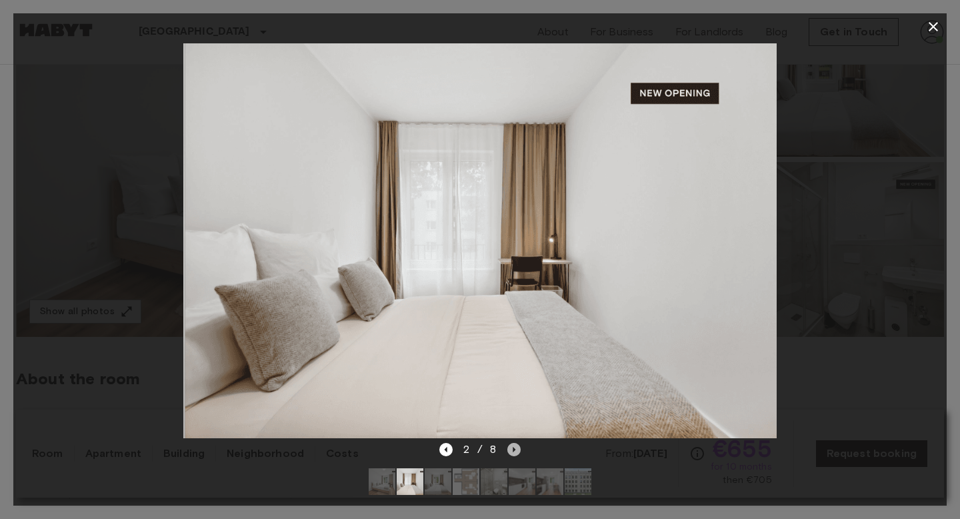
click at [509, 450] on icon "Next image" at bounding box center [513, 449] width 13 height 13
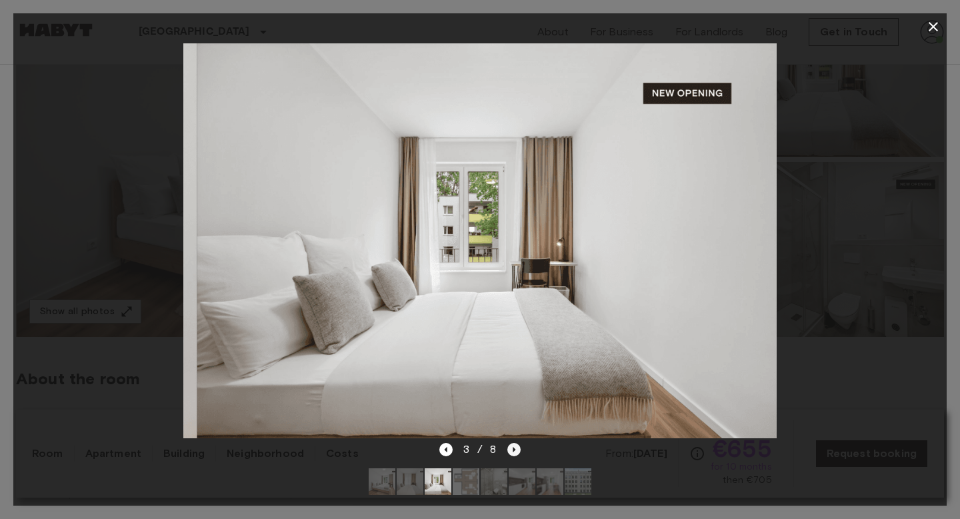
click at [509, 450] on icon "Next image" at bounding box center [513, 449] width 13 height 13
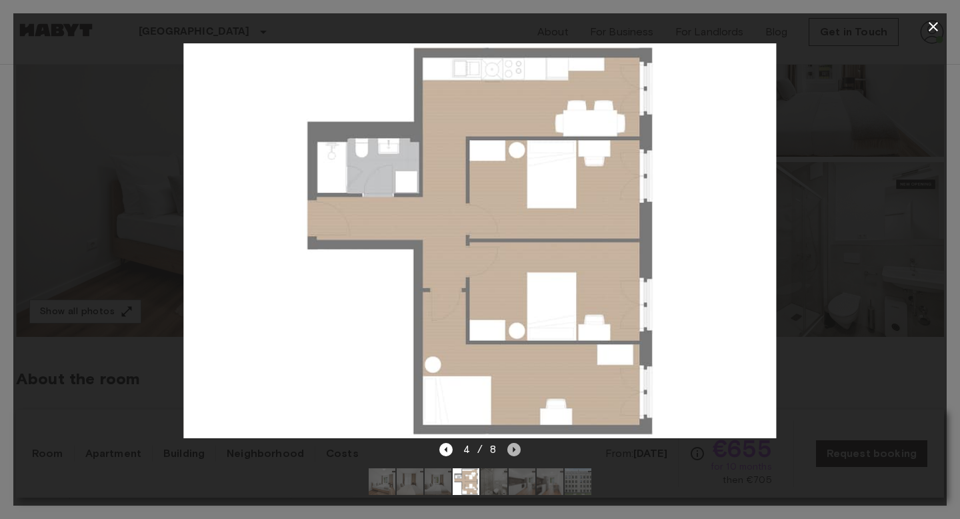
click at [509, 450] on icon "Next image" at bounding box center [513, 449] width 13 height 13
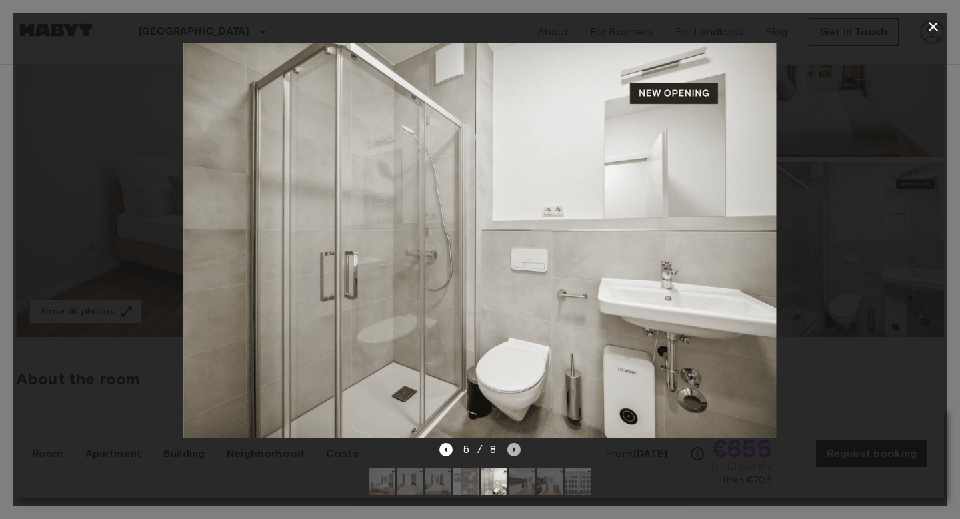
click at [509, 450] on icon "Next image" at bounding box center [513, 449] width 13 height 13
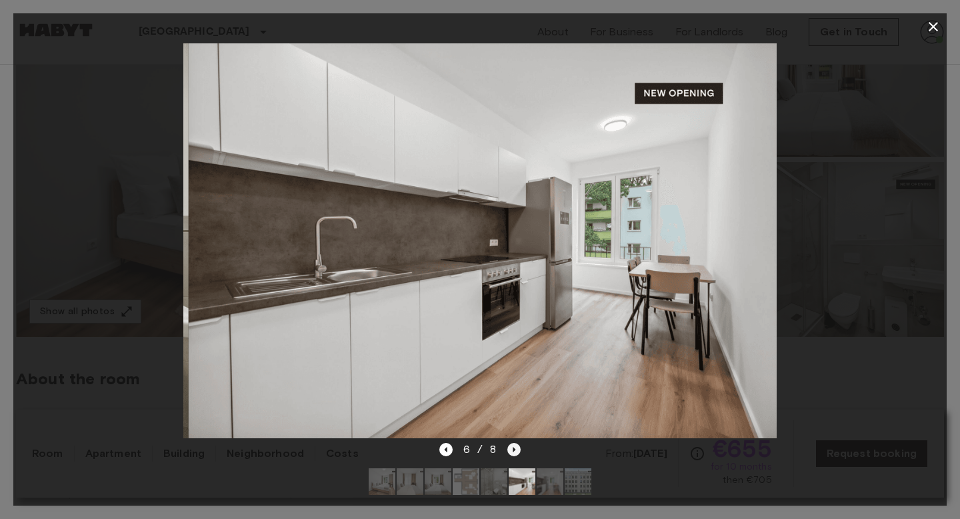
click at [509, 450] on icon "Next image" at bounding box center [513, 449] width 13 height 13
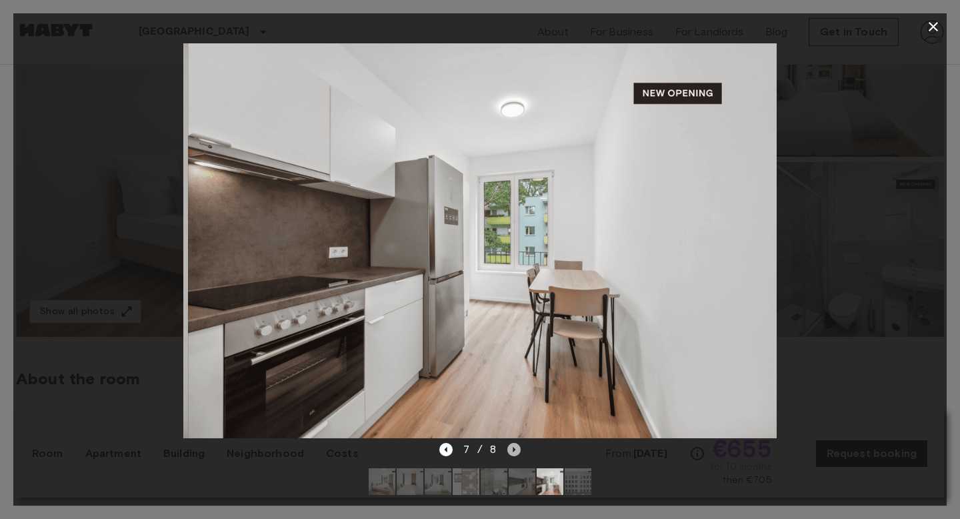
click at [509, 450] on icon "Next image" at bounding box center [513, 449] width 13 height 13
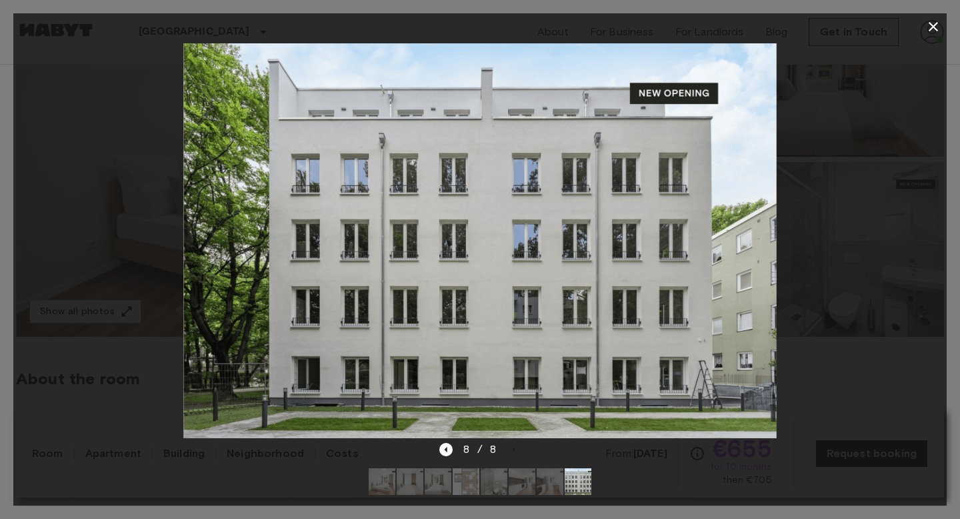
click at [937, 33] on icon "button" at bounding box center [933, 27] width 16 height 16
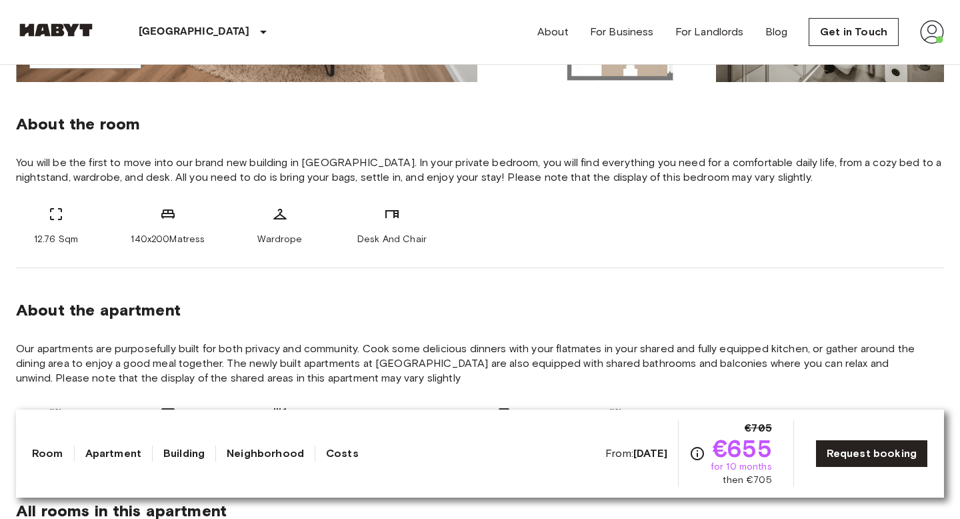
scroll to position [460, 0]
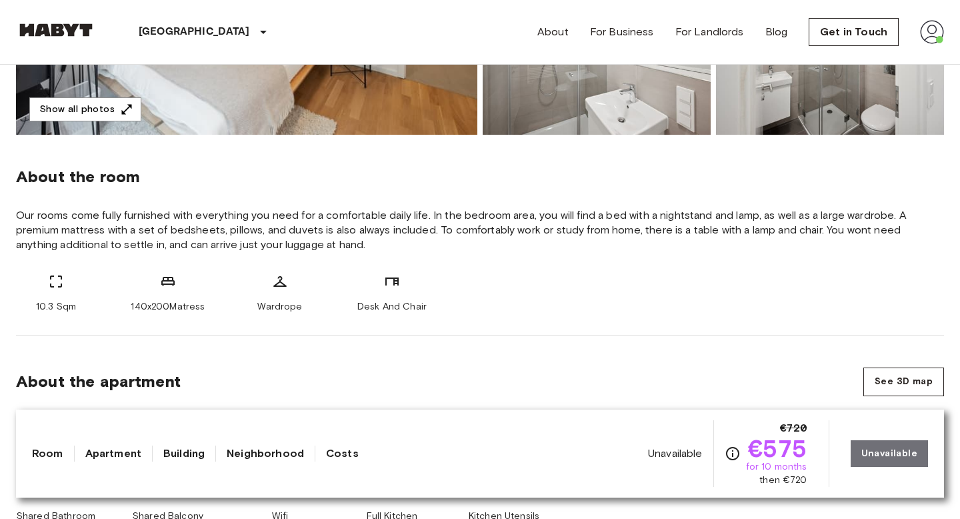
scroll to position [405, 0]
click at [899, 380] on button "See 3D map" at bounding box center [903, 382] width 81 height 29
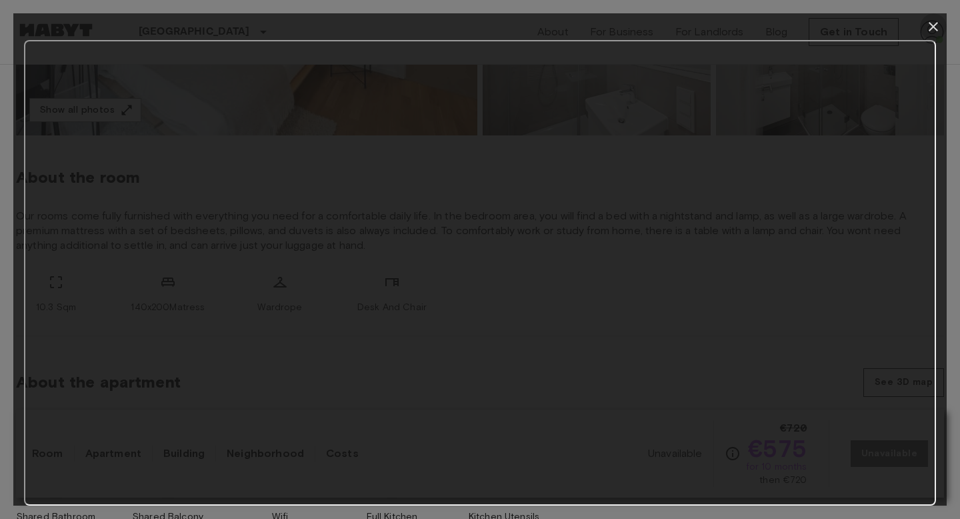
click at [935, 23] on icon "button" at bounding box center [933, 27] width 16 height 16
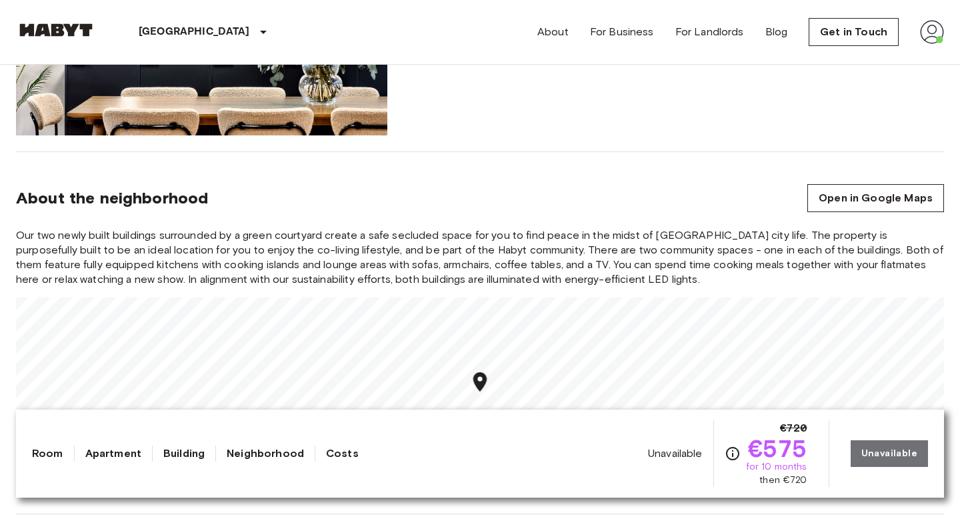
scroll to position [1321, 0]
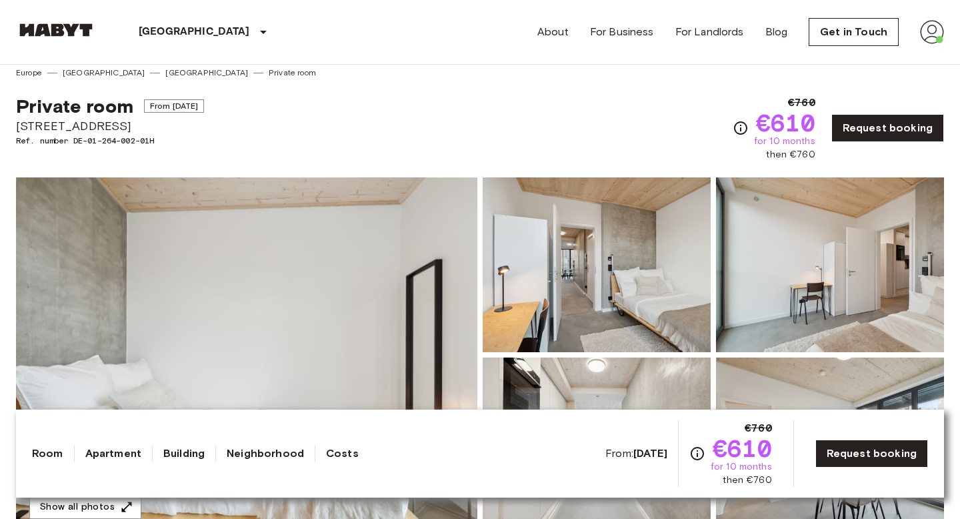
scroll to position [9, 0]
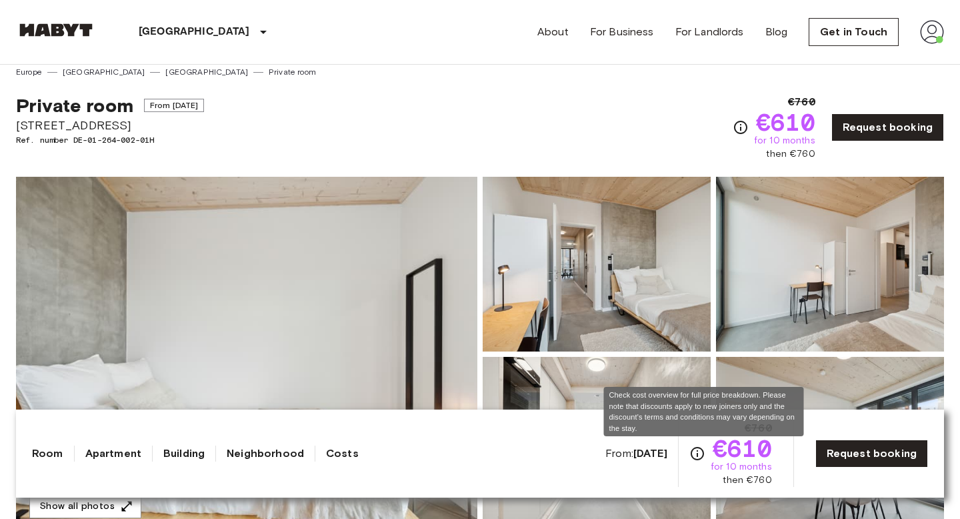
click at [702, 453] on icon "Check cost overview for full price breakdown. Please note that discounts apply …" at bounding box center [697, 453] width 16 height 16
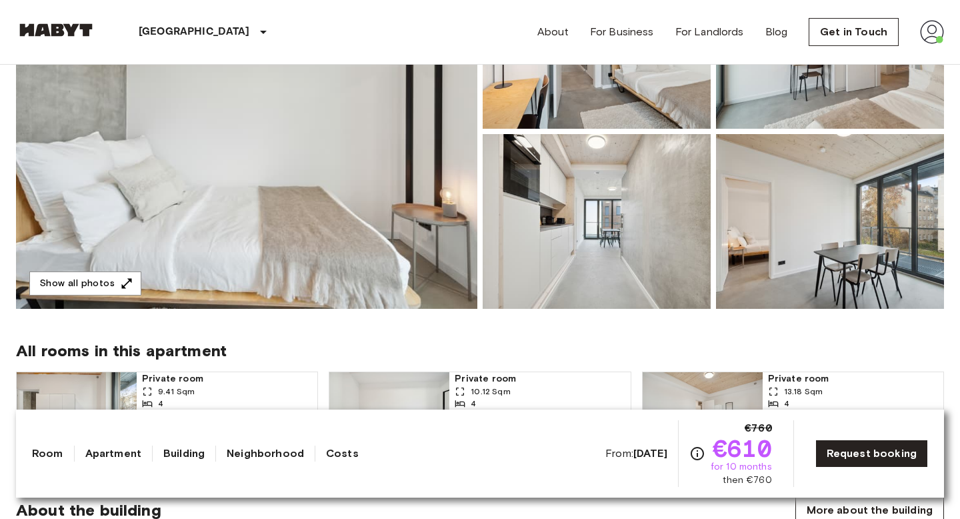
scroll to position [233, 0]
click at [114, 287] on button "Show all photos" at bounding box center [85, 283] width 112 height 25
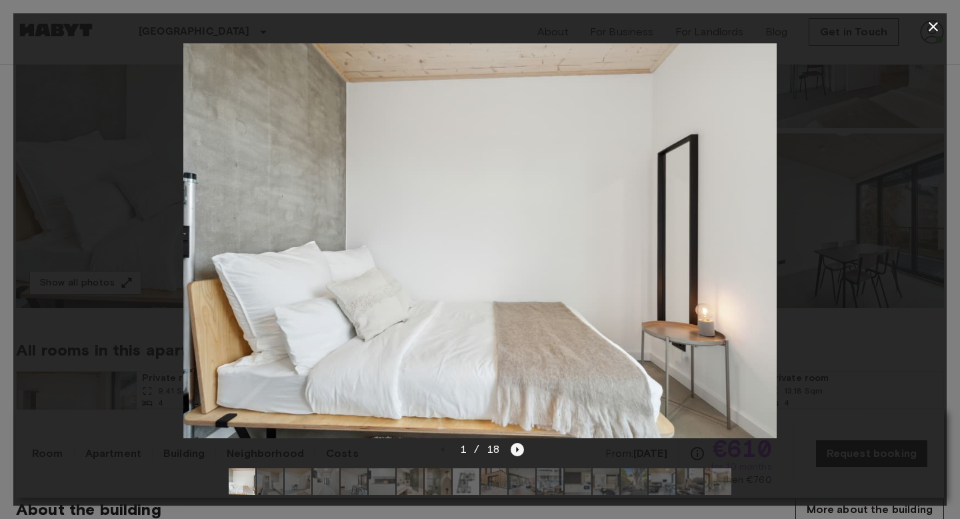
click at [513, 451] on icon "Next image" at bounding box center [517, 449] width 13 height 13
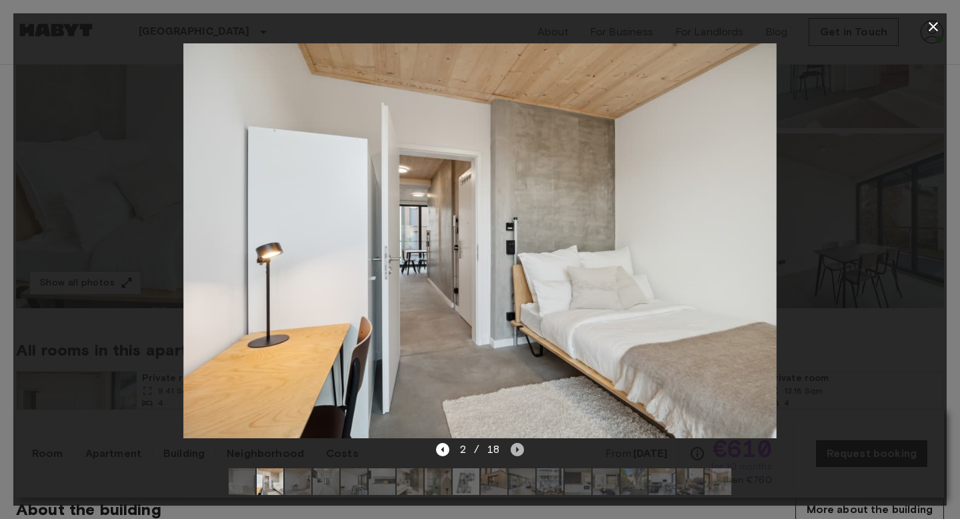
click at [513, 451] on icon "Next image" at bounding box center [517, 449] width 13 height 13
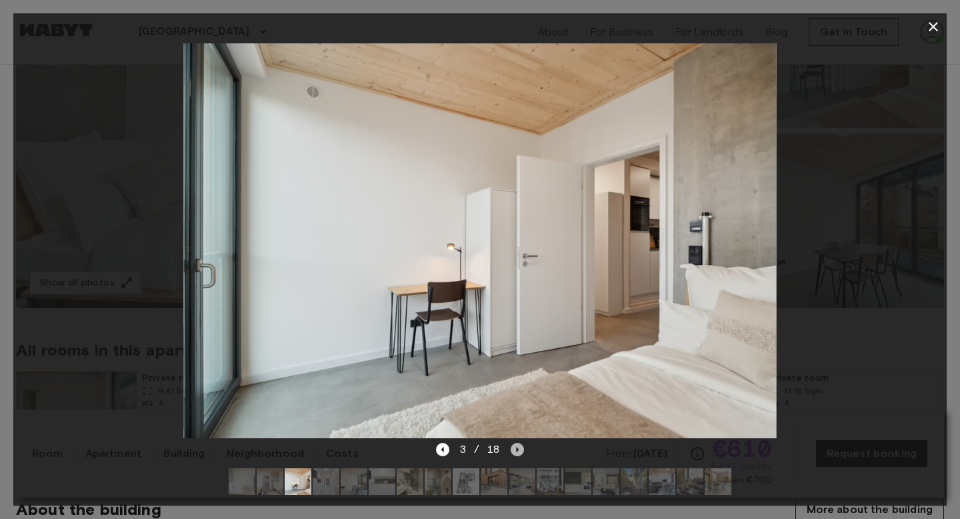
click at [513, 451] on icon "Next image" at bounding box center [517, 449] width 13 height 13
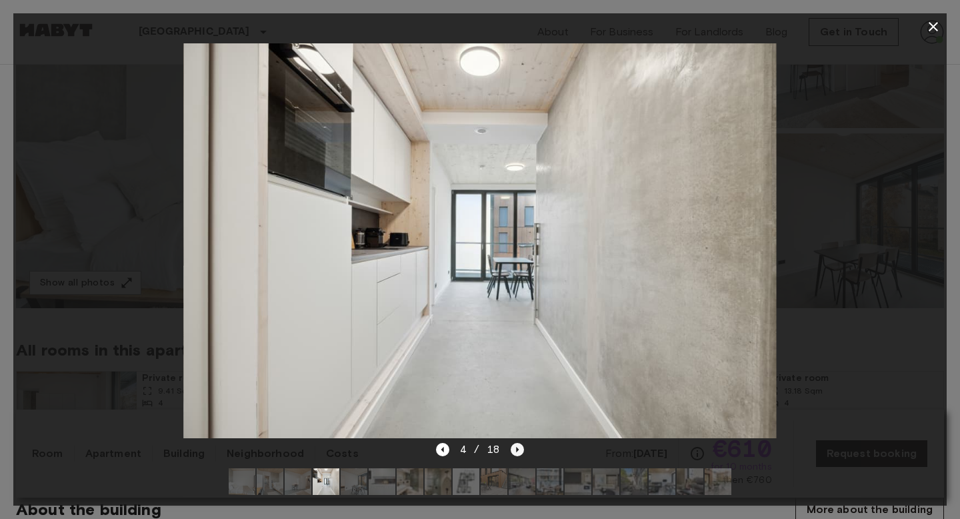
click at [513, 451] on icon "Next image" at bounding box center [517, 449] width 13 height 13
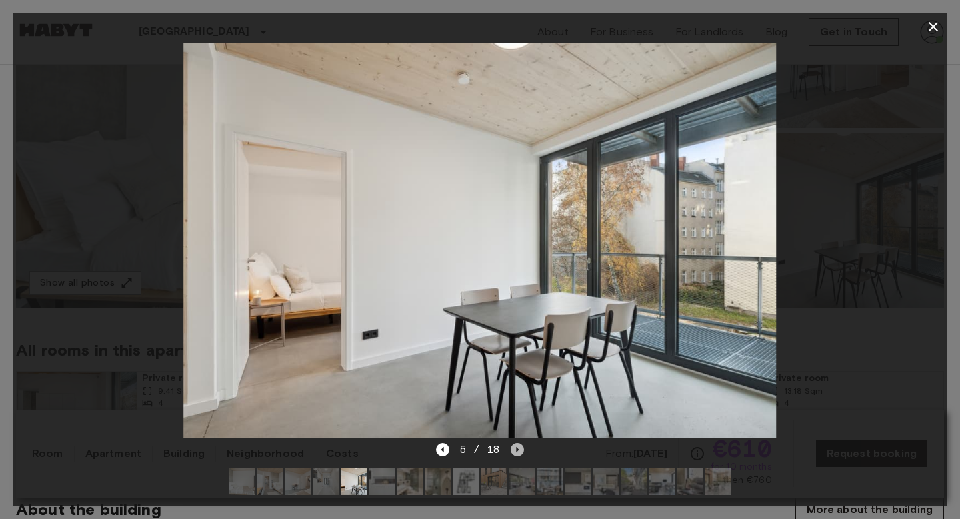
click at [513, 451] on icon "Next image" at bounding box center [517, 449] width 13 height 13
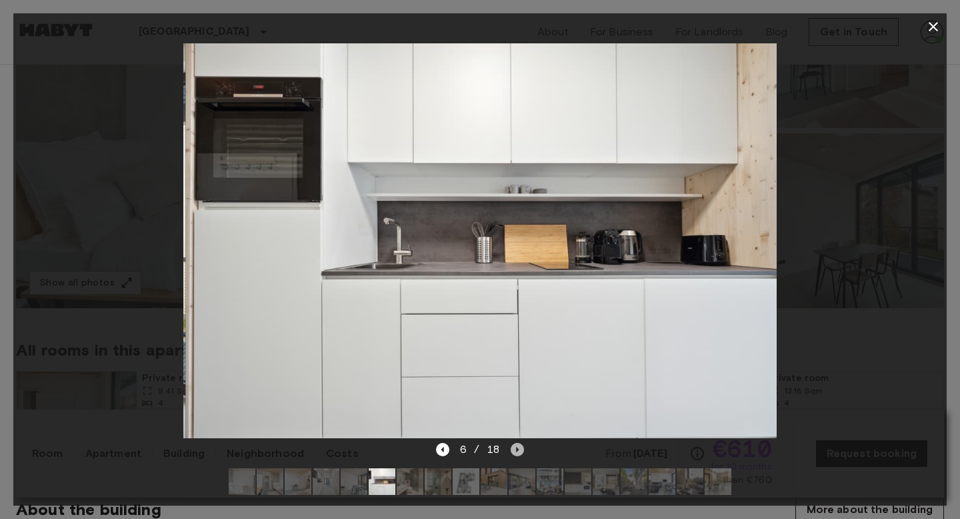
click at [513, 451] on icon "Next image" at bounding box center [517, 449] width 13 height 13
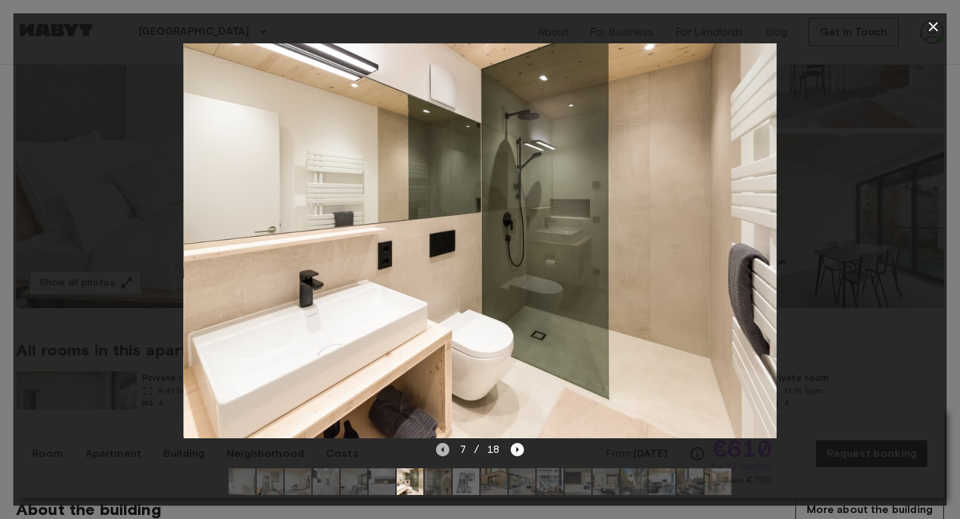
click at [446, 453] on icon "Previous image" at bounding box center [442, 449] width 13 height 13
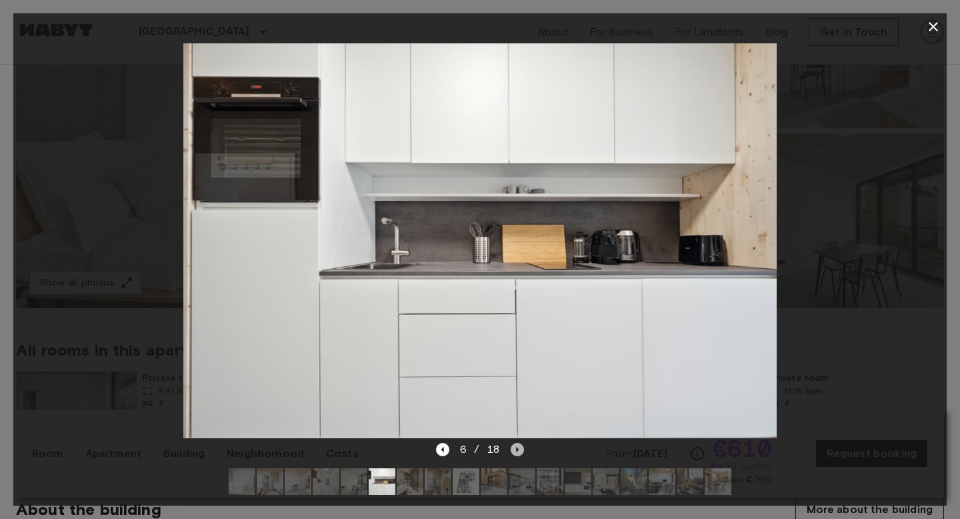
click at [511, 451] on icon "Next image" at bounding box center [517, 449] width 13 height 13
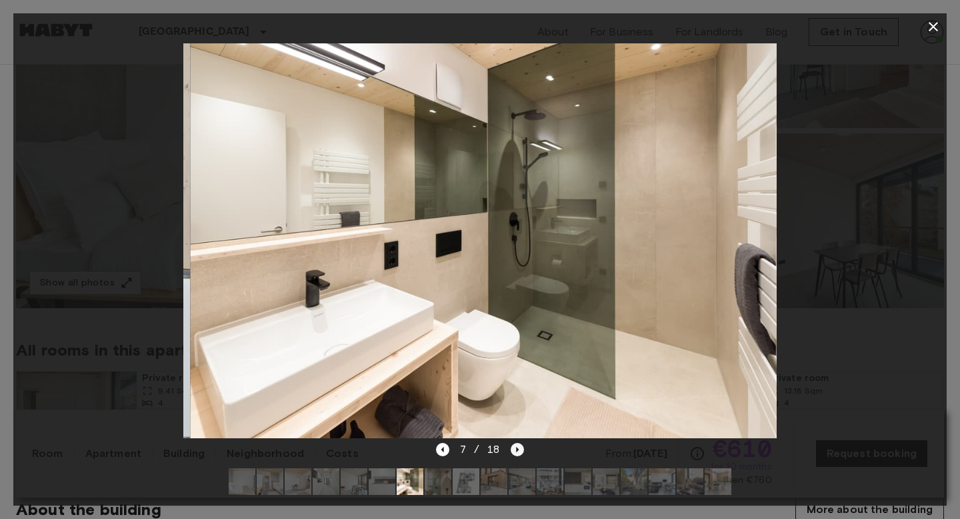
click at [511, 451] on icon "Next image" at bounding box center [517, 449] width 13 height 13
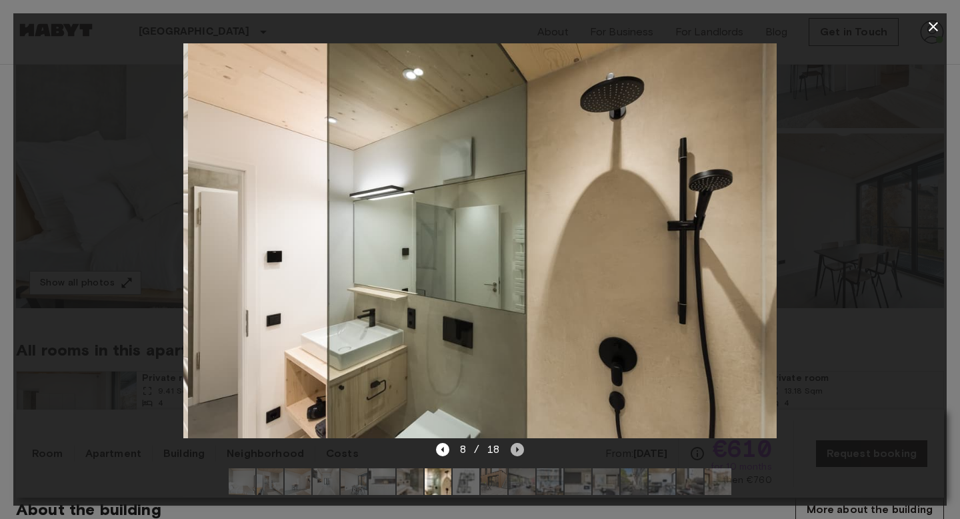
click at [511, 451] on icon "Next image" at bounding box center [517, 449] width 13 height 13
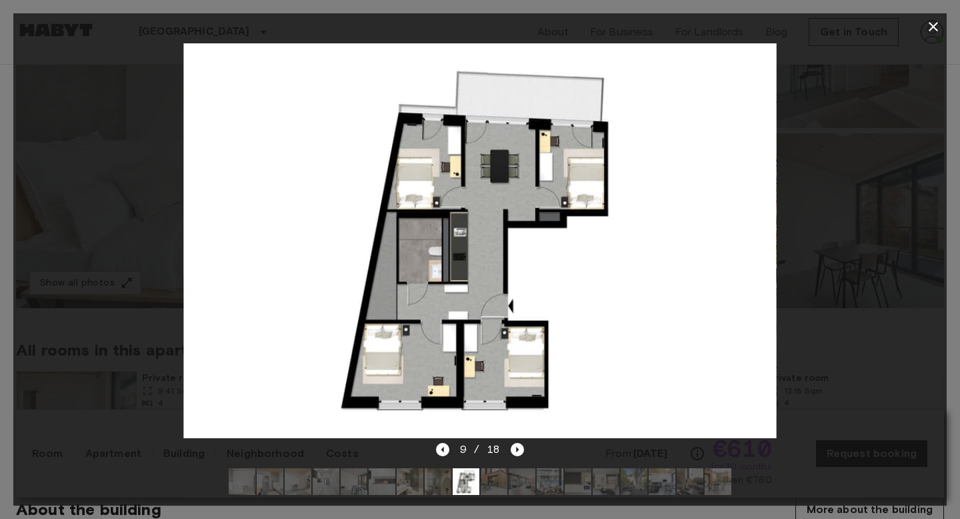
click at [937, 24] on icon "button" at bounding box center [933, 27] width 16 height 16
